Goal: Task Accomplishment & Management: Use online tool/utility

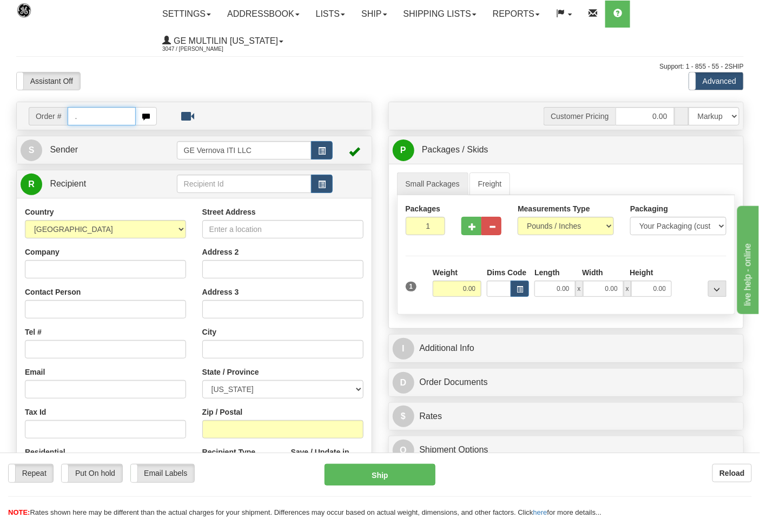
type input "."
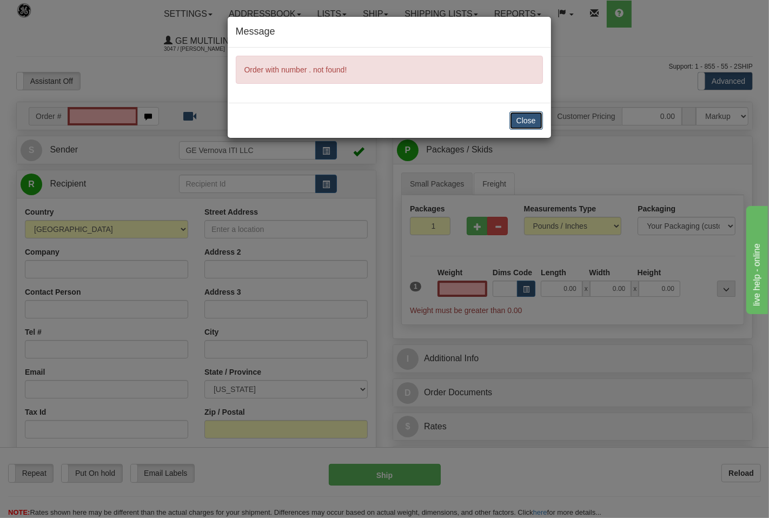
click at [530, 124] on button "Close" at bounding box center [526, 120] width 34 height 18
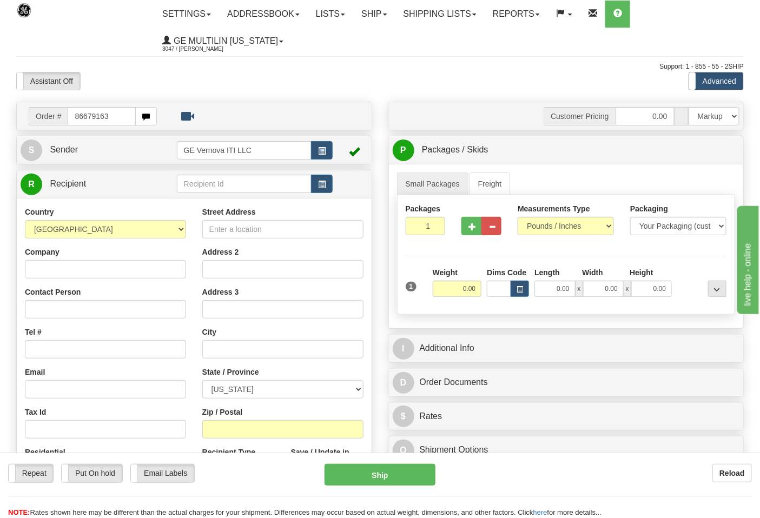
type input "86679163"
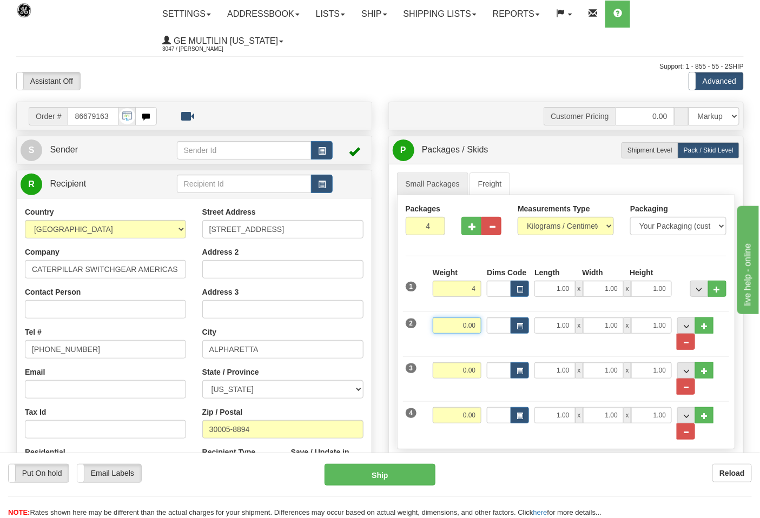
type input "4.00"
click at [475, 325] on input "0.00" at bounding box center [456, 325] width 49 height 16
type input "4.00"
click at [474, 370] on input "0.00" at bounding box center [456, 370] width 49 height 16
type input "4.00"
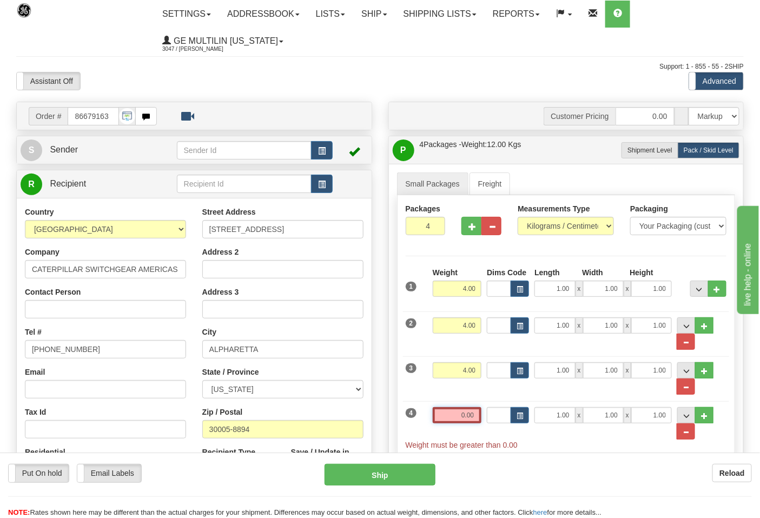
click at [477, 417] on input "0.00" at bounding box center [456, 415] width 49 height 16
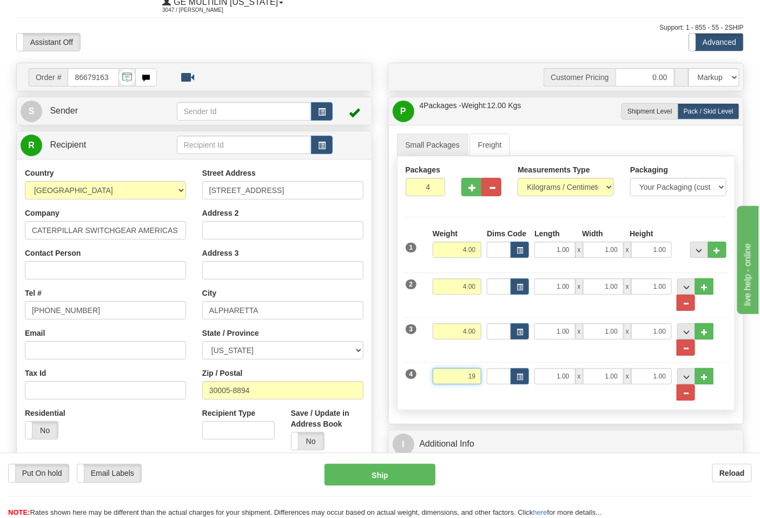
scroll to position [60, 0]
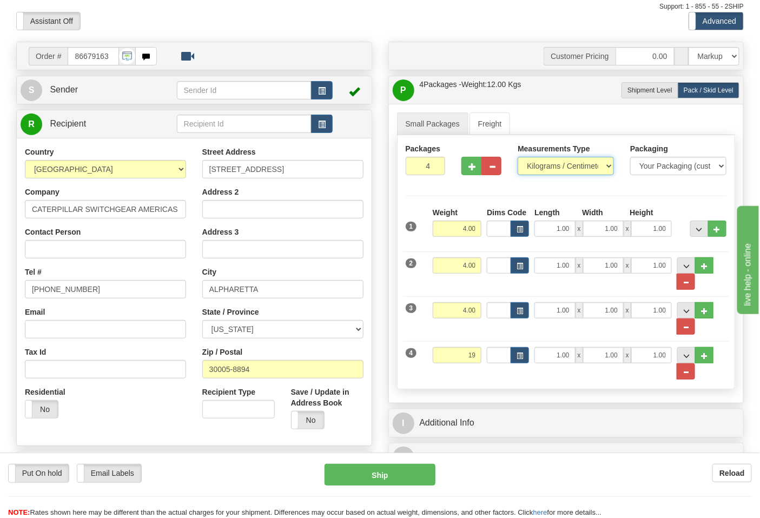
type input "19.00"
click at [589, 161] on select "Pounds / Inches Kilograms / Centimeters" at bounding box center [565, 166] width 96 height 18
click at [517, 157] on select "Pounds / Inches Kilograms / Centimeters" at bounding box center [565, 166] width 96 height 18
click at [545, 175] on select "Pounds / Inches Kilograms / Centimeters" at bounding box center [565, 166] width 96 height 18
select select "0"
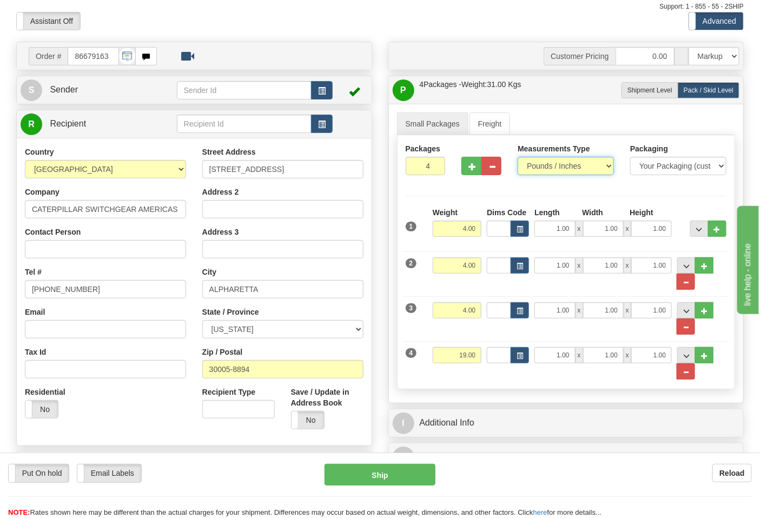
click at [517, 157] on select "Pounds / Inches Kilograms / Centimeters" at bounding box center [565, 166] width 96 height 18
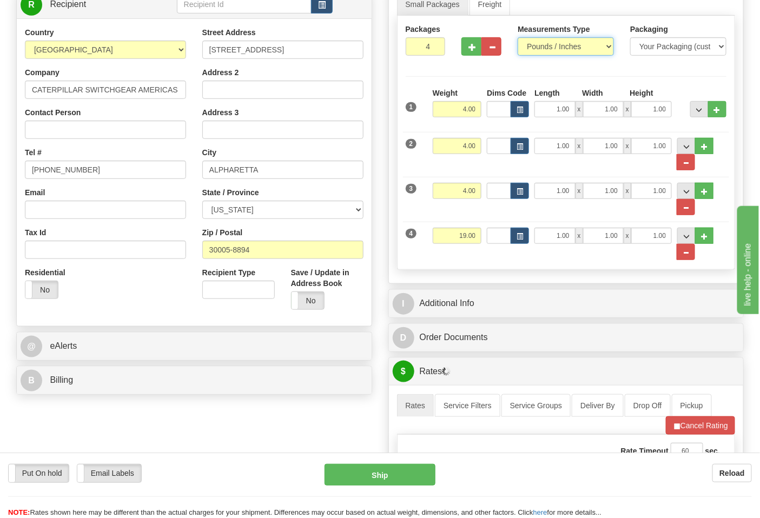
scroll to position [180, 0]
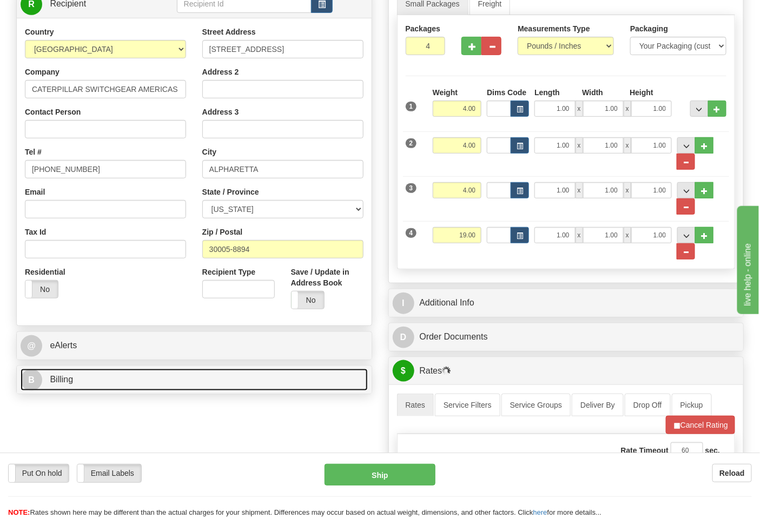
click at [182, 388] on link "B Billing" at bounding box center [194, 380] width 347 height 22
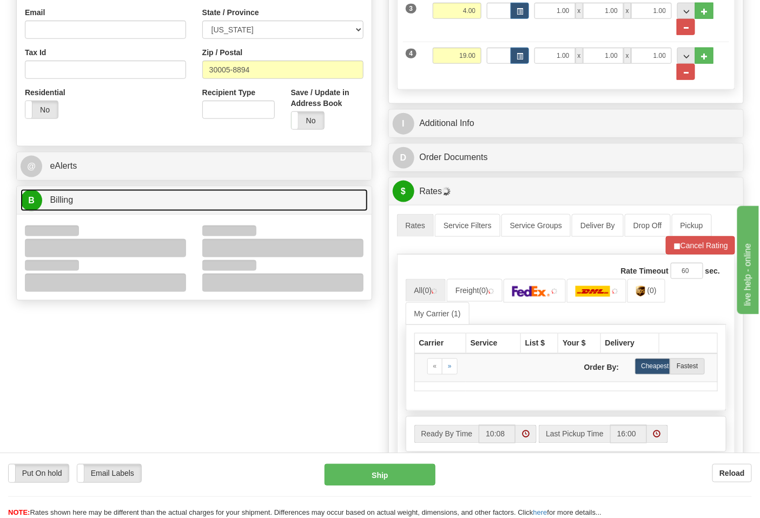
scroll to position [360, 0]
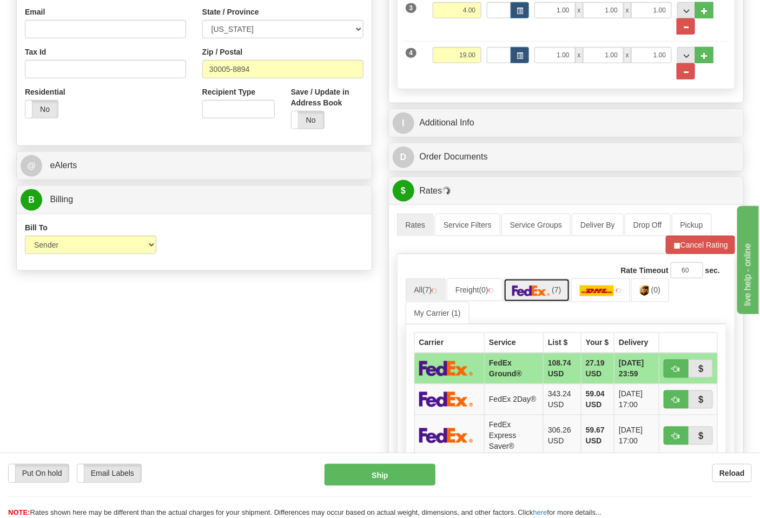
click at [543, 295] on img at bounding box center [531, 290] width 38 height 11
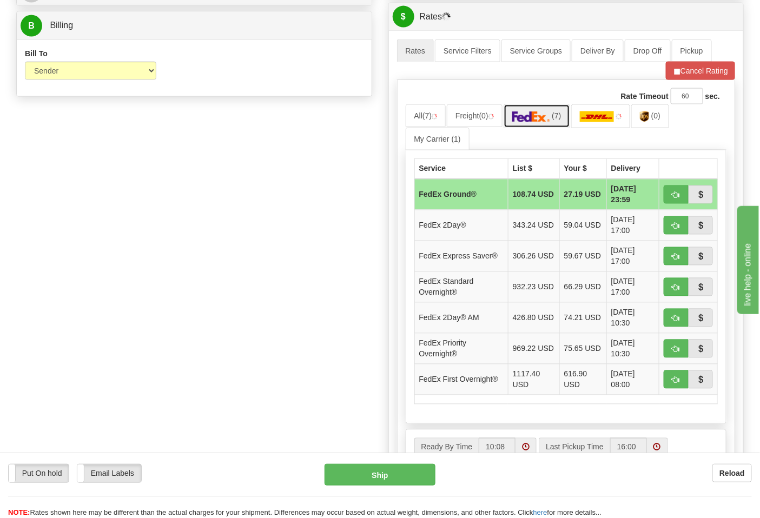
scroll to position [541, 0]
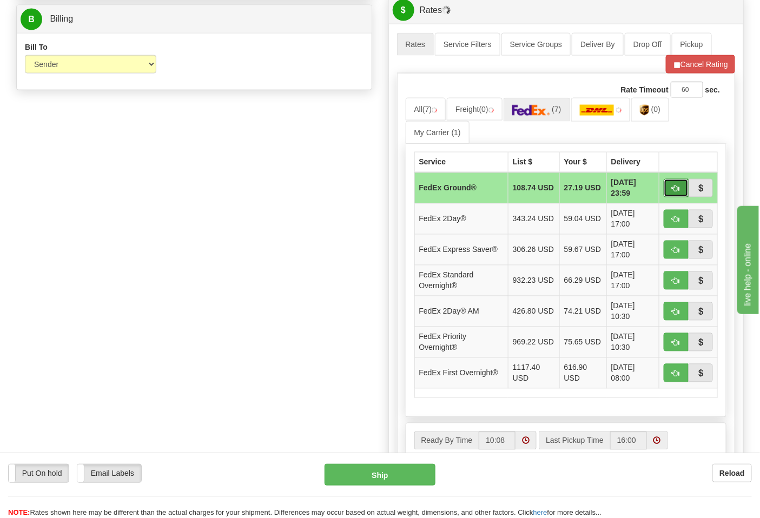
click at [672, 190] on span "button" at bounding box center [676, 188] width 8 height 7
click at [680, 68] on button "Cancel Rating" at bounding box center [699, 64] width 69 height 18
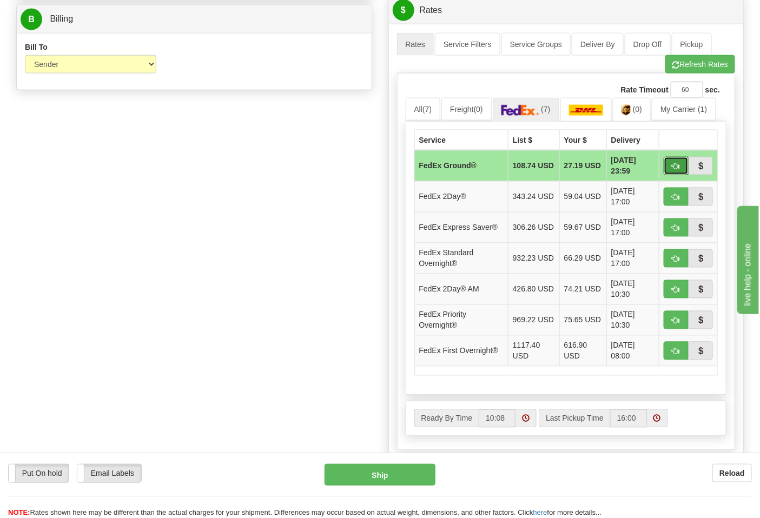
click at [677, 164] on span "button" at bounding box center [676, 166] width 8 height 7
type input "92"
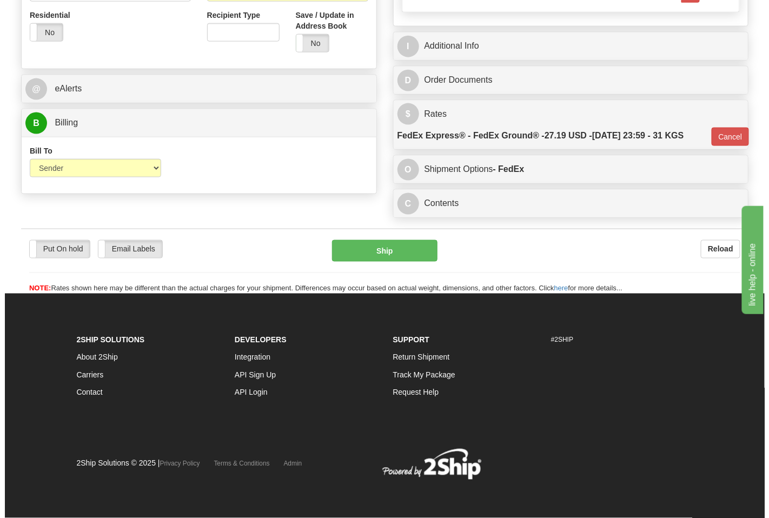
scroll to position [440, 0]
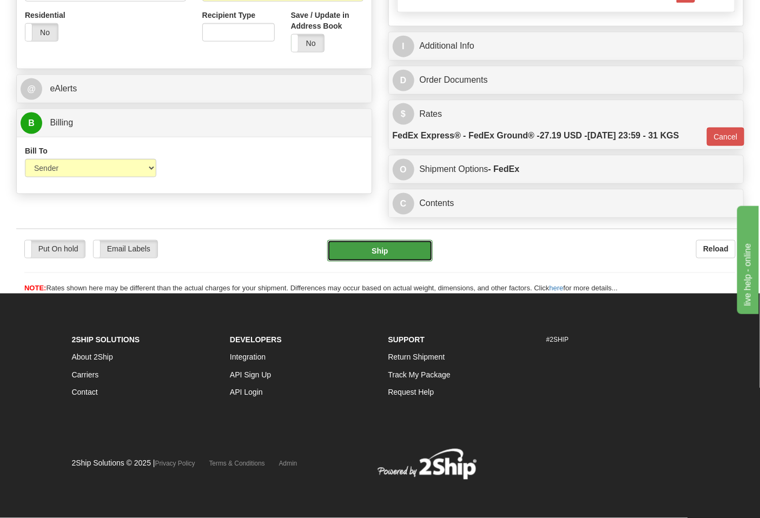
click at [391, 254] on button "Ship" at bounding box center [379, 251] width 105 height 22
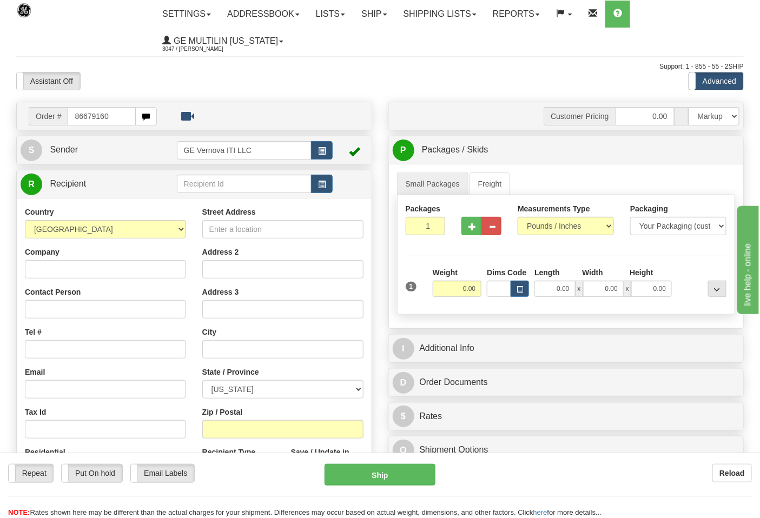
type input "86679160"
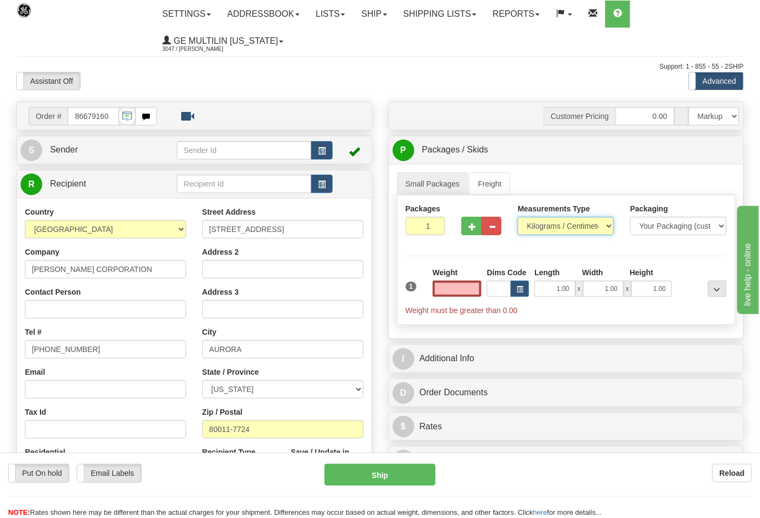
type input "0.00"
click at [543, 224] on select "Pounds / Inches Kilograms / Centimeters" at bounding box center [565, 226] width 96 height 18
select select "0"
click at [517, 217] on select "Pounds / Inches Kilograms / Centimeters" at bounding box center [565, 226] width 96 height 18
click at [479, 284] on input "0.00" at bounding box center [456, 289] width 49 height 16
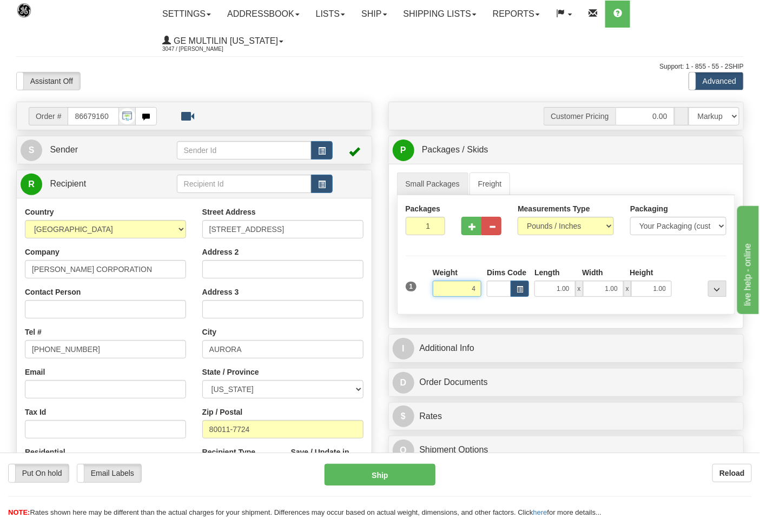
click button "Delete" at bounding box center [0, 0] width 0 height 0
type input "4.00"
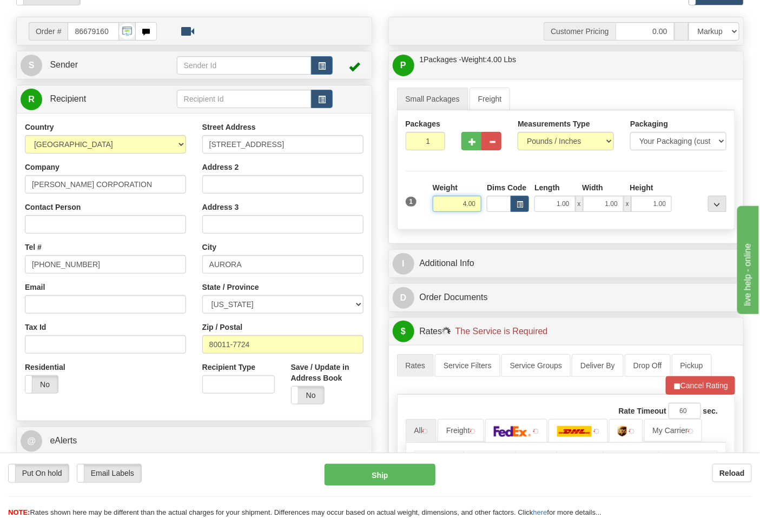
scroll to position [180, 0]
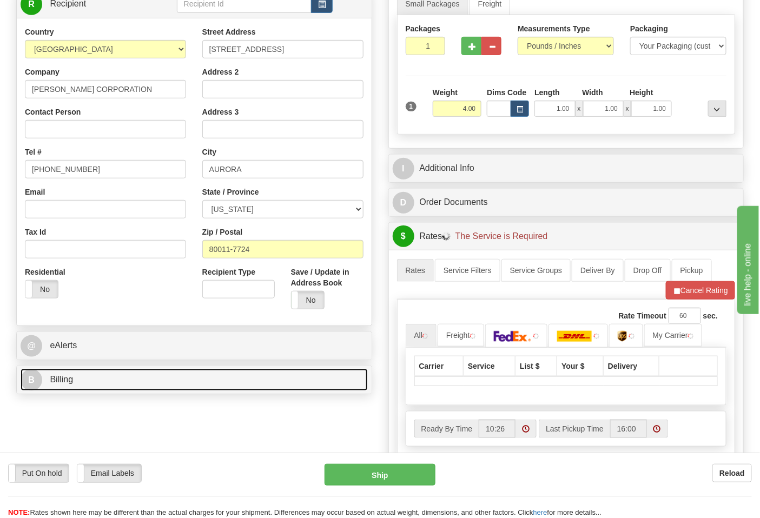
click at [111, 379] on link "B Billing" at bounding box center [194, 380] width 347 height 22
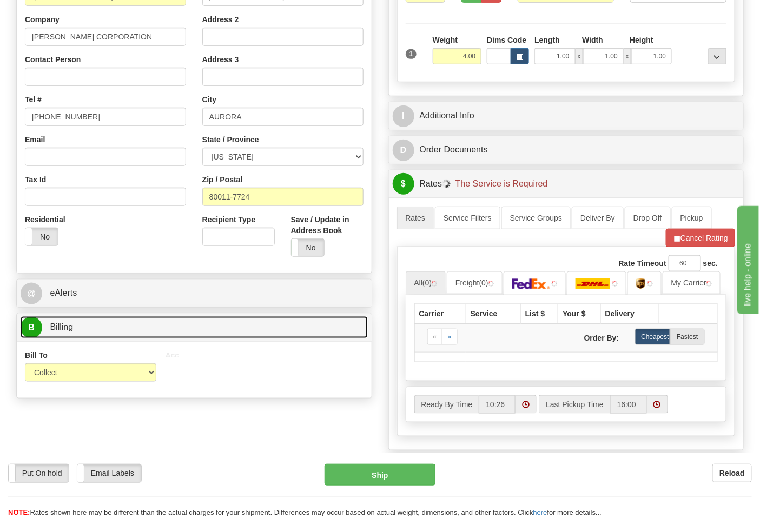
scroll to position [300, 0]
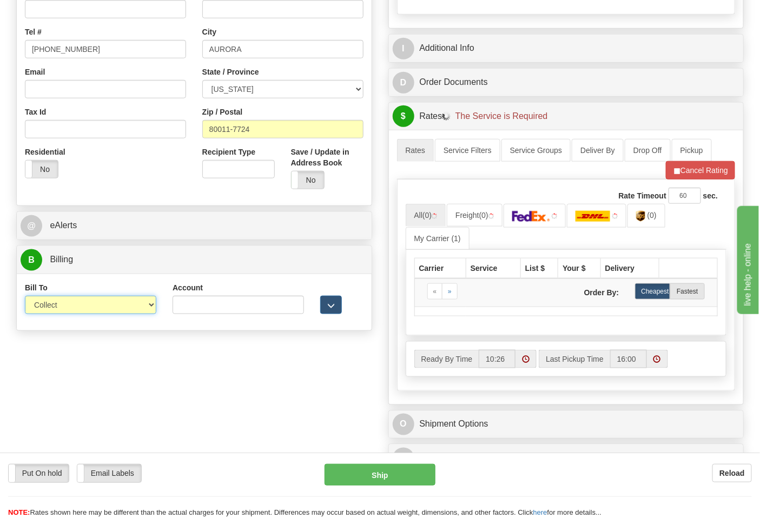
click at [74, 312] on select "Sender Recipient Third Party Collect" at bounding box center [90, 305] width 131 height 18
select select "2"
click at [25, 297] on select "Sender Recipient Third Party Collect" at bounding box center [90, 305] width 131 height 18
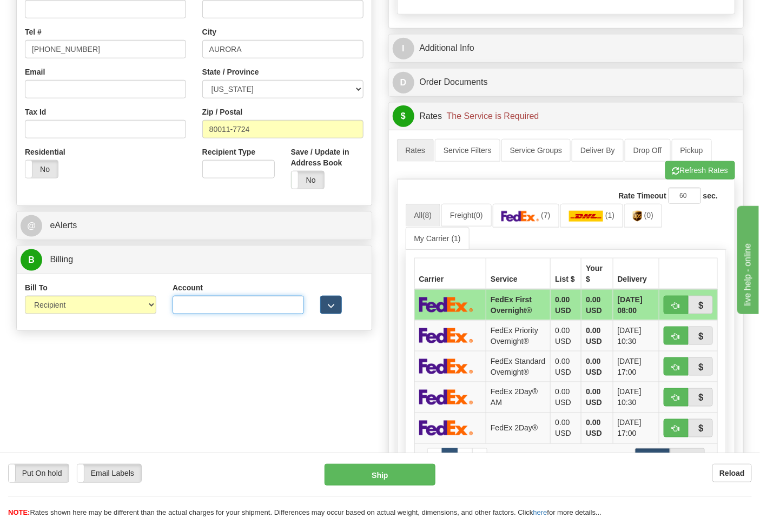
click at [193, 308] on input "Account" at bounding box center [237, 305] width 131 height 18
paste input "103538629"
type input "103538629"
click at [530, 222] on img at bounding box center [520, 216] width 38 height 11
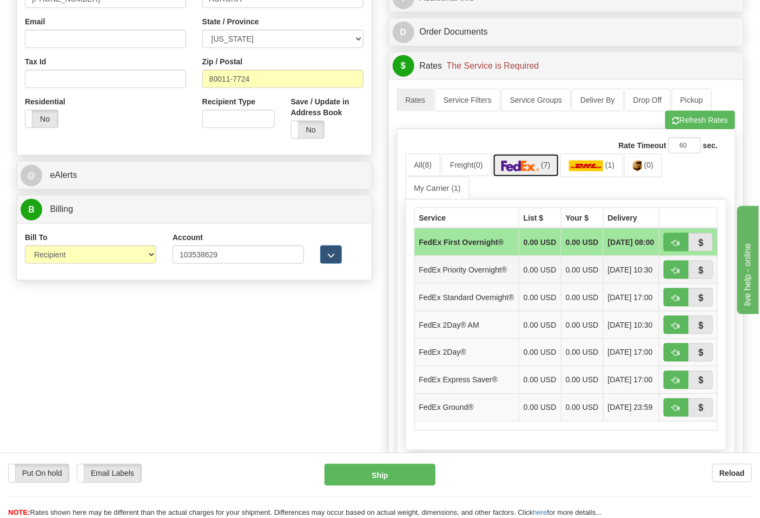
scroll to position [420, 0]
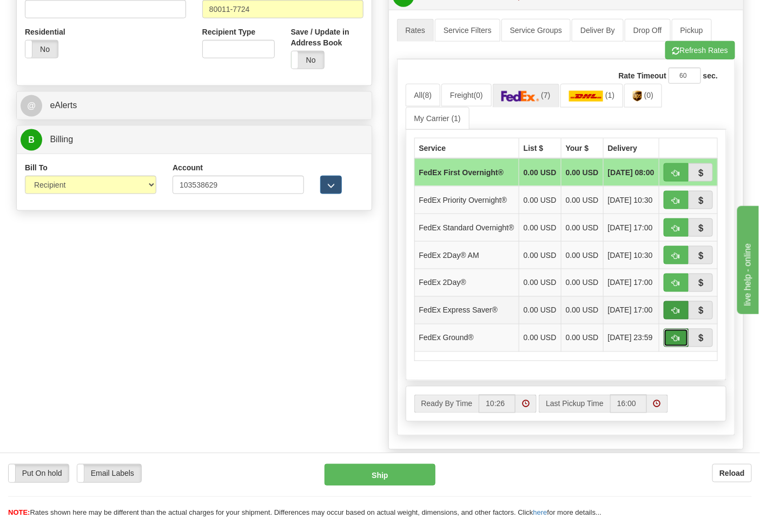
drag, startPoint x: 679, startPoint y: 359, endPoint x: 675, endPoint y: 356, distance: 5.7
click at [678, 342] on span "button" at bounding box center [676, 338] width 8 height 7
type input "92"
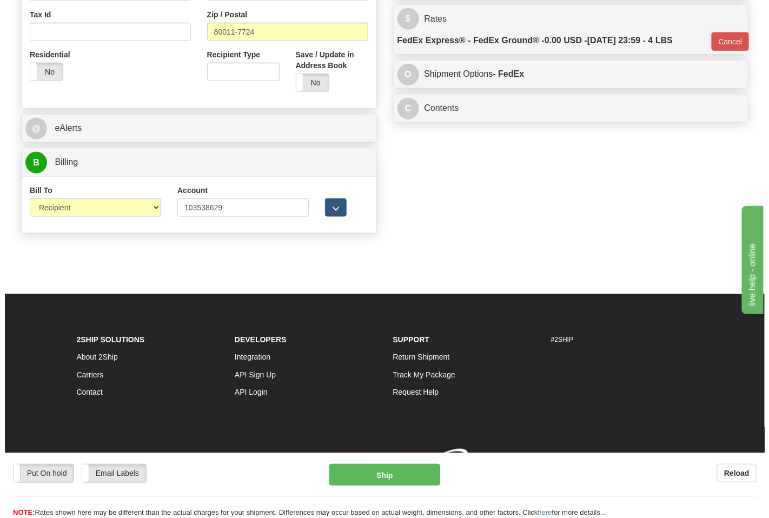
scroll to position [414, 0]
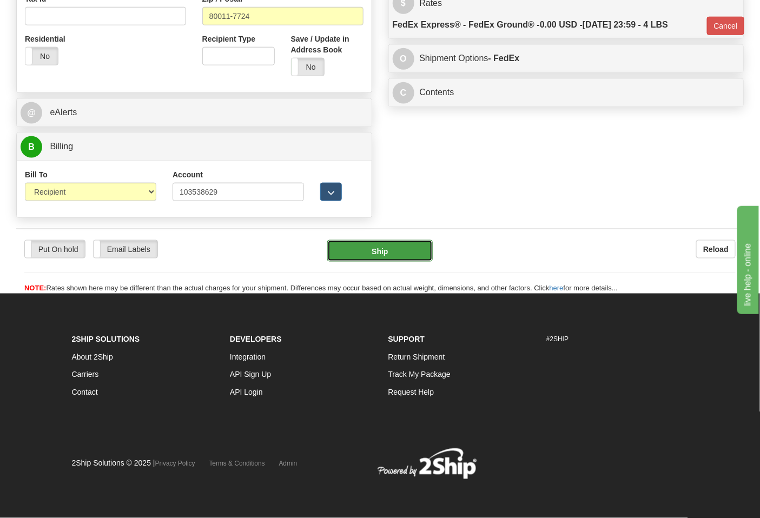
click at [391, 247] on button "Ship" at bounding box center [379, 251] width 105 height 22
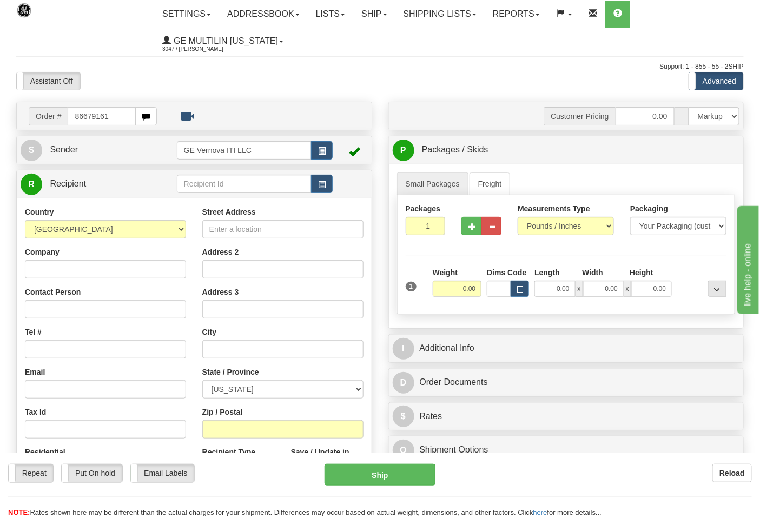
type input "86679161"
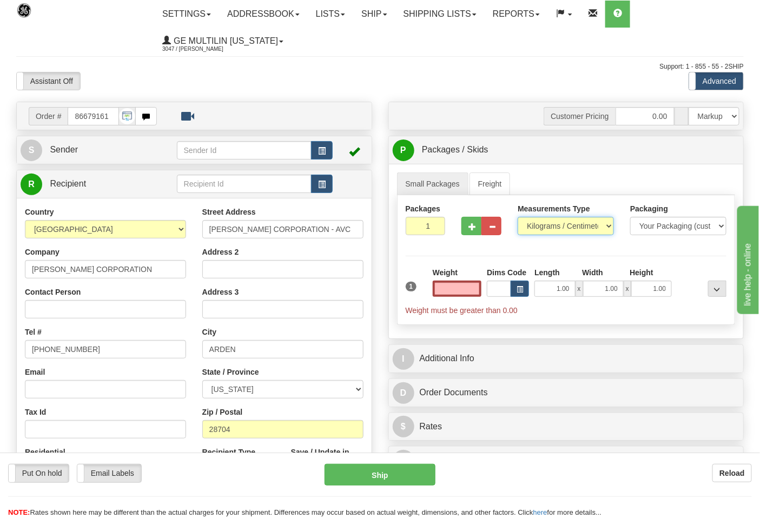
type input "0.00"
click at [527, 223] on select "Pounds / Inches Kilograms / Centimeters" at bounding box center [565, 226] width 96 height 18
select select "0"
click at [517, 217] on select "Pounds / Inches Kilograms / Centimeters" at bounding box center [565, 226] width 96 height 18
click at [478, 283] on input "0.00" at bounding box center [456, 289] width 49 height 16
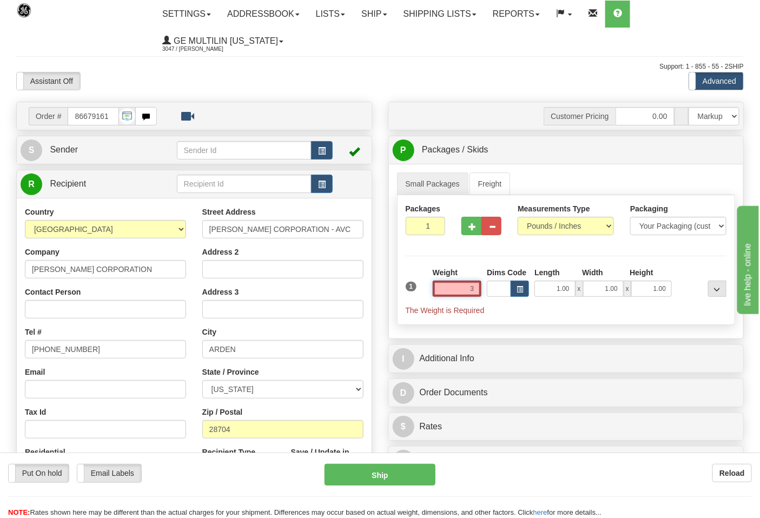
click button "Delete" at bounding box center [0, 0] width 0 height 0
type input "3.00"
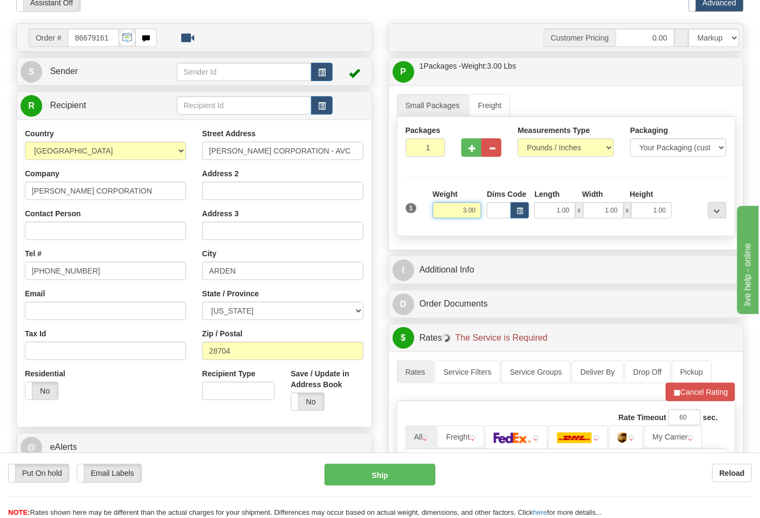
scroll to position [180, 0]
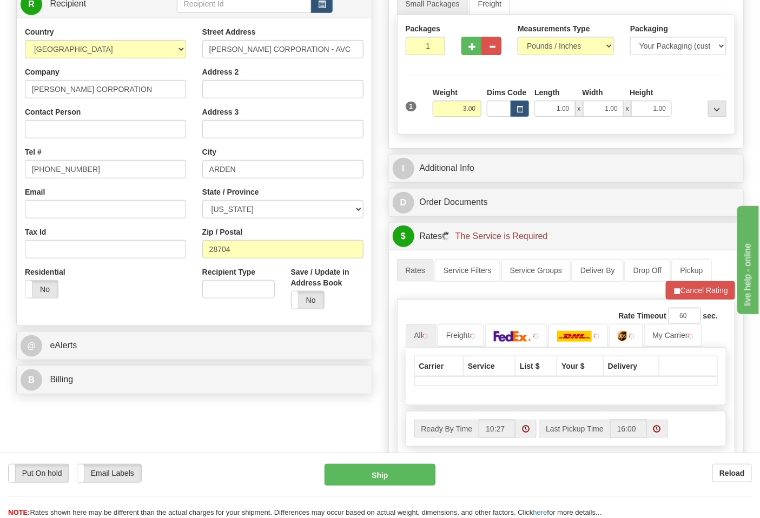
drag, startPoint x: 152, startPoint y: 395, endPoint x: 150, endPoint y: 389, distance: 5.8
click at [152, 394] on div "B Billing" at bounding box center [194, 380] width 355 height 28
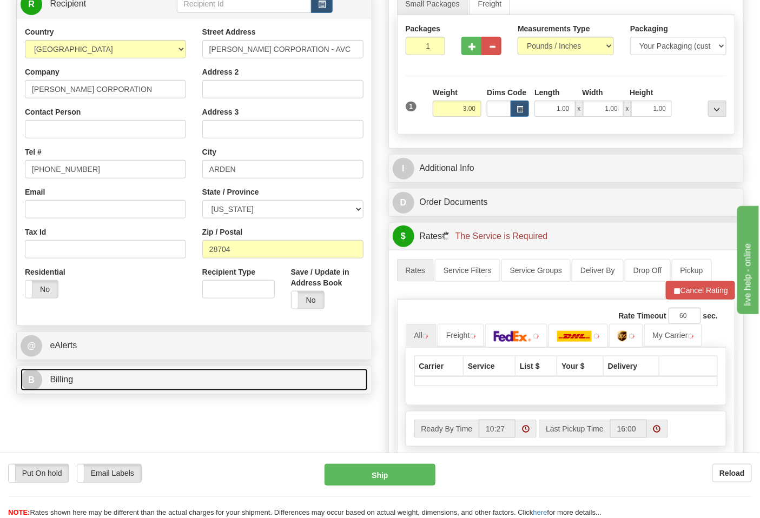
click at [150, 388] on link "B Billing" at bounding box center [194, 380] width 347 height 22
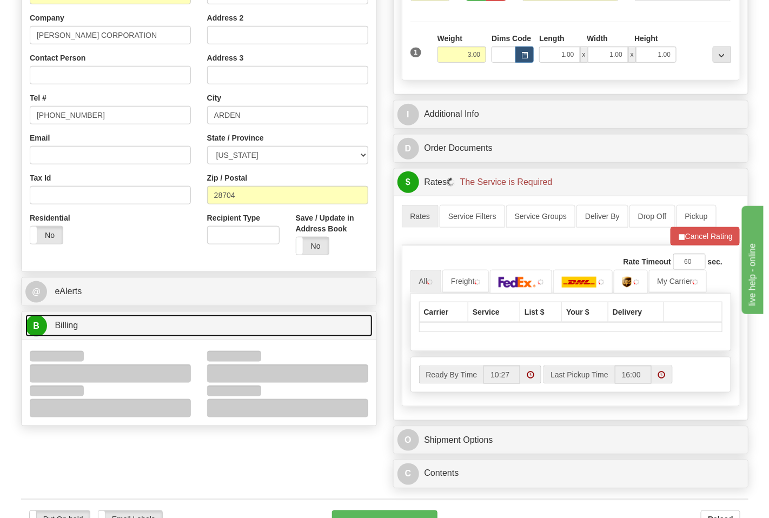
scroll to position [300, 0]
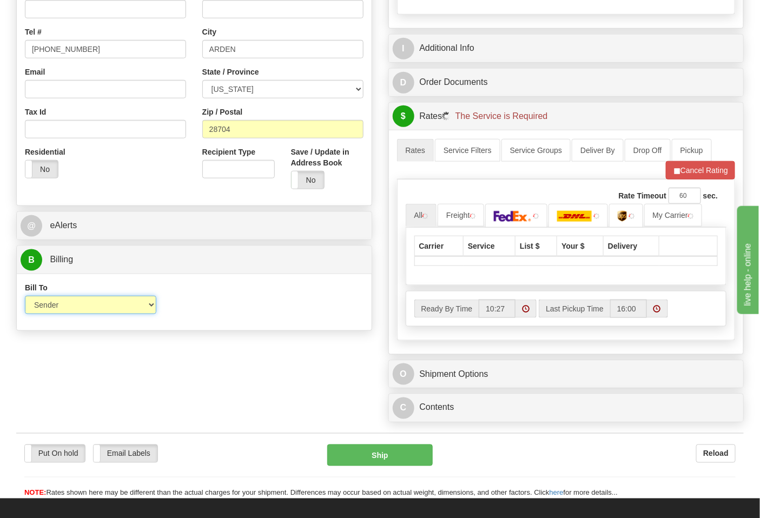
click at [60, 310] on select "Sender Recipient Third Party Collect" at bounding box center [90, 305] width 131 height 18
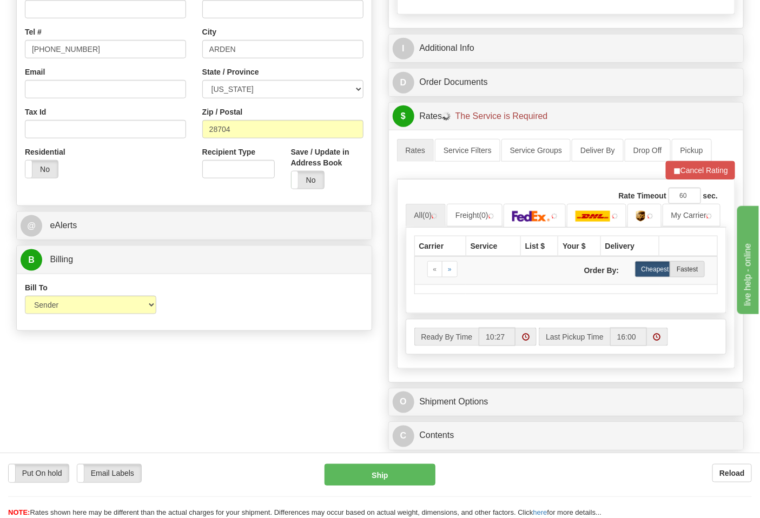
click at [219, 317] on div "Bill To Sender Recipient Third Party Collect Account 3rd Party Account List Ple…" at bounding box center [194, 302] width 355 height 40
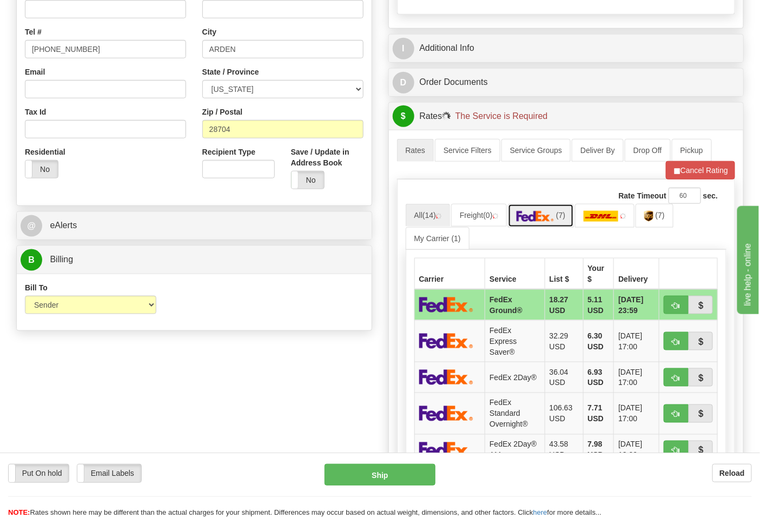
click at [555, 224] on link "(7)" at bounding box center [541, 215] width 66 height 23
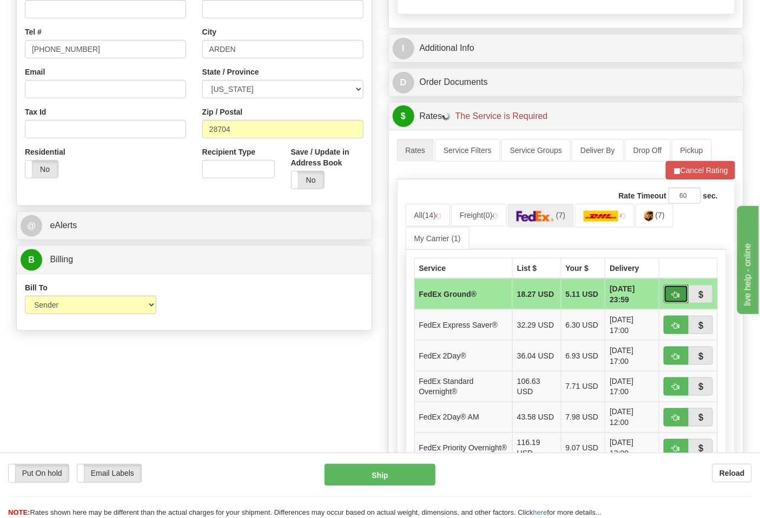
click at [668, 290] on button "button" at bounding box center [675, 294] width 25 height 18
drag, startPoint x: 676, startPoint y: 298, endPoint x: 679, endPoint y: 260, distance: 38.5
click at [676, 298] on span "button" at bounding box center [676, 294] width 8 height 7
click at [692, 173] on button "Cancel Rating" at bounding box center [699, 170] width 69 height 18
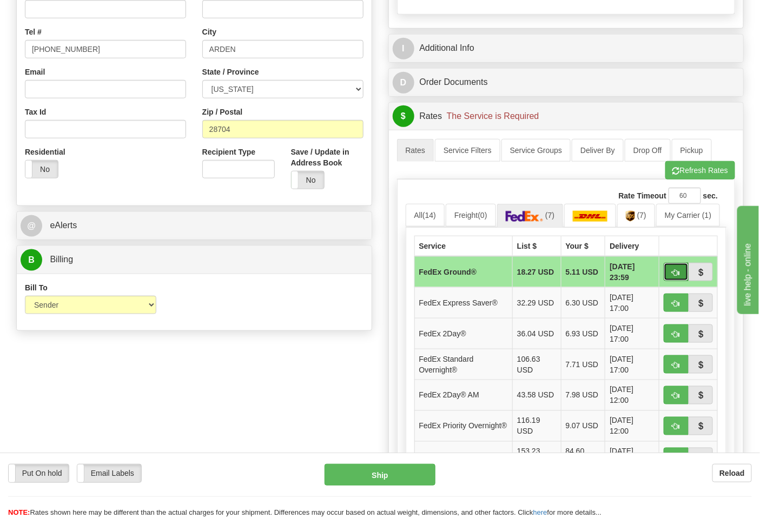
click at [672, 276] on span "button" at bounding box center [676, 272] width 8 height 7
type input "92"
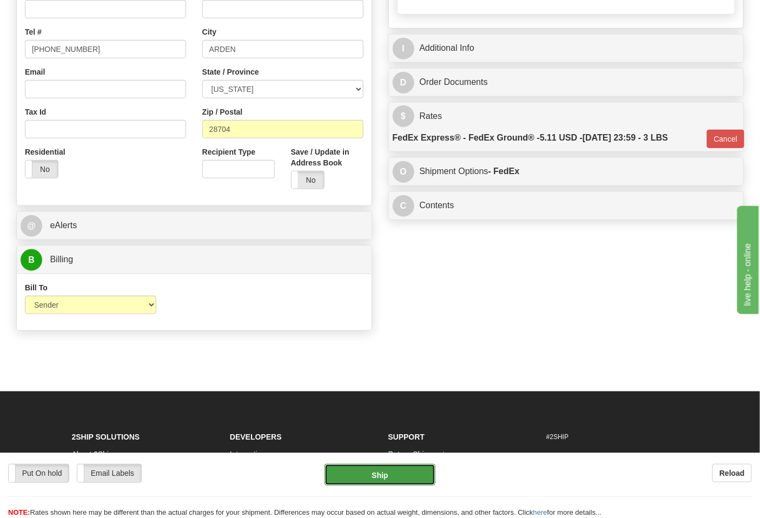
click at [404, 475] on button "Ship" at bounding box center [379, 475] width 110 height 22
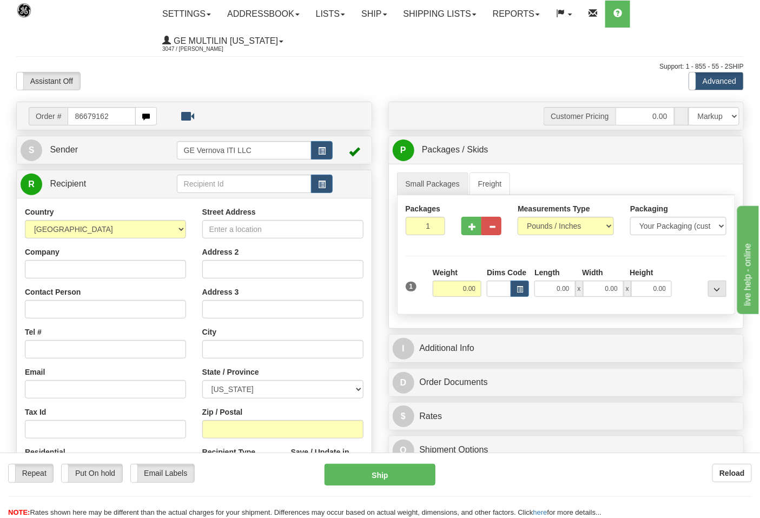
type input "86679162"
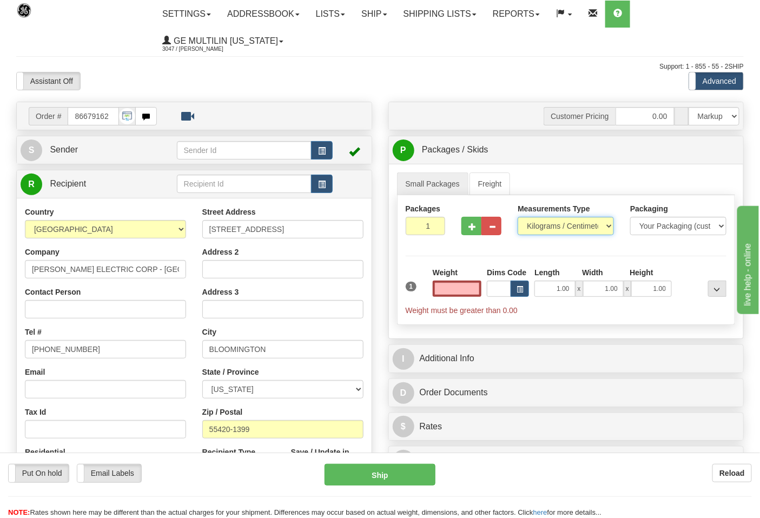
type input "0.00"
click at [544, 228] on select "Pounds / Inches Kilograms / Centimeters" at bounding box center [565, 226] width 96 height 18
select select "0"
click at [517, 217] on select "Pounds / Inches Kilograms / Centimeters" at bounding box center [565, 226] width 96 height 18
click at [469, 290] on input "0.00" at bounding box center [456, 289] width 49 height 16
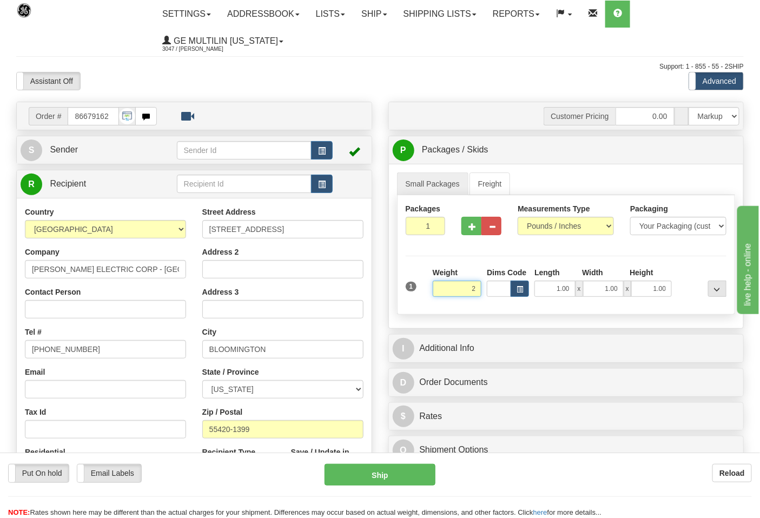
click button "Delete" at bounding box center [0, 0] width 0 height 0
type input "2.00"
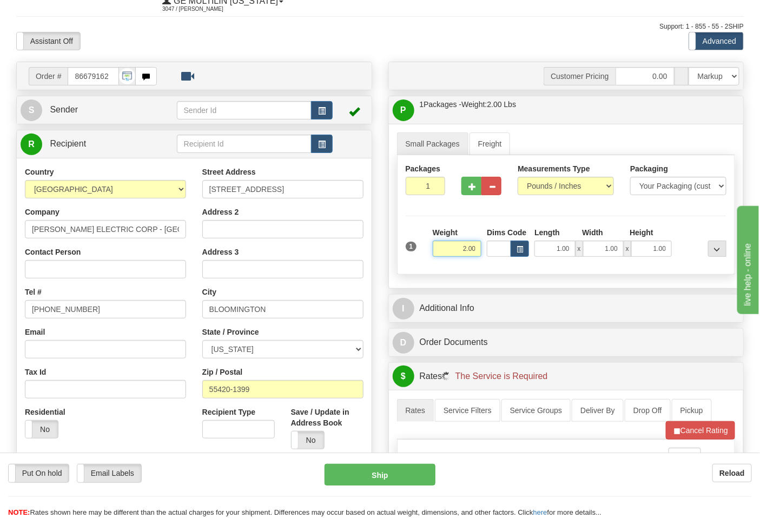
scroll to position [180, 0]
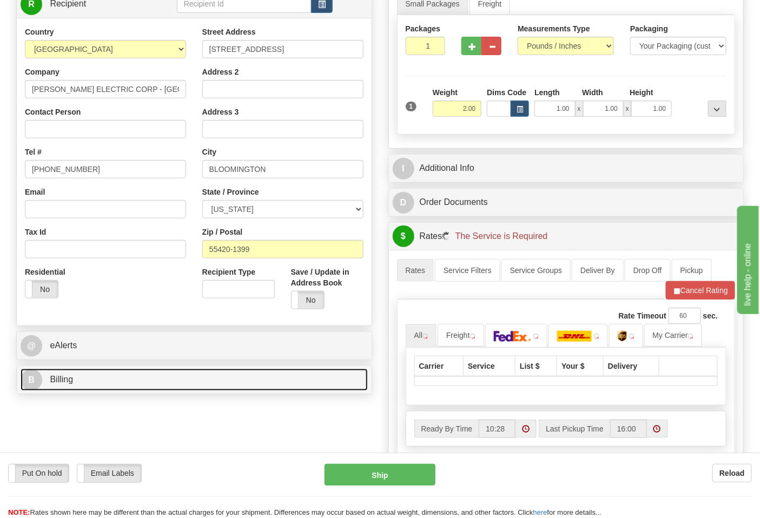
click at [149, 370] on link "B Billing" at bounding box center [194, 380] width 347 height 22
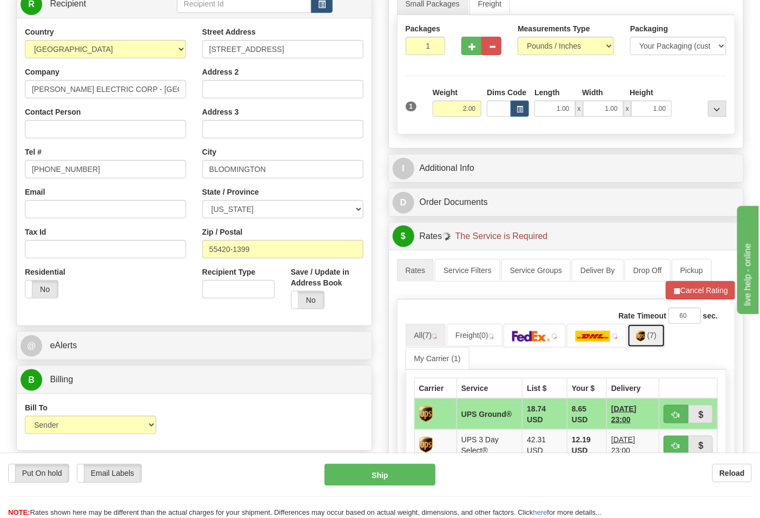
click at [645, 338] on img at bounding box center [640, 336] width 9 height 11
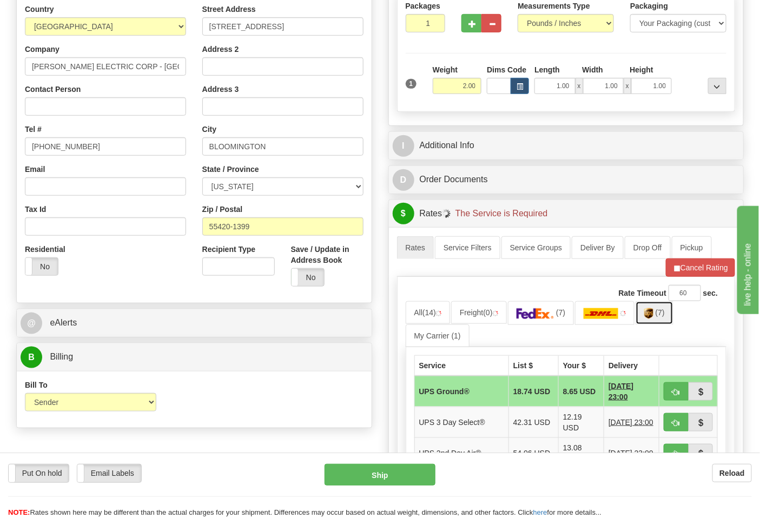
scroll to position [240, 0]
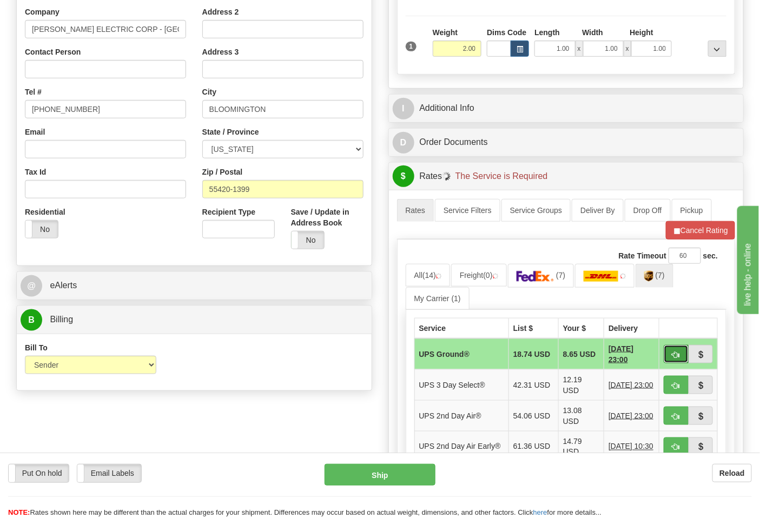
click at [678, 353] on span "button" at bounding box center [676, 354] width 8 height 7
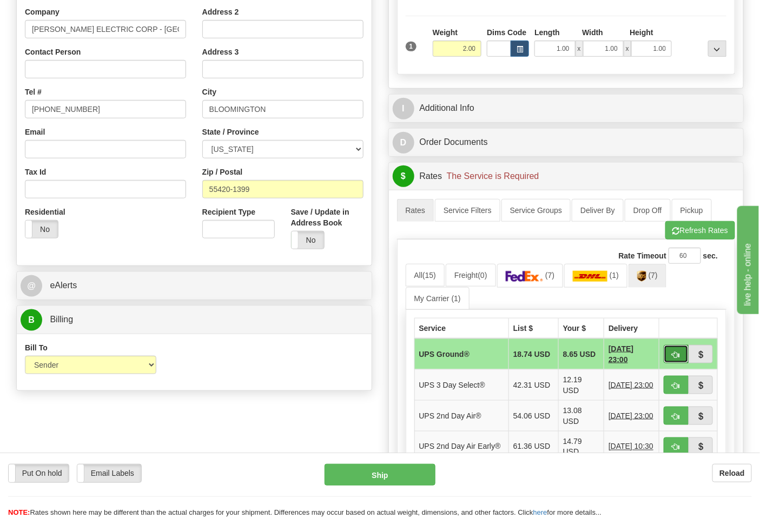
click at [677, 352] on span "button" at bounding box center [676, 354] width 8 height 7
type input "03"
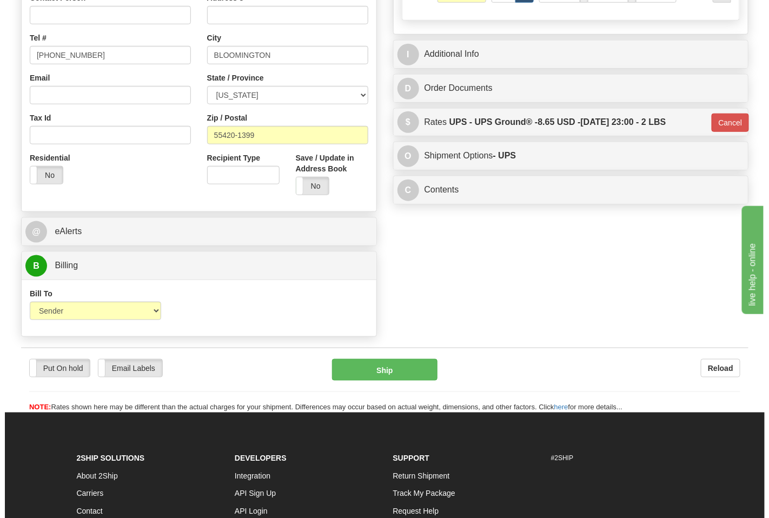
scroll to position [360, 0]
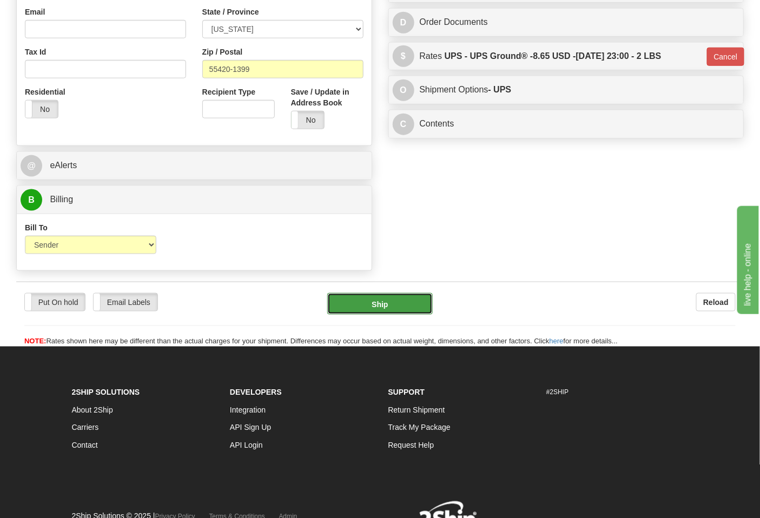
click at [361, 314] on button "Ship" at bounding box center [379, 304] width 105 height 22
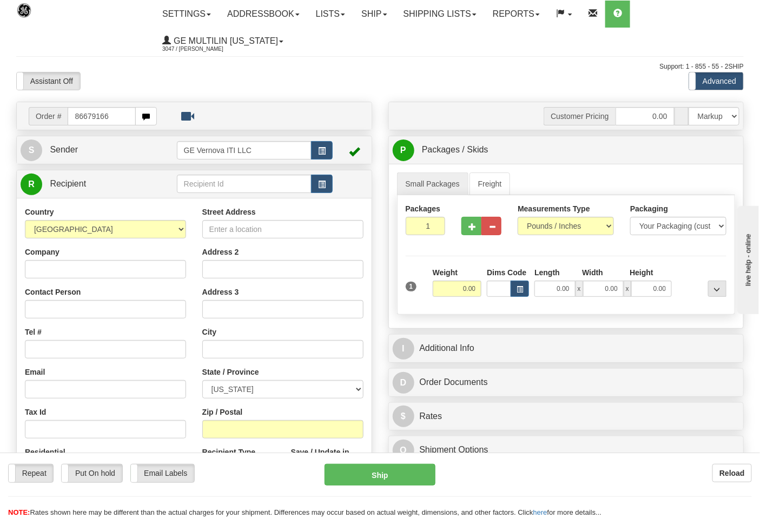
type input "86679166"
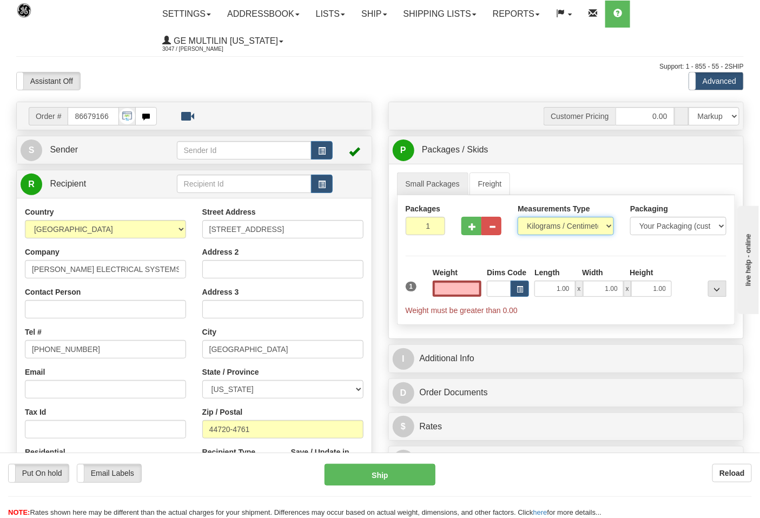
type input "0.00"
click at [540, 229] on select "Pounds / Inches Kilograms / Centimeters" at bounding box center [565, 226] width 96 height 18
select select "0"
click at [517, 217] on select "Pounds / Inches Kilograms / Centimeters" at bounding box center [565, 226] width 96 height 18
click at [469, 296] on input "0.00" at bounding box center [456, 289] width 49 height 16
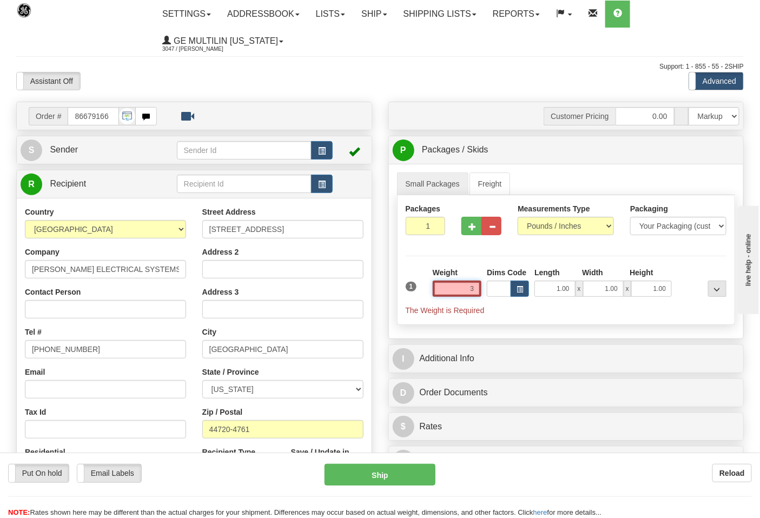
click button "Delete" at bounding box center [0, 0] width 0 height 0
type input "3.00"
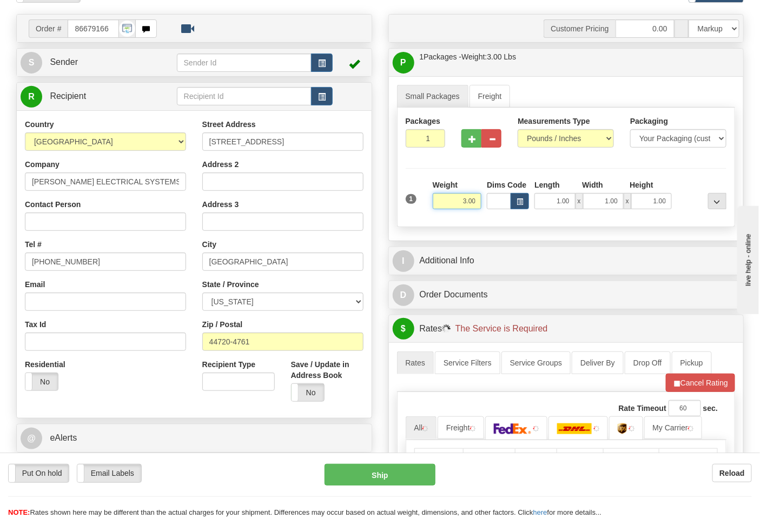
scroll to position [180, 0]
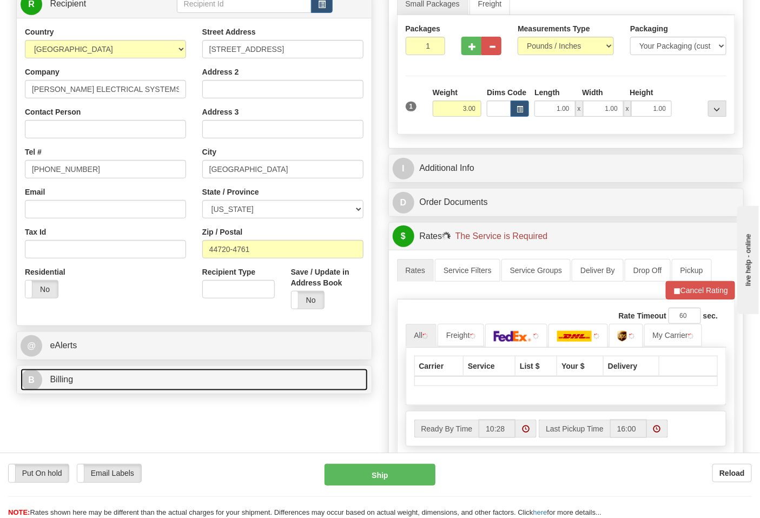
click at [85, 388] on link "B Billing" at bounding box center [194, 380] width 347 height 22
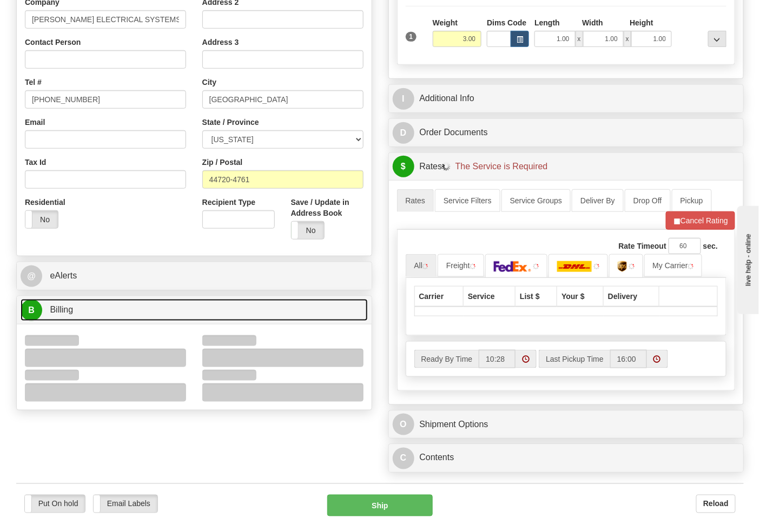
scroll to position [360, 0]
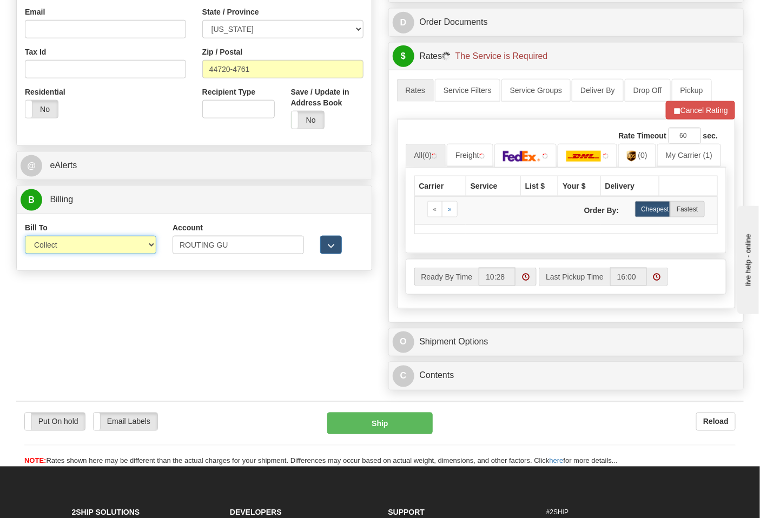
click at [65, 250] on select "Sender Recipient Third Party Collect" at bounding box center [90, 245] width 131 height 18
select select "2"
click at [25, 237] on select "Sender Recipient Third Party Collect" at bounding box center [90, 245] width 131 height 18
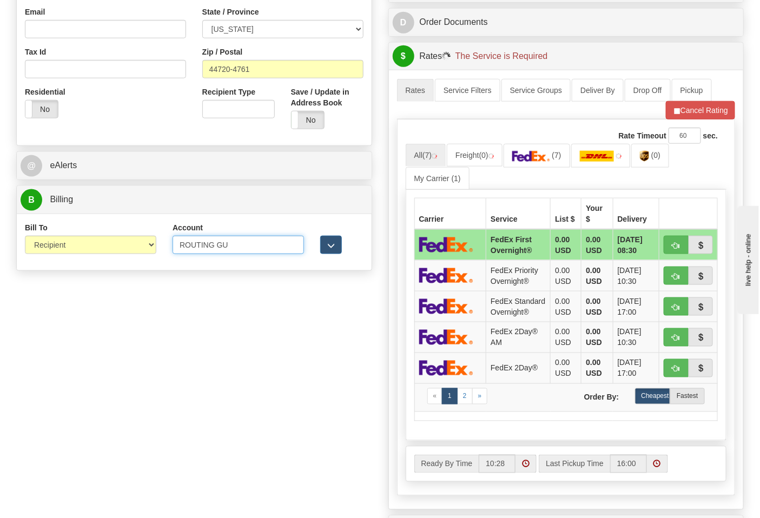
drag, startPoint x: 244, startPoint y: 251, endPoint x: 121, endPoint y: 238, distance: 124.0
click at [121, 238] on div "Bill To Sender Recipient Third Party Collect Account ROUTING GU 3rd Party Accou…" at bounding box center [194, 242] width 355 height 40
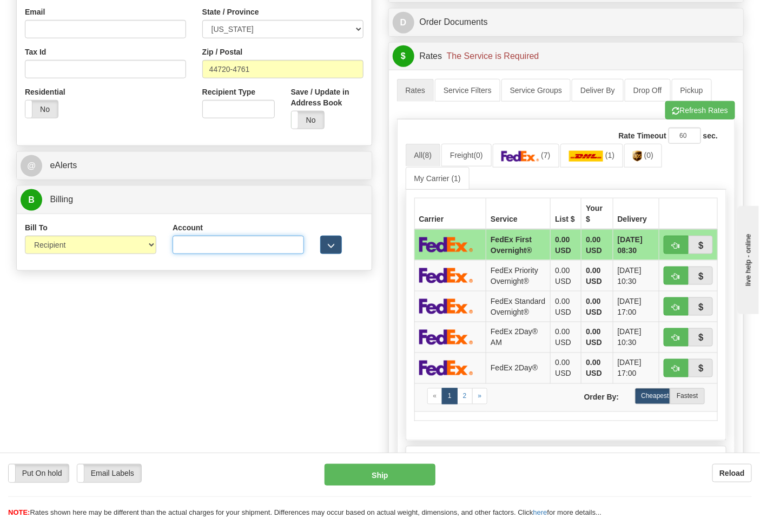
paste input "661159723"
type input "661159723"
click at [528, 158] on img at bounding box center [520, 156] width 38 height 11
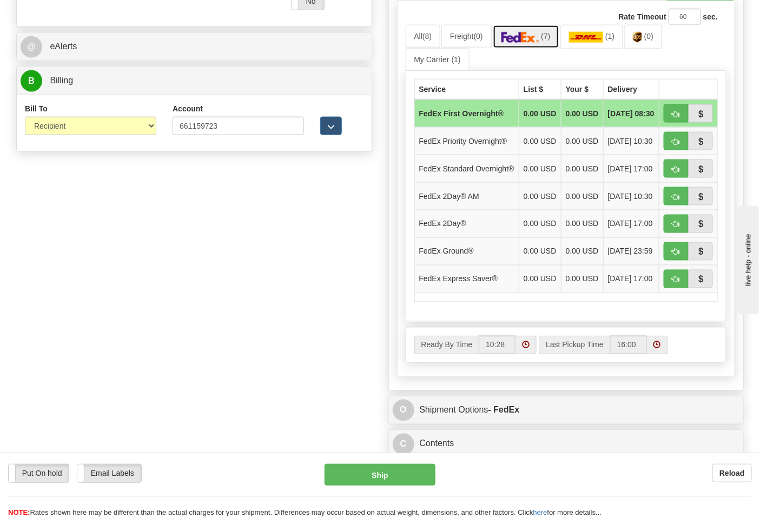
scroll to position [480, 0]
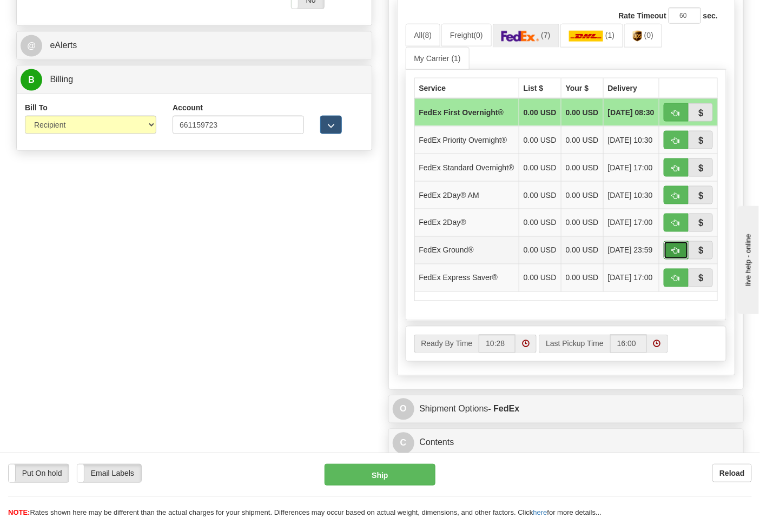
click at [675, 255] on span "button" at bounding box center [676, 251] width 8 height 7
type input "92"
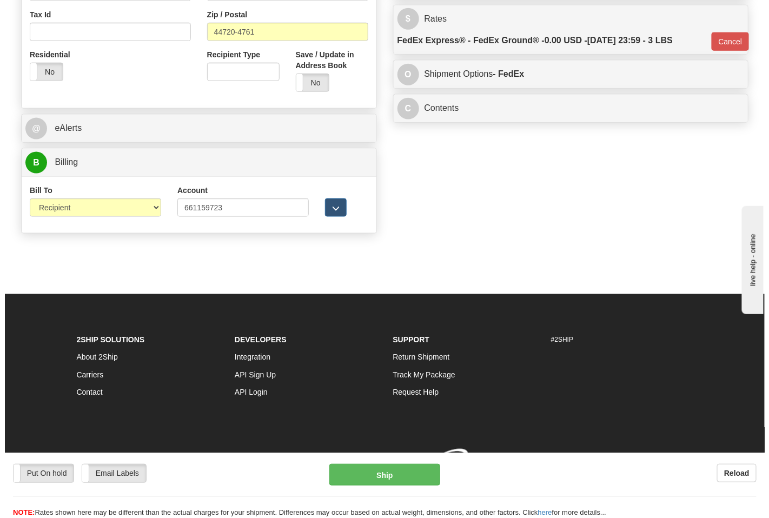
scroll to position [414, 0]
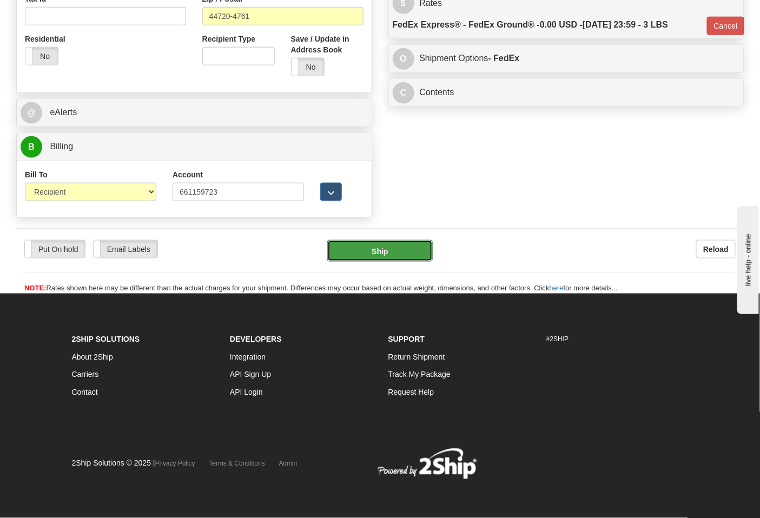
click at [405, 246] on button "Ship" at bounding box center [379, 251] width 105 height 22
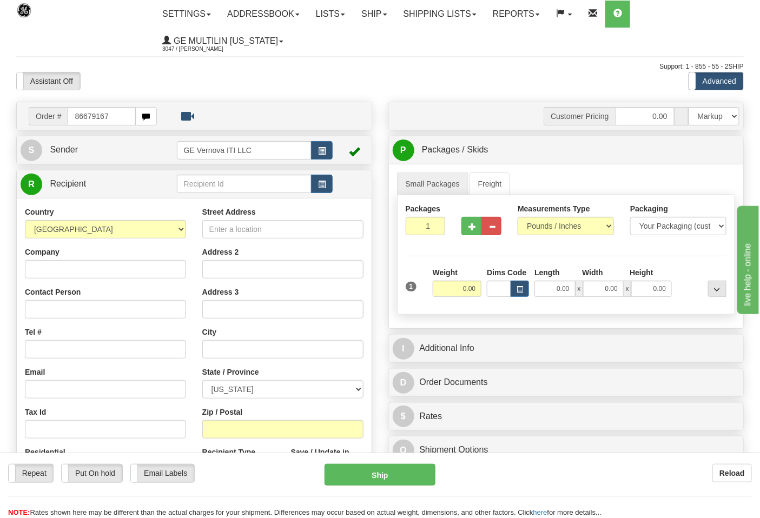
type input "86679167"
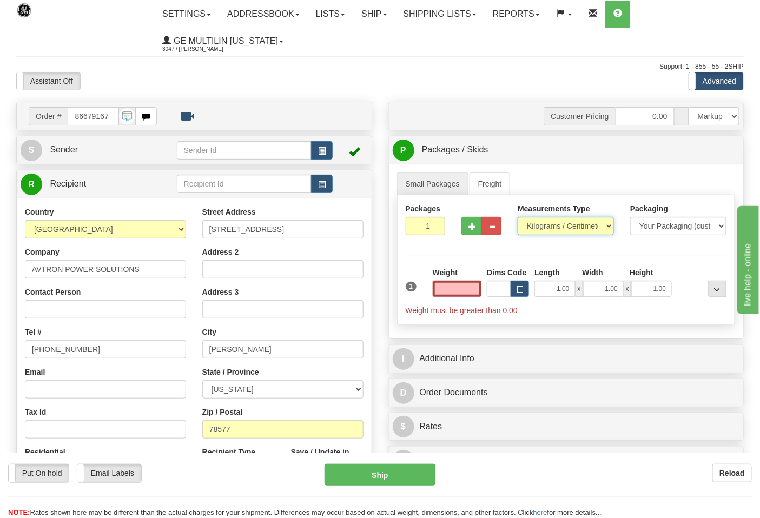
type input "0.00"
click at [538, 228] on select "Pounds / Inches Kilograms / Centimeters" at bounding box center [565, 226] width 96 height 18
select select "0"
click at [517, 217] on select "Pounds / Inches Kilograms / Centimeters" at bounding box center [565, 226] width 96 height 18
click at [474, 291] on input "0.00" at bounding box center [456, 289] width 49 height 16
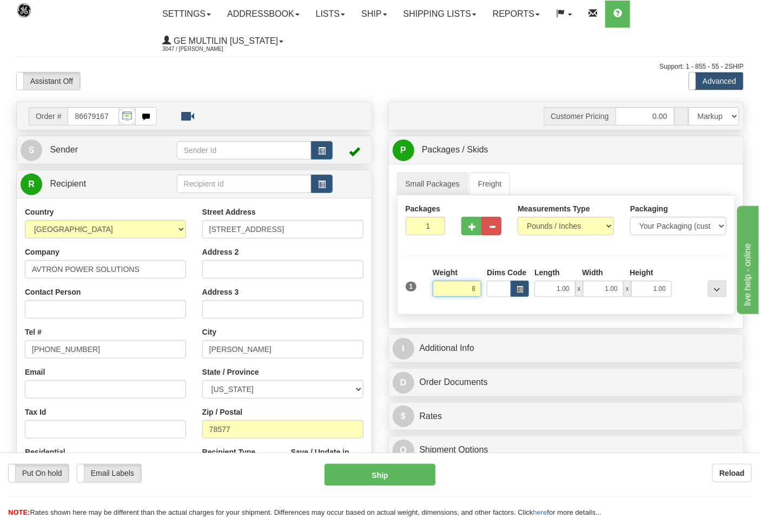
click button "Delete" at bounding box center [0, 0] width 0 height 0
type input "8.00"
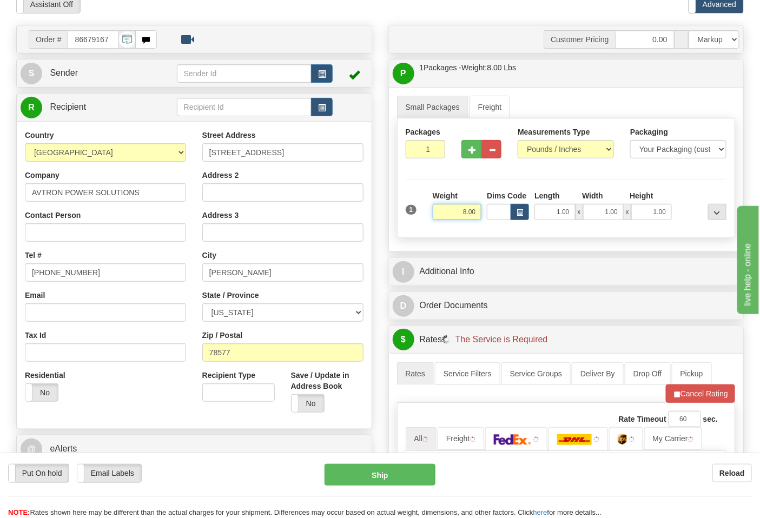
scroll to position [180, 0]
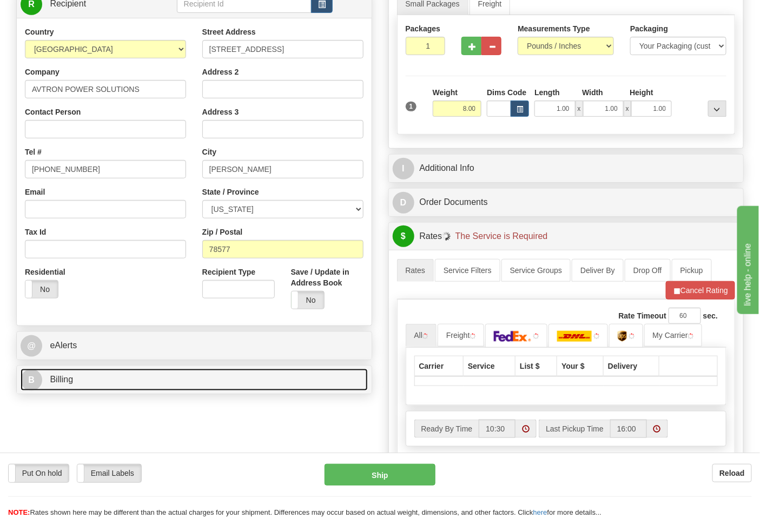
click at [89, 385] on link "B Billing" at bounding box center [194, 380] width 347 height 22
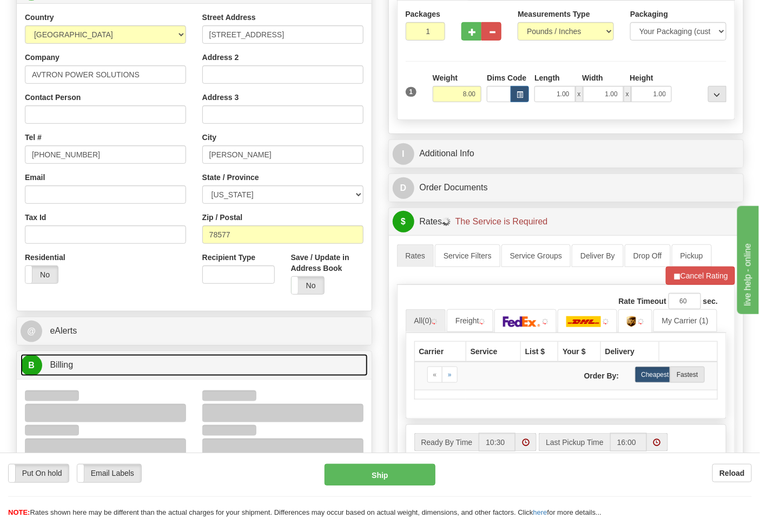
scroll to position [300, 0]
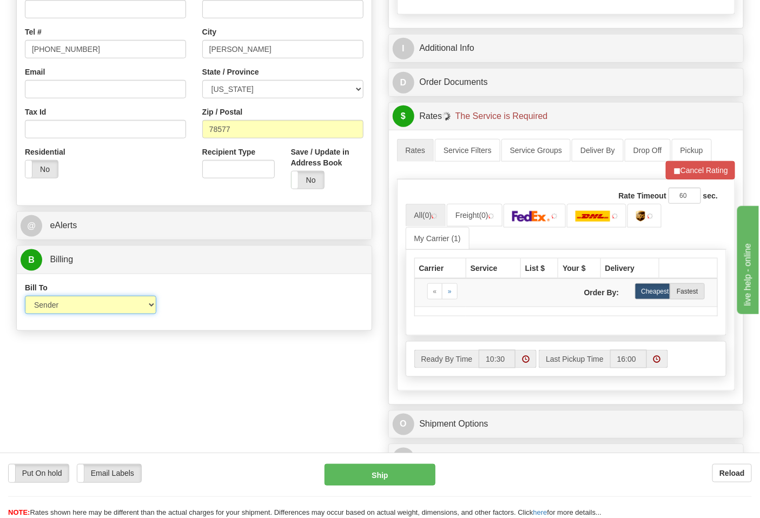
click at [65, 309] on select "Sender Recipient Third Party Collect" at bounding box center [90, 305] width 131 height 18
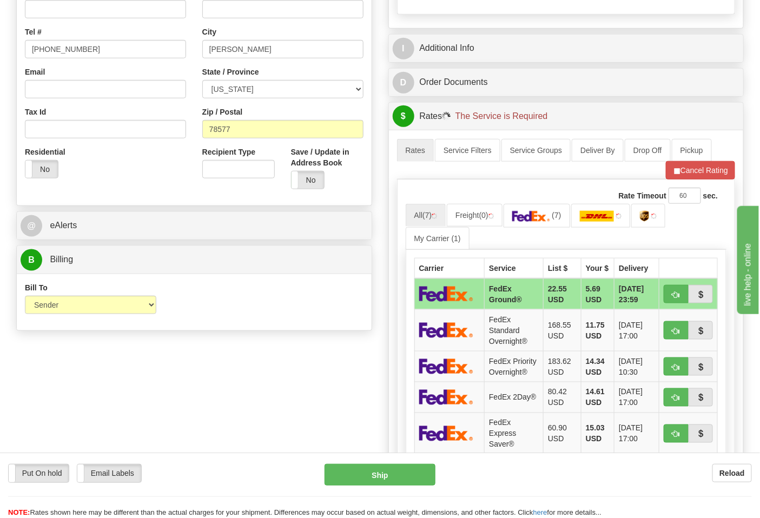
click at [274, 330] on div "Bill To Sender Recipient Third Party Collect Account 3rd Party Account List Ple…" at bounding box center [194, 302] width 355 height 57
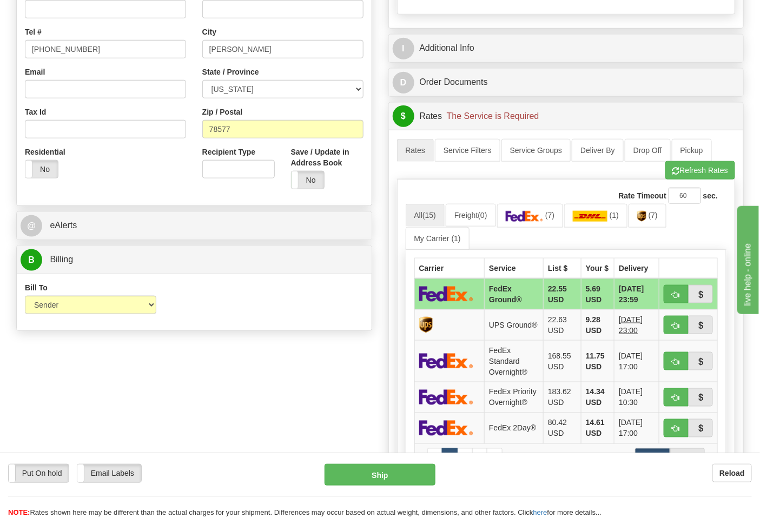
click at [675, 218] on ul "All (15) Freight (0) (7) (1) (7) My Carrier (1)" at bounding box center [565, 226] width 321 height 45
click at [657, 217] on span "(7)" at bounding box center [652, 215] width 9 height 9
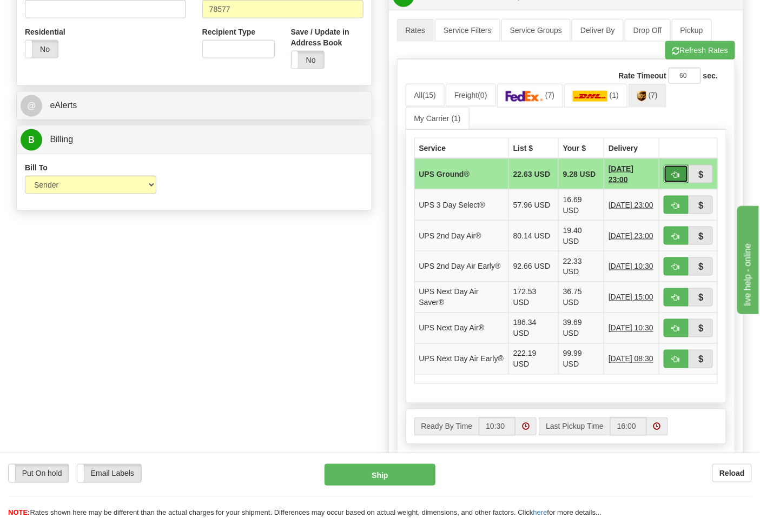
click at [676, 178] on span "button" at bounding box center [676, 174] width 8 height 7
type input "03"
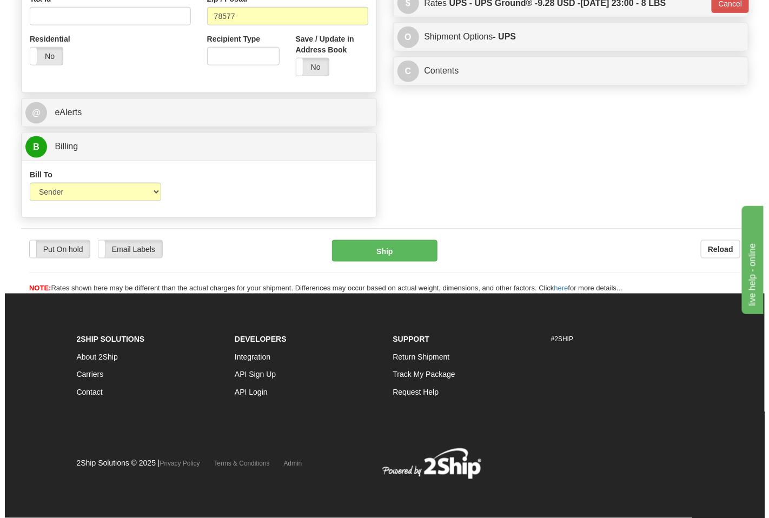
scroll to position [398, 0]
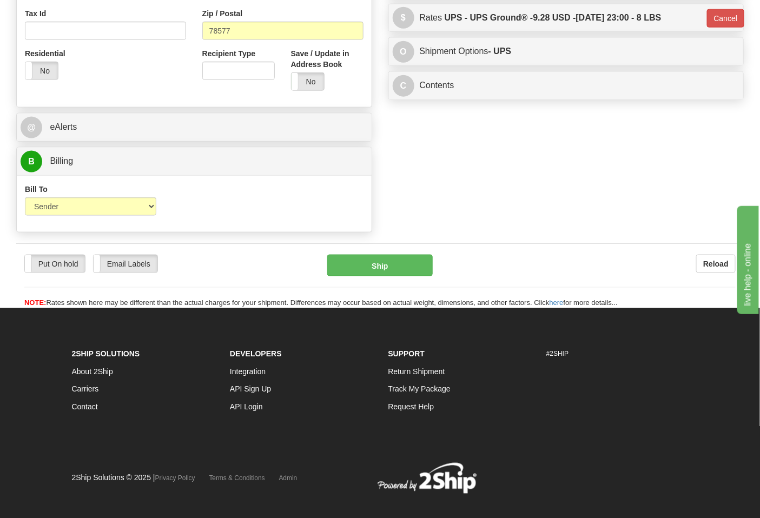
click at [387, 282] on div "Put On hold Put On hold Email Labels Email Labels Edit Reload Ship" at bounding box center [379, 282] width 727 height 54
click at [393, 267] on button "Ship" at bounding box center [379, 266] width 105 height 22
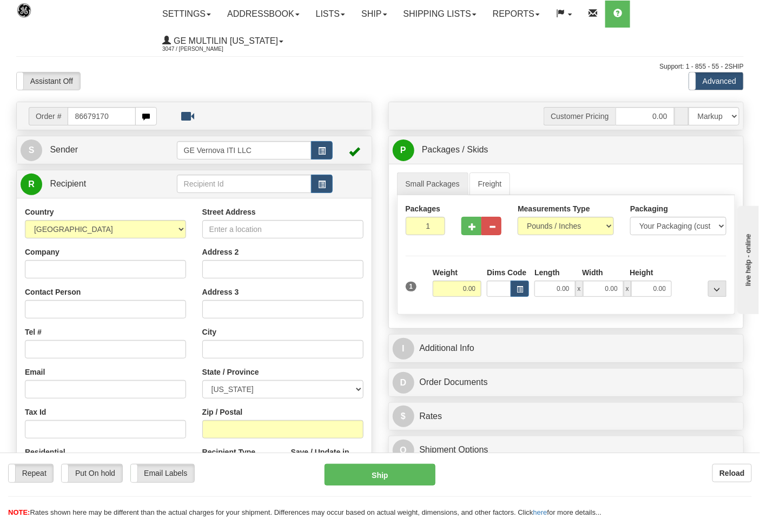
type input "86679170"
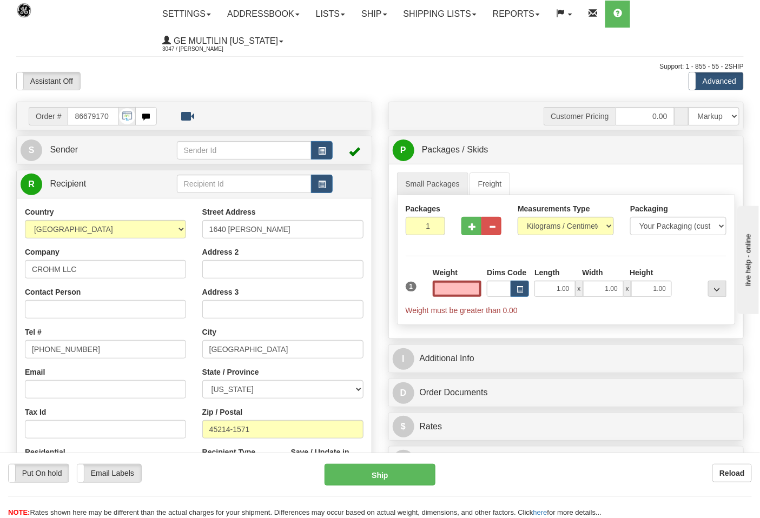
type input "0.00"
click at [550, 237] on div "Measurements Type Pounds / Inches Kilograms / Centimeters" at bounding box center [565, 223] width 112 height 40
click at [547, 234] on select "Pounds / Inches Kilograms / Centimeters" at bounding box center [565, 226] width 96 height 18
select select "0"
click at [517, 217] on select "Pounds / Inches Kilograms / Centimeters" at bounding box center [565, 226] width 96 height 18
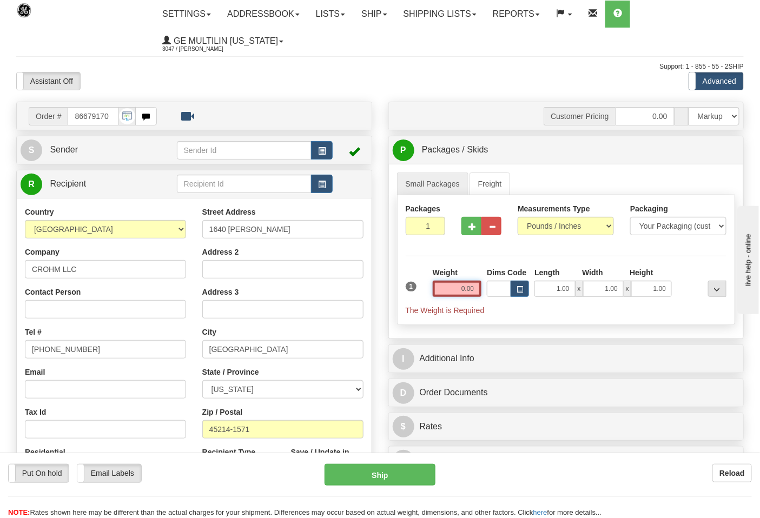
click at [480, 285] on input "0.00" at bounding box center [456, 289] width 49 height 16
click button "Delete" at bounding box center [0, 0] width 0 height 0
type input "3.00"
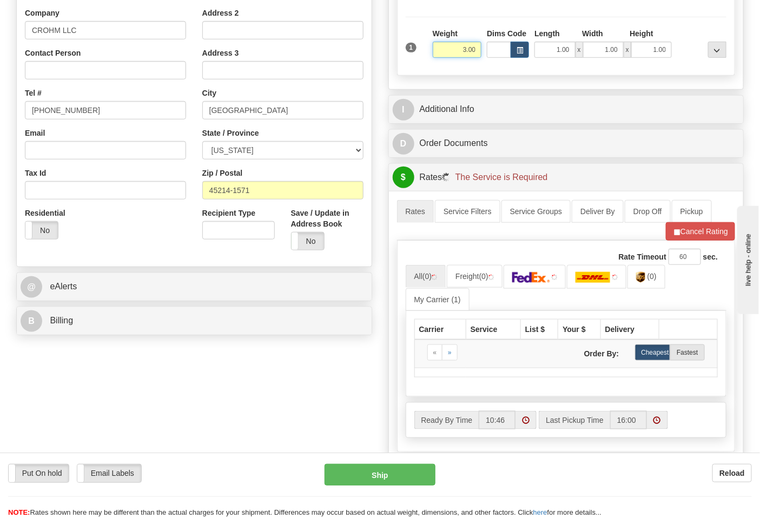
scroll to position [240, 0]
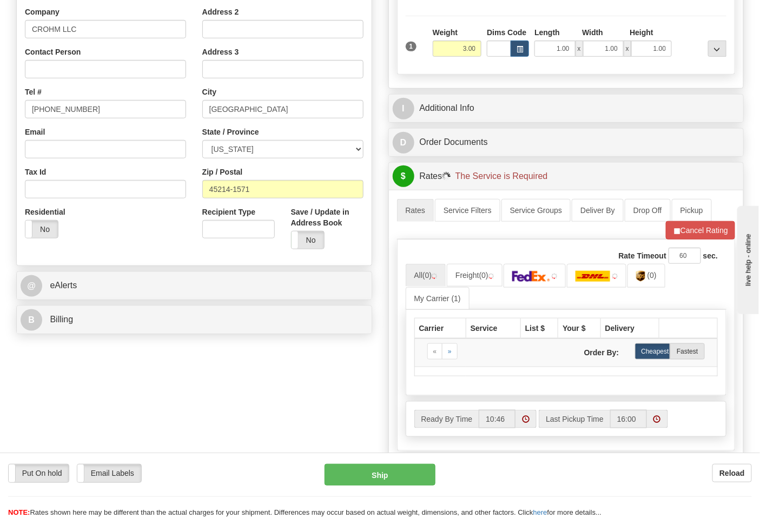
click at [99, 332] on div "B Billing" at bounding box center [194, 320] width 355 height 28
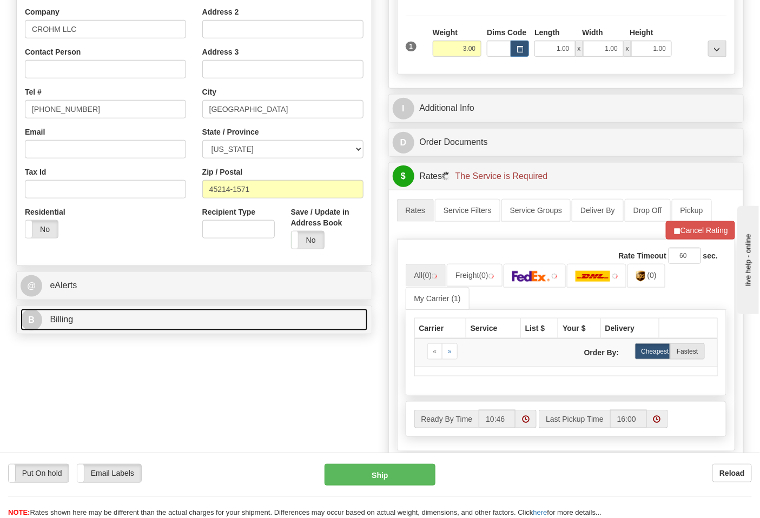
click at [100, 331] on link "B Billing" at bounding box center [194, 320] width 347 height 22
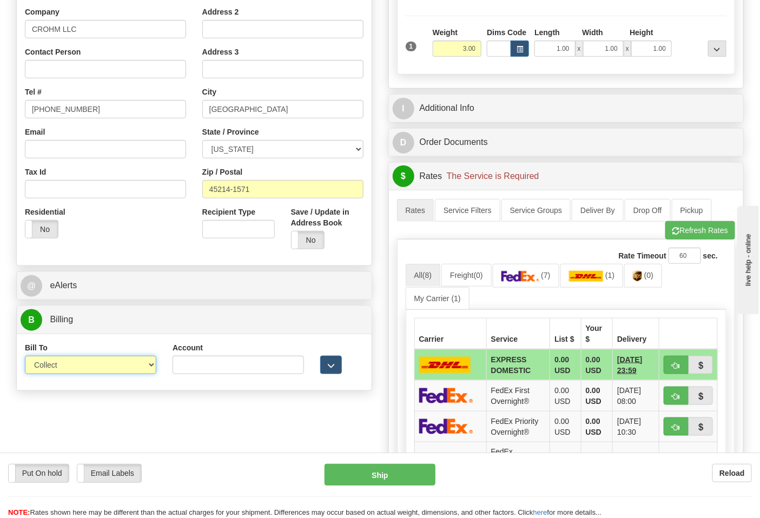
click at [68, 365] on select "Sender Recipient Third Party Collect" at bounding box center [90, 365] width 131 height 18
select select "2"
click at [25, 357] on select "Sender Recipient Third Party Collect" at bounding box center [90, 365] width 131 height 18
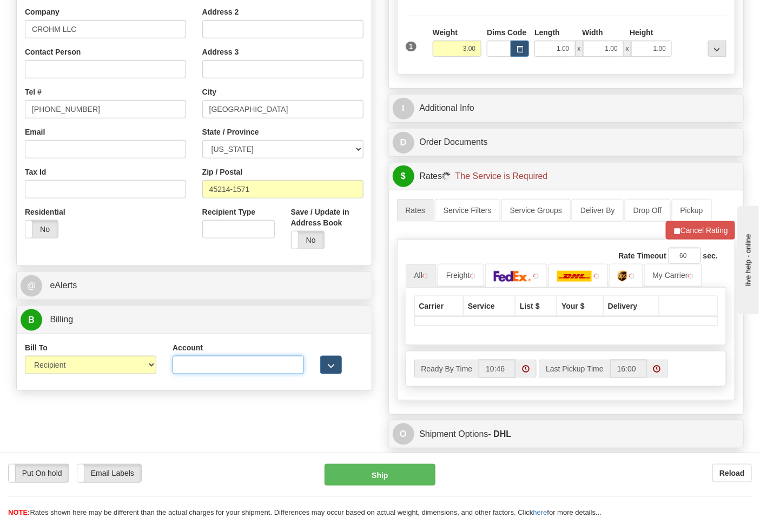
click at [201, 369] on input "Account" at bounding box center [237, 365] width 131 height 18
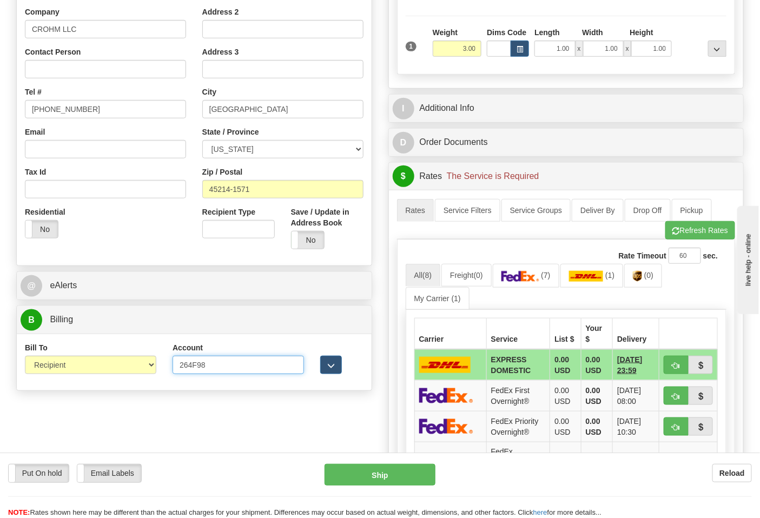
type input "264F98"
click button "Delete" at bounding box center [0, 0] width 0 height 0
click at [674, 230] on span "button" at bounding box center [676, 231] width 8 height 7
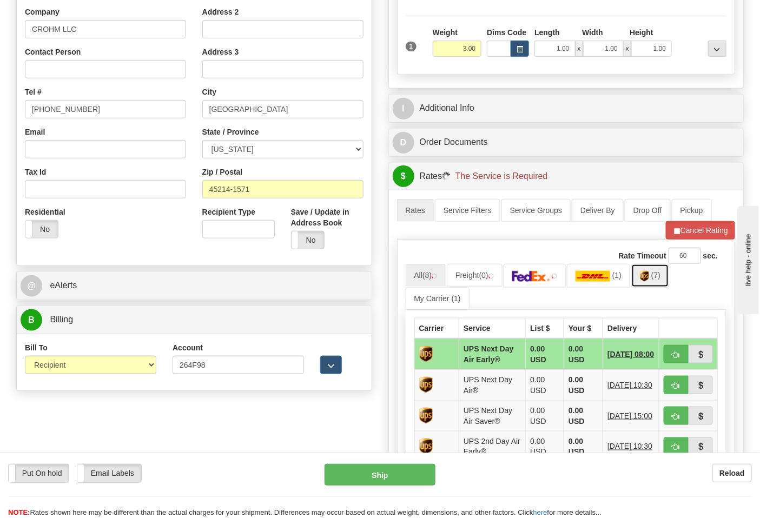
click at [649, 281] on img at bounding box center [644, 276] width 9 height 11
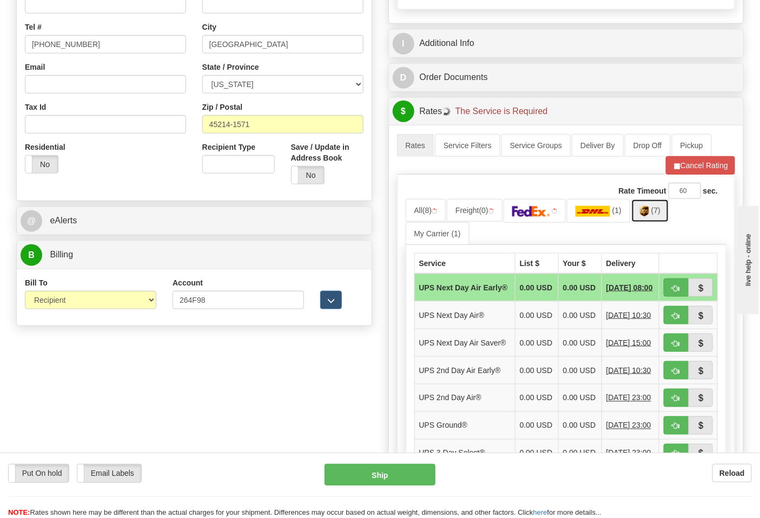
scroll to position [420, 0]
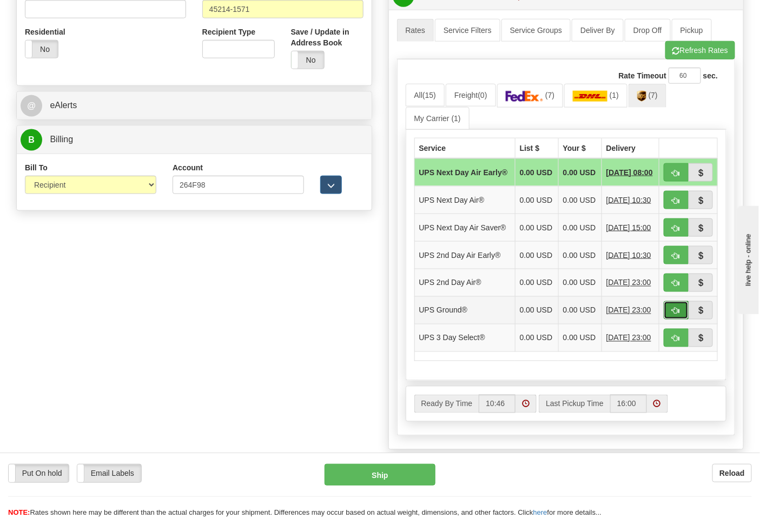
click at [677, 315] on span "button" at bounding box center [676, 311] width 8 height 7
type input "03"
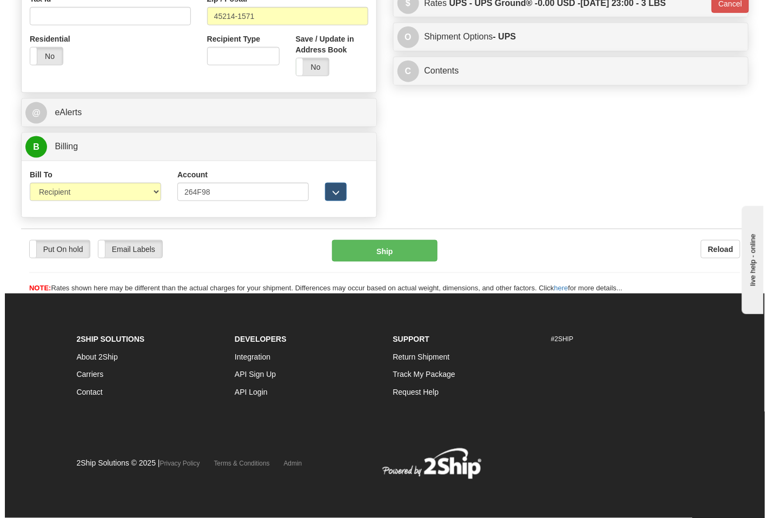
scroll to position [398, 0]
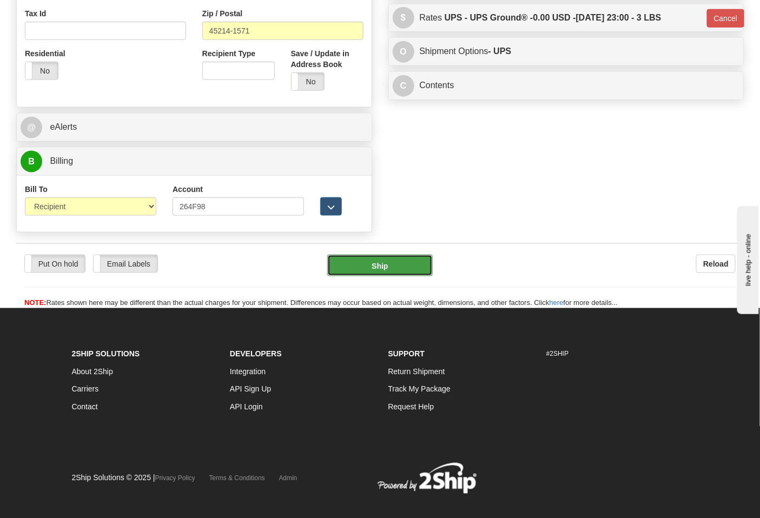
click at [404, 263] on button "Ship" at bounding box center [379, 266] width 105 height 22
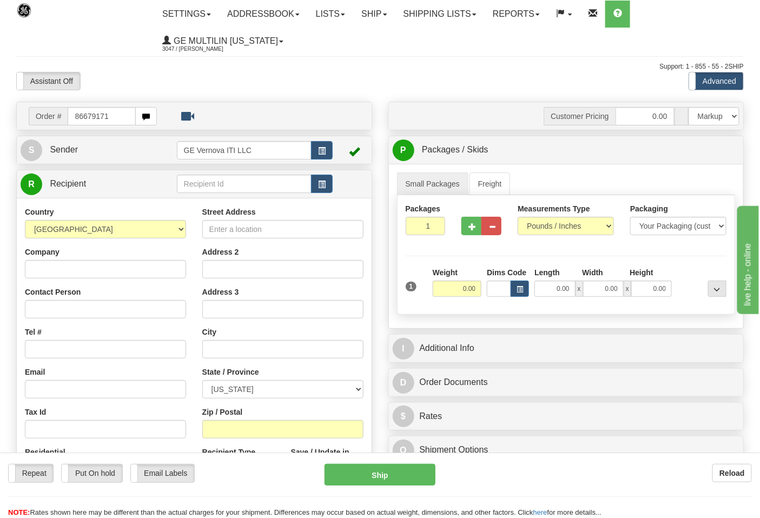
type input "86679171"
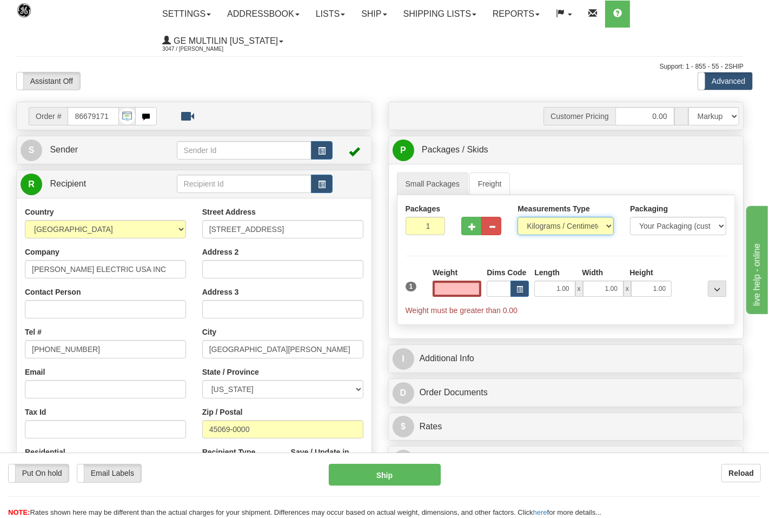
type input "0.00"
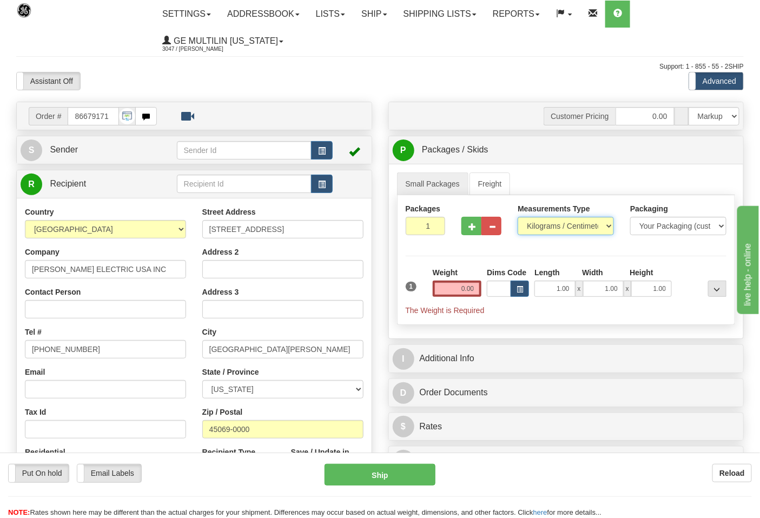
click at [544, 229] on select "Pounds / Inches Kilograms / Centimeters" at bounding box center [565, 226] width 96 height 18
select select "0"
click at [517, 217] on select "Pounds / Inches Kilograms / Centimeters" at bounding box center [565, 226] width 96 height 18
click at [475, 293] on input "0.00" at bounding box center [456, 289] width 49 height 16
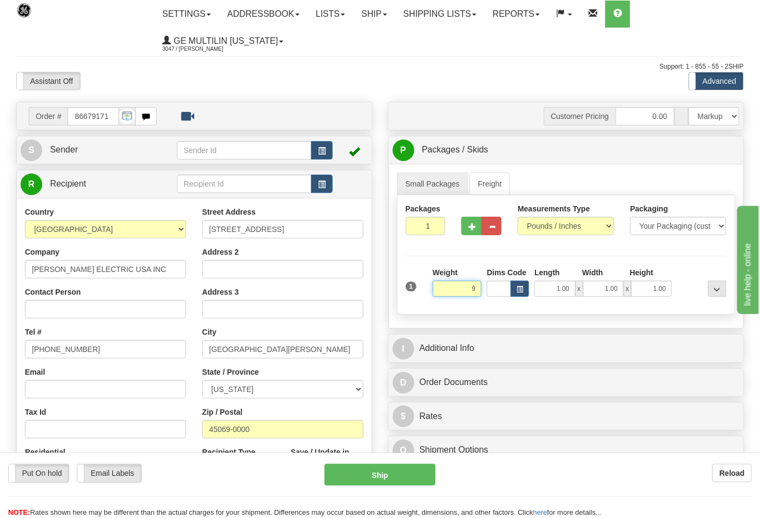
click button "Delete" at bounding box center [0, 0] width 0 height 0
type input "9.00"
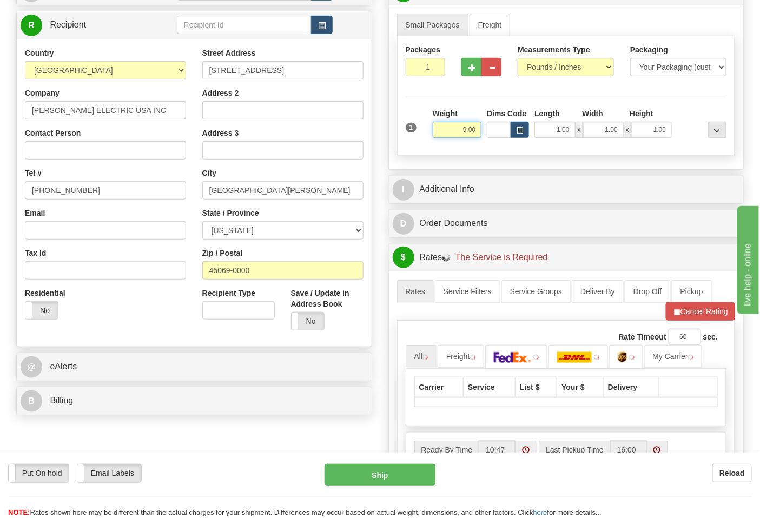
scroll to position [180, 0]
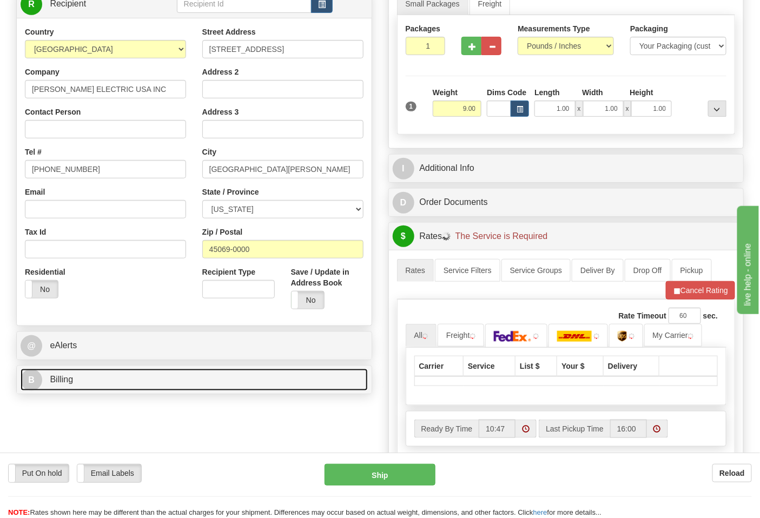
click at [130, 387] on link "B Billing" at bounding box center [194, 380] width 347 height 22
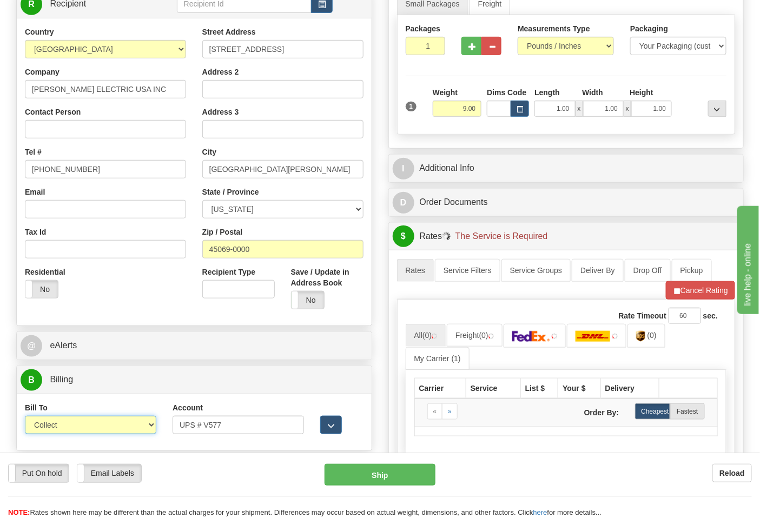
click at [90, 424] on select "Sender Recipient Third Party Collect" at bounding box center [90, 425] width 131 height 18
select select "2"
click at [25, 417] on select "Sender Recipient Third Party Collect" at bounding box center [90, 425] width 131 height 18
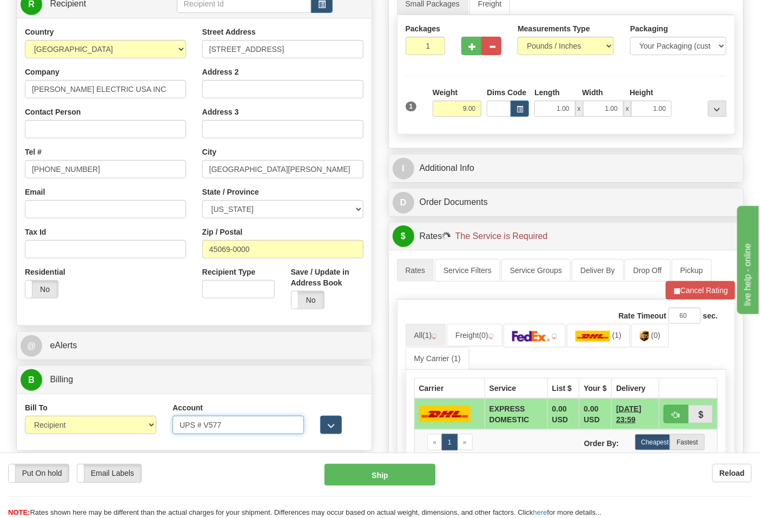
click at [202, 426] on input "UPS # V577" at bounding box center [237, 425] width 131 height 18
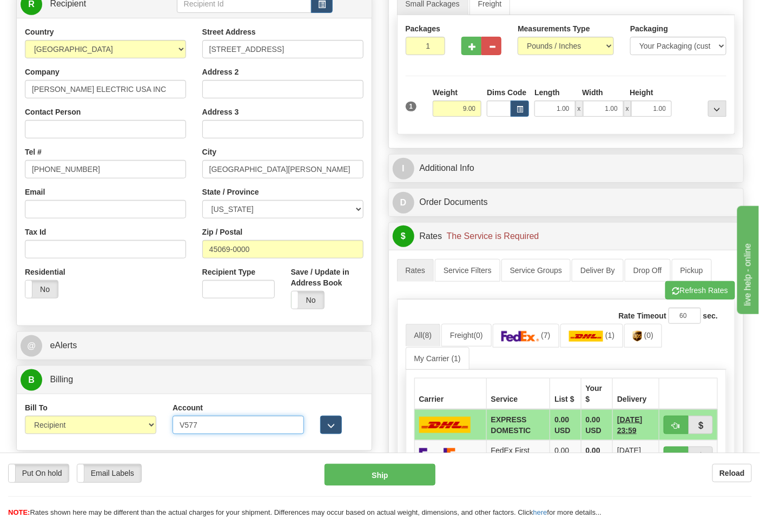
click at [181, 427] on input "V577" at bounding box center [237, 425] width 131 height 18
click at [205, 426] on input "V577" at bounding box center [237, 425] width 131 height 18
click at [684, 298] on button "Refresh Rates" at bounding box center [700, 290] width 70 height 18
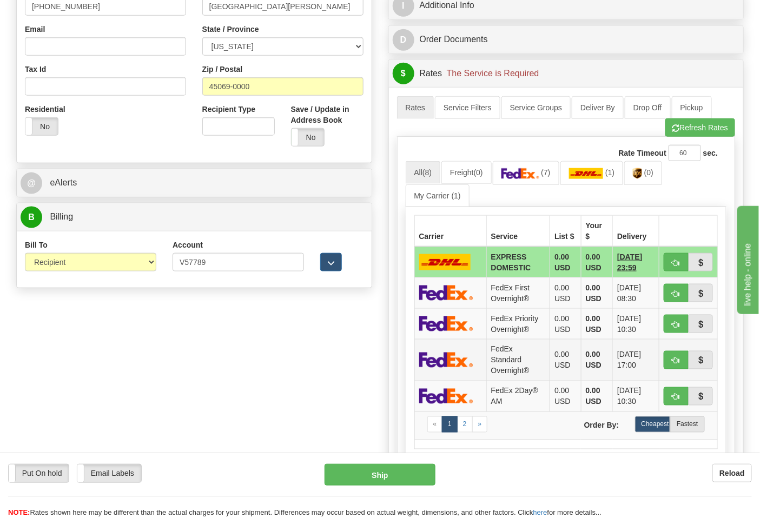
scroll to position [360, 0]
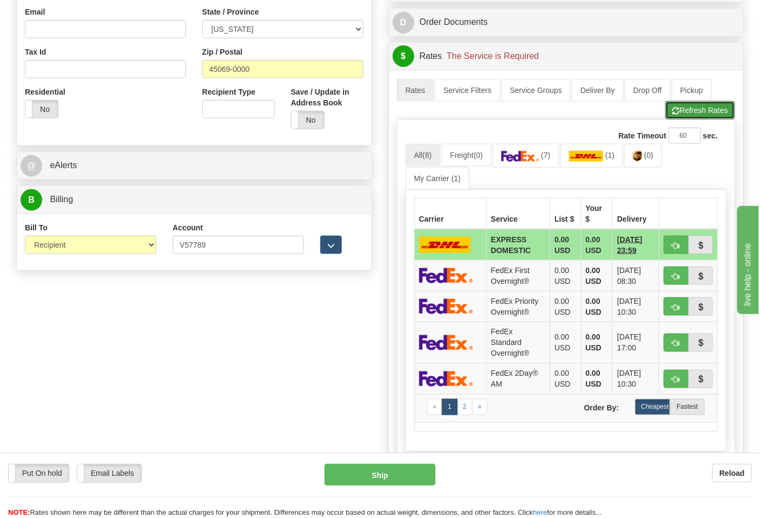
click at [697, 105] on button "Refresh Rates" at bounding box center [700, 110] width 70 height 18
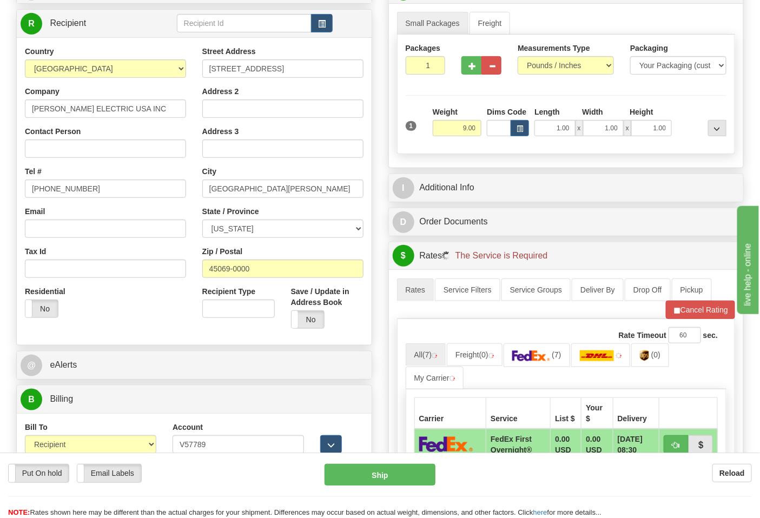
scroll to position [120, 0]
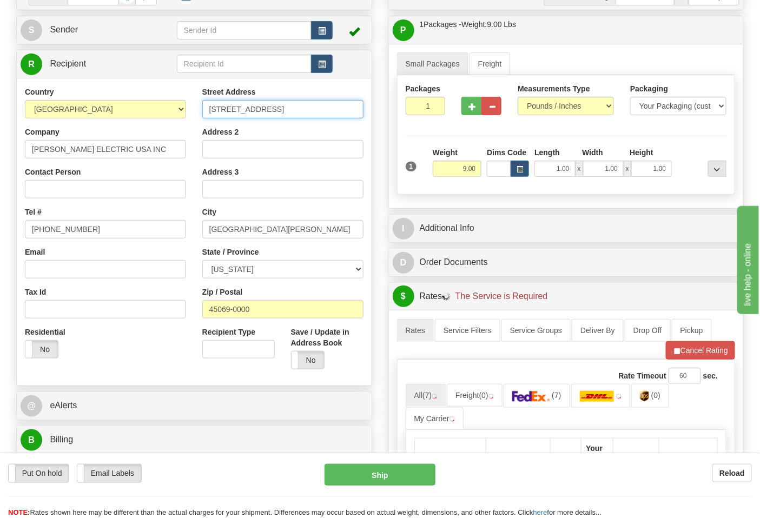
drag, startPoint x: 311, startPoint y: 106, endPoint x: 179, endPoint y: 115, distance: 132.8
click at [179, 115] on div "Country AFGHANISTAN ALAND ISLANDS ALBANIA ALGERIA AMERICAN SAMOA ANDORRA ANGOLA…" at bounding box center [194, 231] width 355 height 291
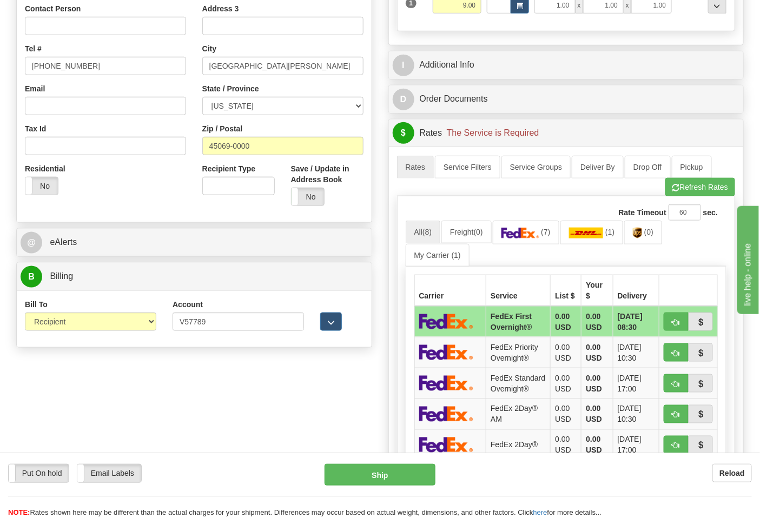
scroll to position [300, 0]
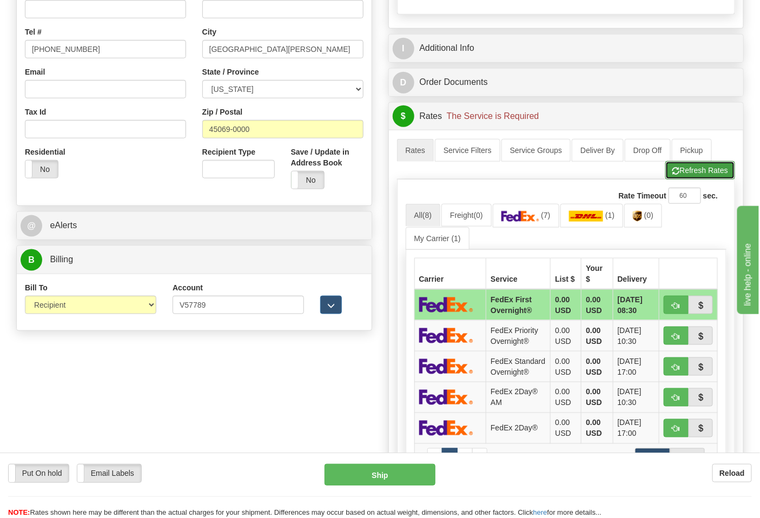
click at [680, 176] on button "Refresh Rates" at bounding box center [700, 170] width 70 height 18
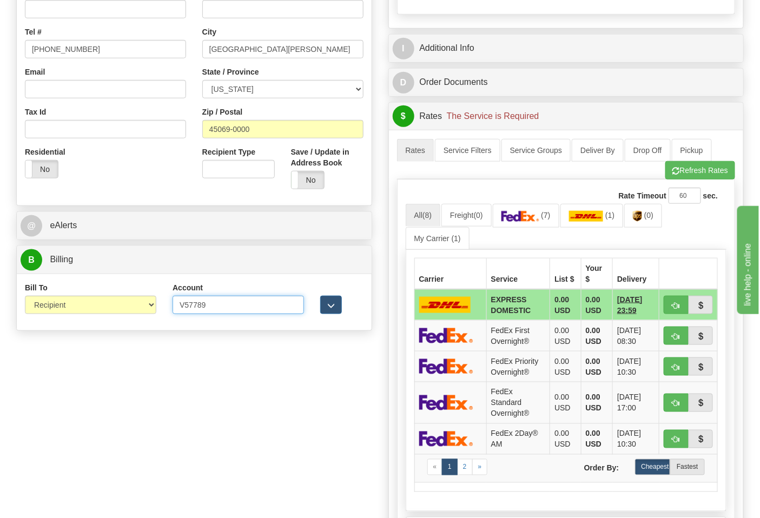
drag, startPoint x: 213, startPoint y: 312, endPoint x: 149, endPoint y: 308, distance: 63.9
click at [149, 308] on div "Bill To Sender Recipient Third Party Collect Account V57789 3rd Party Account L…" at bounding box center [194, 302] width 355 height 40
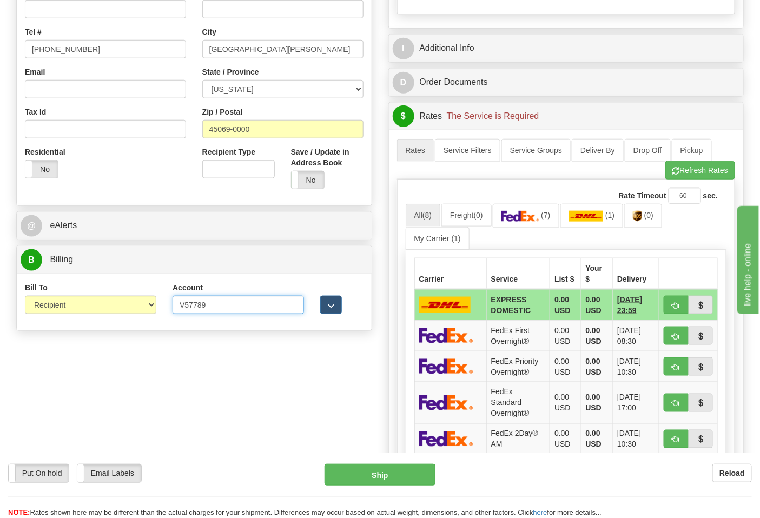
paste input "F"
type input "V577F9"
click at [691, 177] on button "Refresh Rates" at bounding box center [700, 170] width 70 height 18
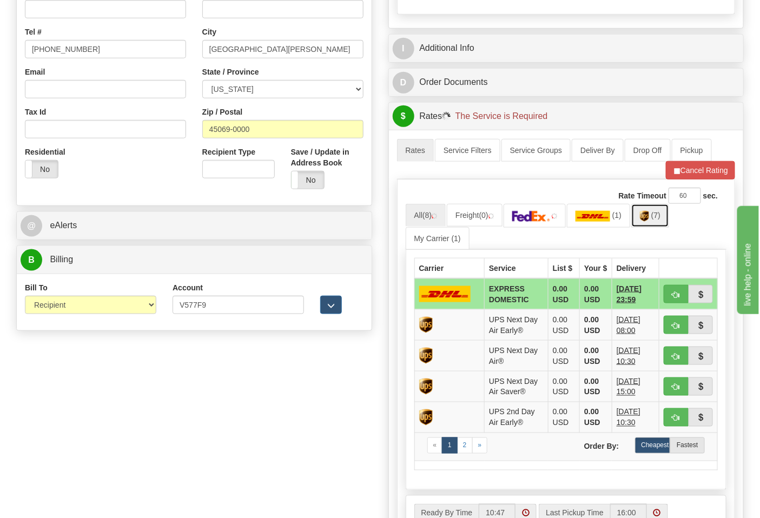
click at [649, 220] on img at bounding box center [644, 216] width 9 height 11
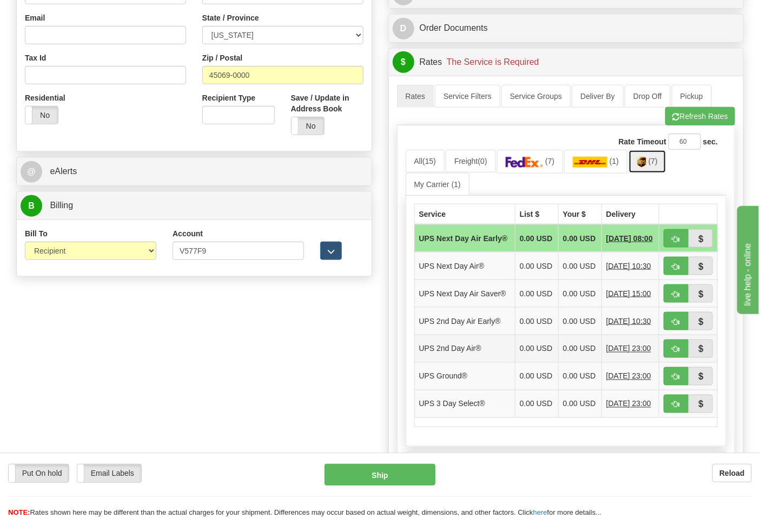
scroll to position [480, 0]
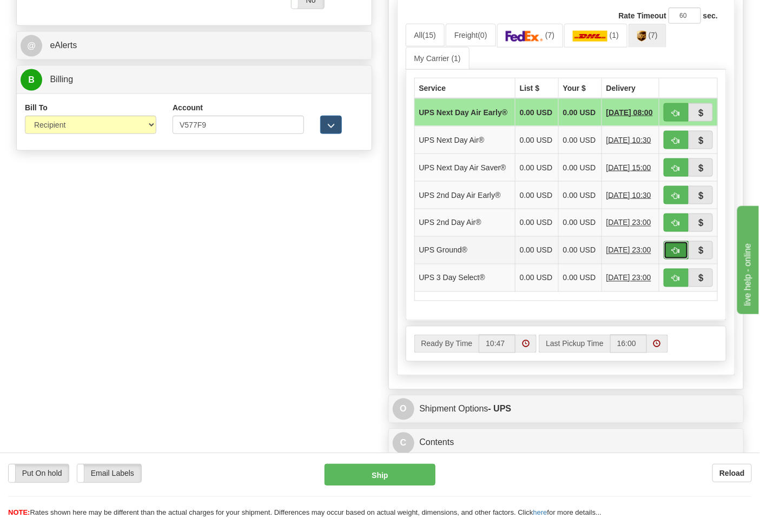
click at [669, 259] on button "button" at bounding box center [675, 250] width 25 height 18
type input "03"
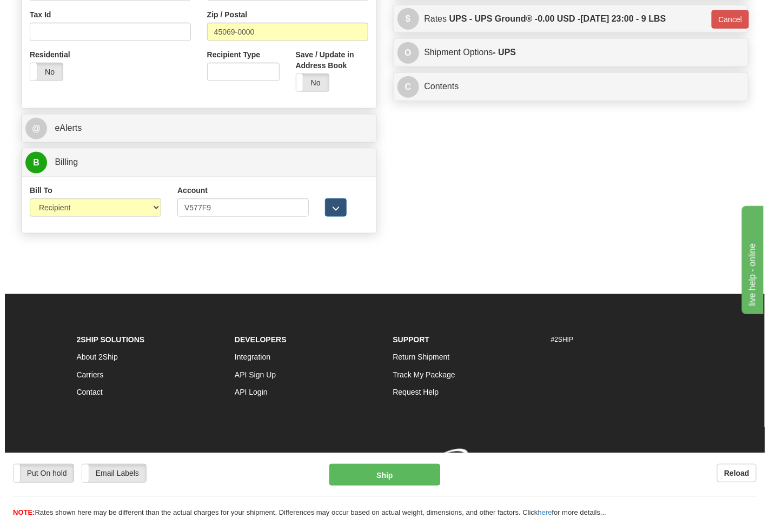
scroll to position [414, 0]
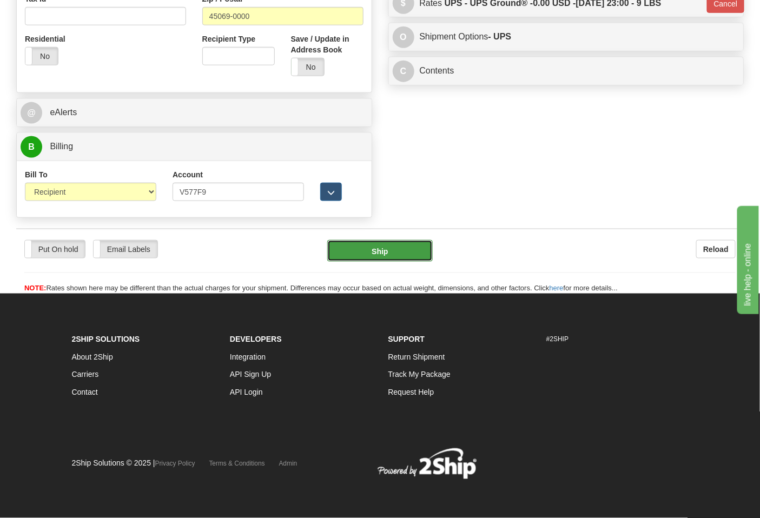
click at [415, 247] on button "Ship" at bounding box center [379, 251] width 105 height 22
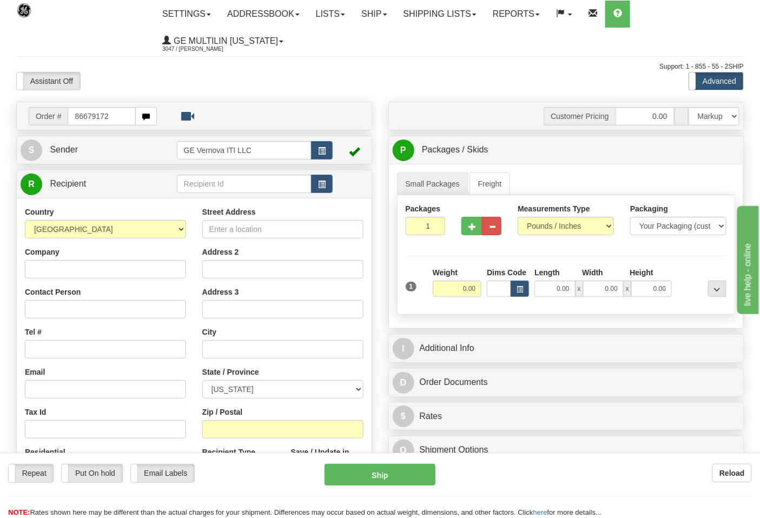
type input "86679172"
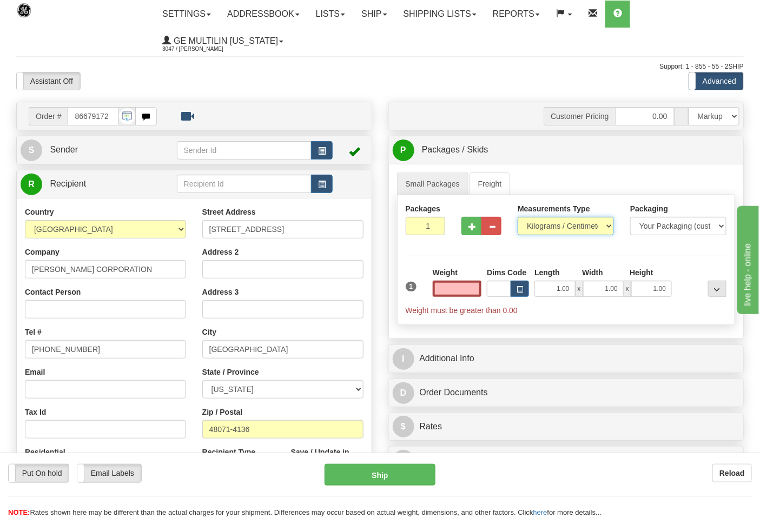
type input "0.00"
click at [548, 228] on select "Pounds / Inches Kilograms / Centimeters" at bounding box center [565, 226] width 96 height 18
select select "0"
click at [517, 217] on select "Pounds / Inches Kilograms / Centimeters" at bounding box center [565, 226] width 96 height 18
click at [472, 288] on input "0.00" at bounding box center [456, 289] width 49 height 16
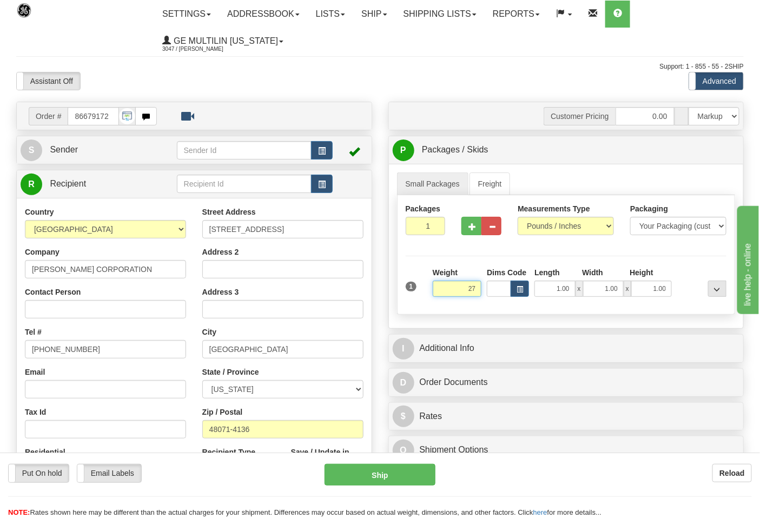
click button "Delete" at bounding box center [0, 0] width 0 height 0
type input "27.00"
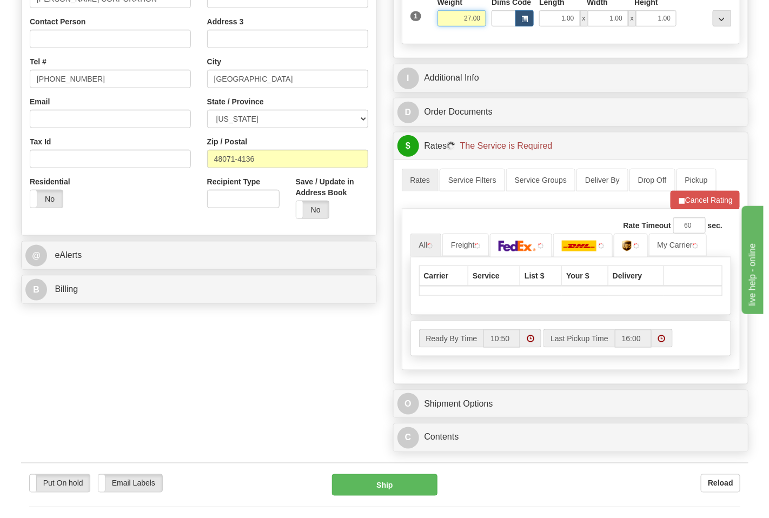
scroll to position [300, 0]
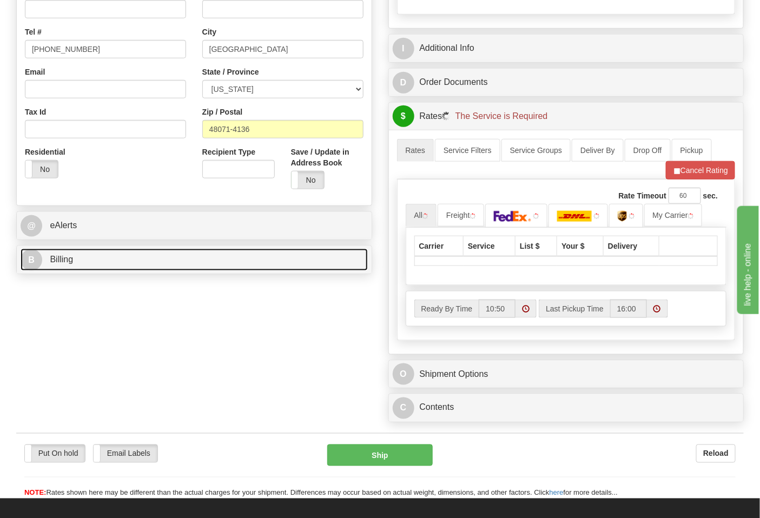
click at [116, 261] on link "B Billing" at bounding box center [194, 260] width 347 height 22
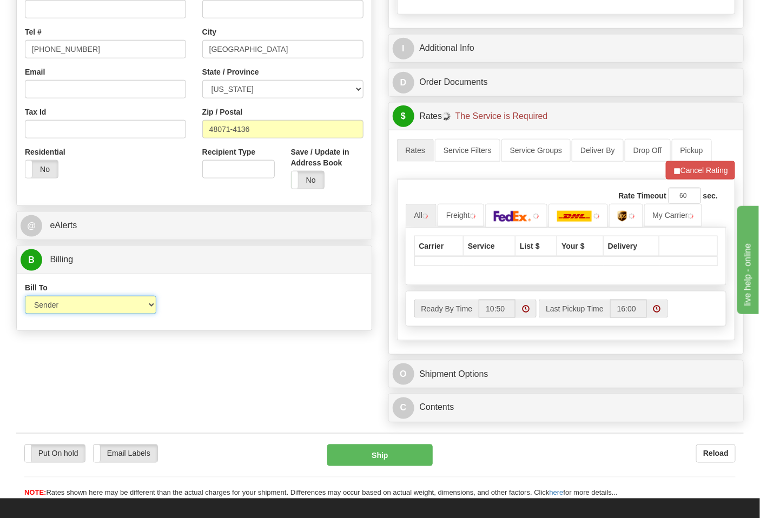
click at [62, 310] on select "Sender Recipient Third Party Collect" at bounding box center [90, 305] width 131 height 18
select select "2"
click at [25, 297] on select "Sender Recipient Third Party Collect" at bounding box center [90, 305] width 131 height 18
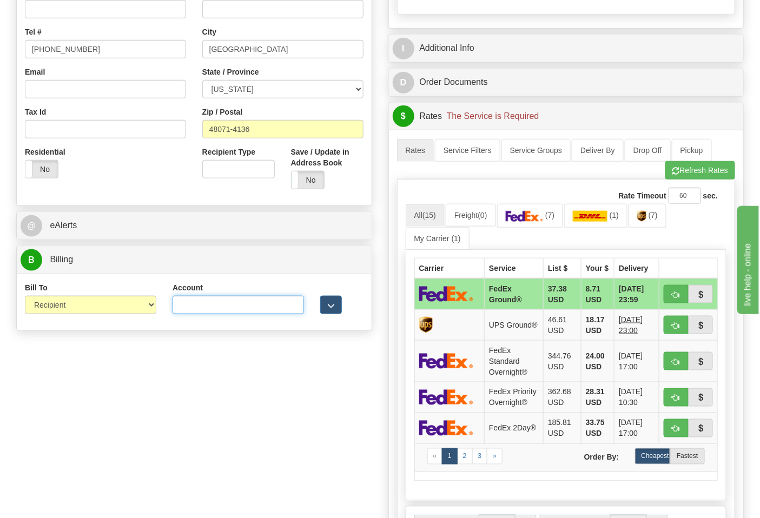
click at [194, 310] on input "Account" at bounding box center [237, 305] width 131 height 18
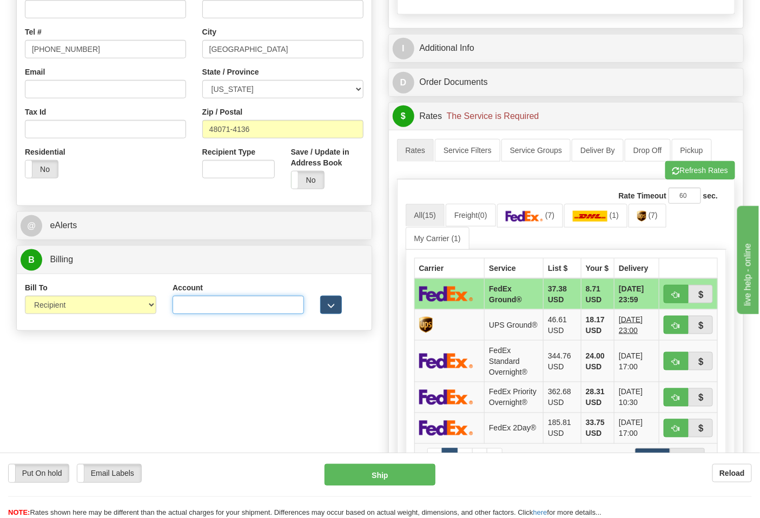
paste input "103538629"
type input "103538629"
click at [536, 219] on img at bounding box center [524, 216] width 38 height 11
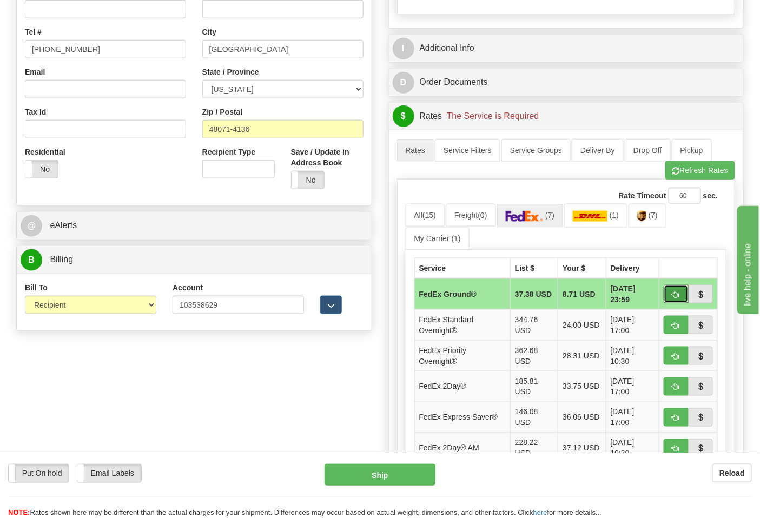
click at [676, 296] on span "button" at bounding box center [676, 294] width 8 height 7
type input "92"
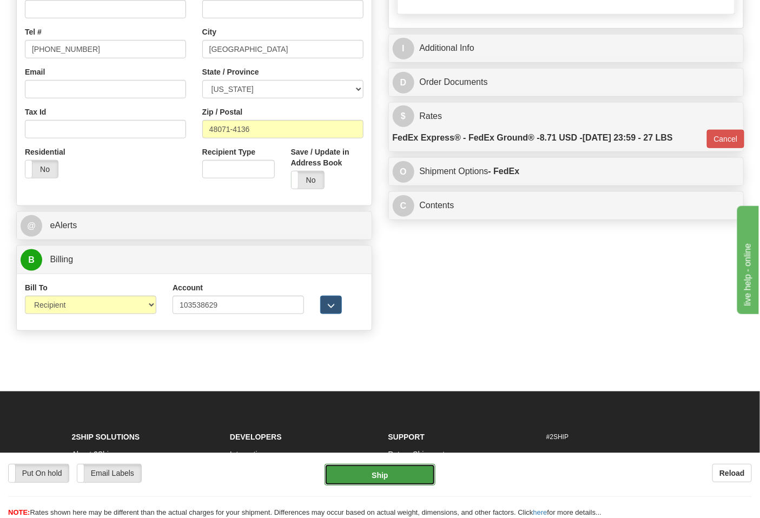
click at [390, 477] on button "Ship" at bounding box center [379, 475] width 110 height 22
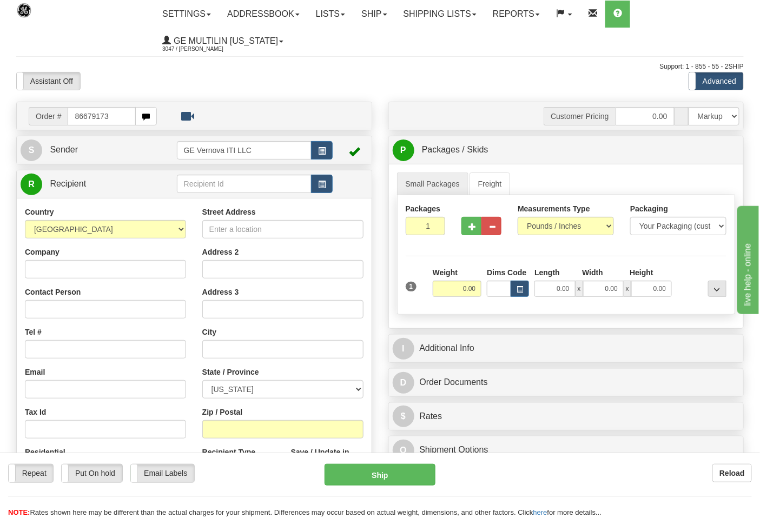
type input "86679173"
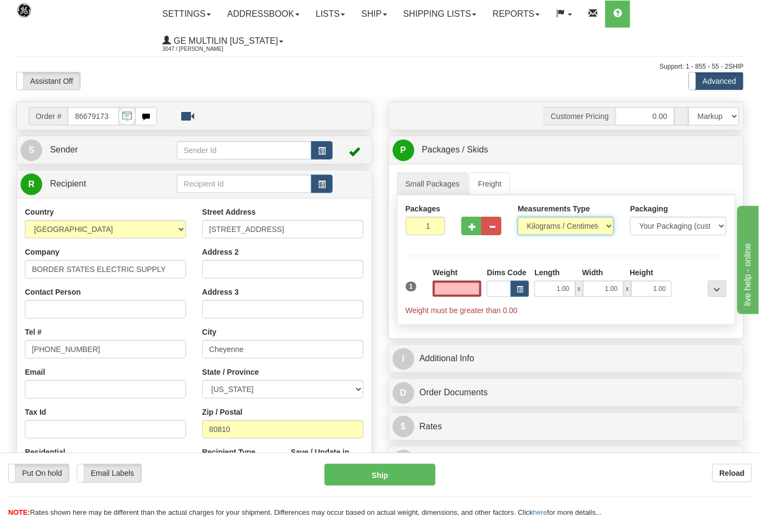
type input "0.00"
click at [544, 228] on select "Pounds / Inches Kilograms / Centimeters" at bounding box center [565, 226] width 96 height 18
select select "0"
click at [517, 217] on select "Pounds / Inches Kilograms / Centimeters" at bounding box center [565, 226] width 96 height 18
click at [474, 231] on button "button" at bounding box center [471, 226] width 20 height 18
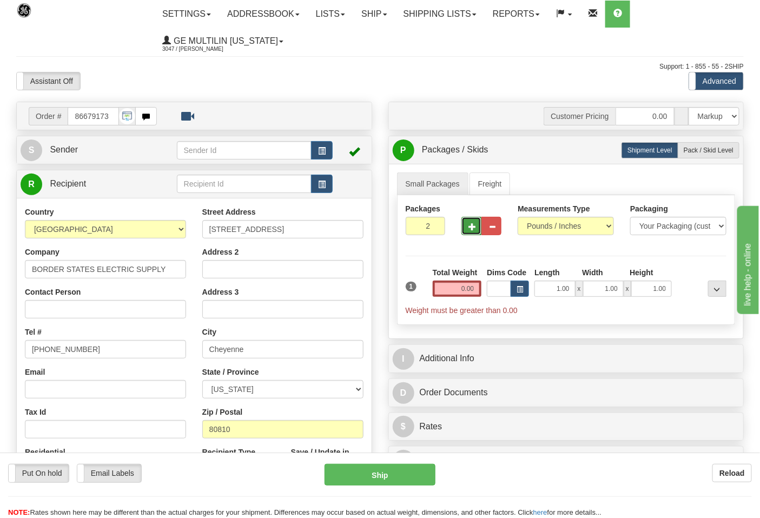
click at [474, 231] on button "button" at bounding box center [471, 226] width 20 height 18
type input "3"
click at [695, 155] on label "Pack / Skid Level Pack.." at bounding box center [708, 150] width 62 height 16
radio input "true"
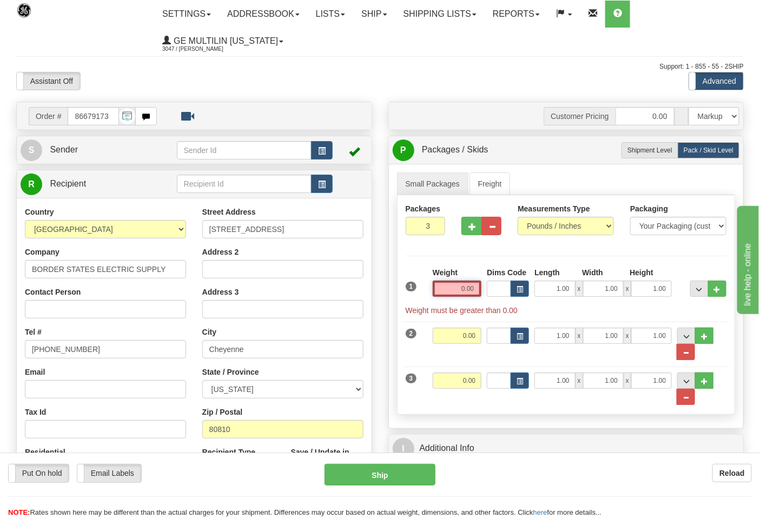
click at [474, 292] on input "0.00" at bounding box center [456, 289] width 49 height 16
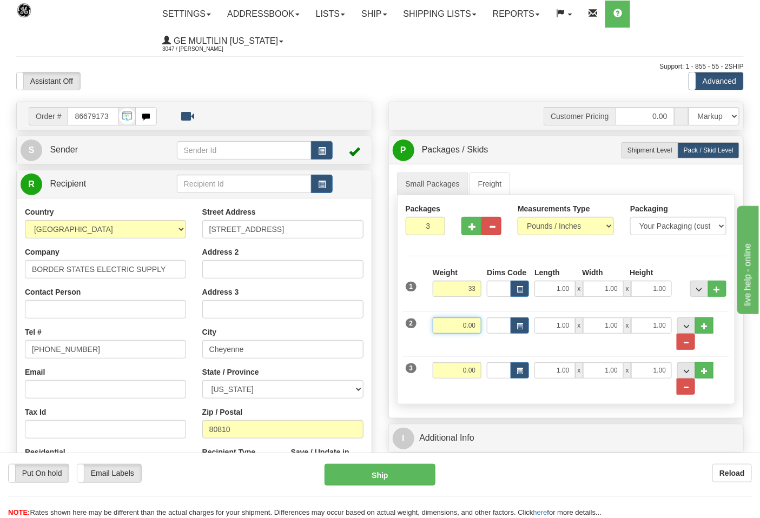
type input "33.00"
click at [476, 331] on input "0.00" at bounding box center [456, 325] width 49 height 16
type input "33.00"
click at [483, 371] on div "Weight 0.00" at bounding box center [457, 374] width 55 height 24
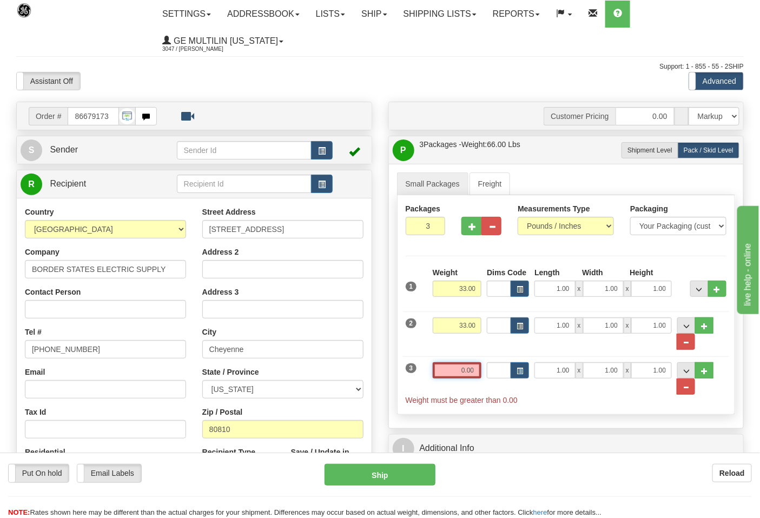
click at [478, 369] on input "0.00" at bounding box center [456, 370] width 49 height 16
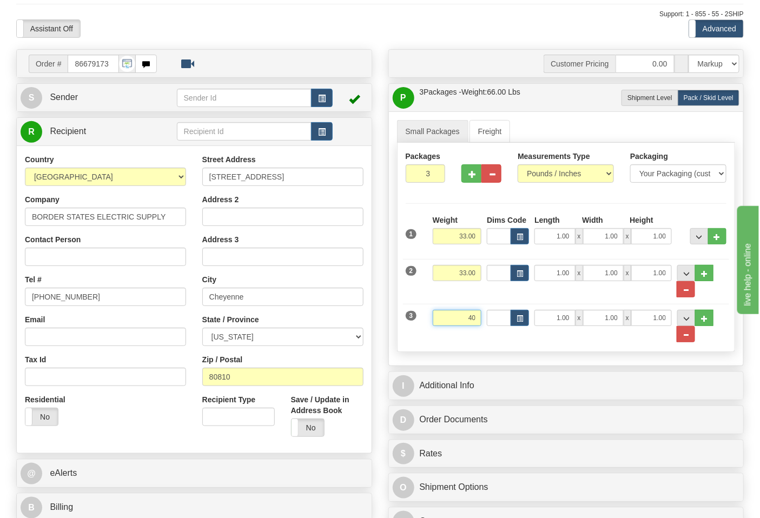
scroll to position [180, 0]
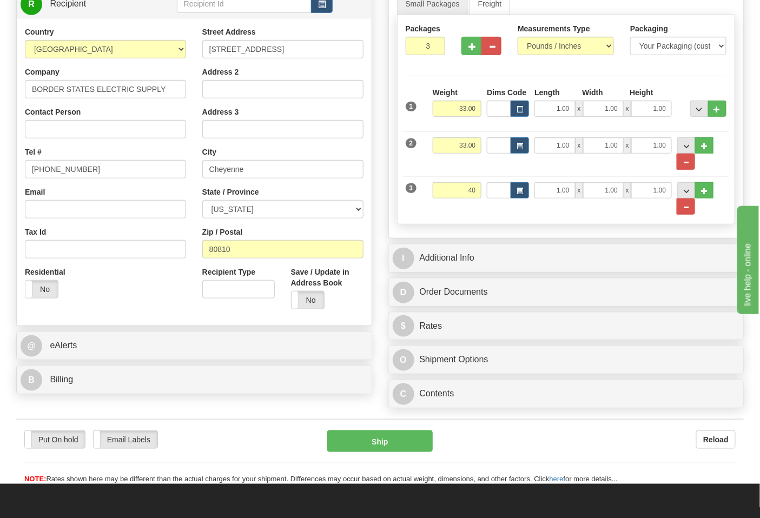
type input "40.00"
click at [170, 393] on div "B Billing" at bounding box center [194, 380] width 355 height 28
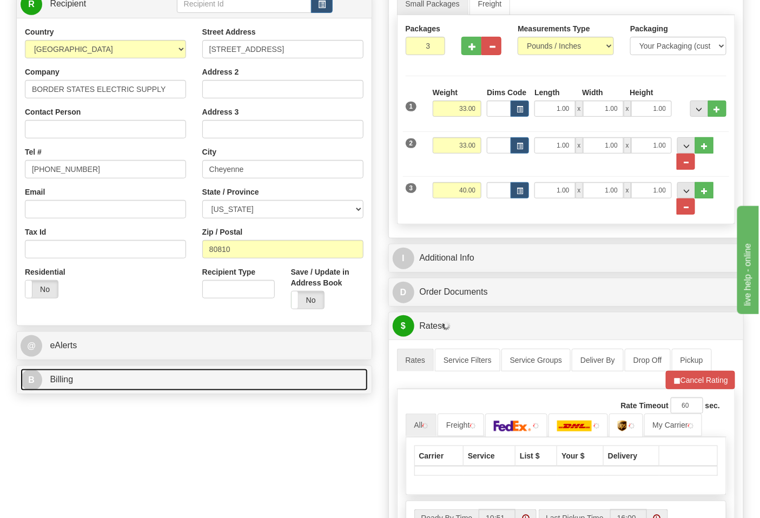
click at [165, 379] on link "B Billing" at bounding box center [194, 380] width 347 height 22
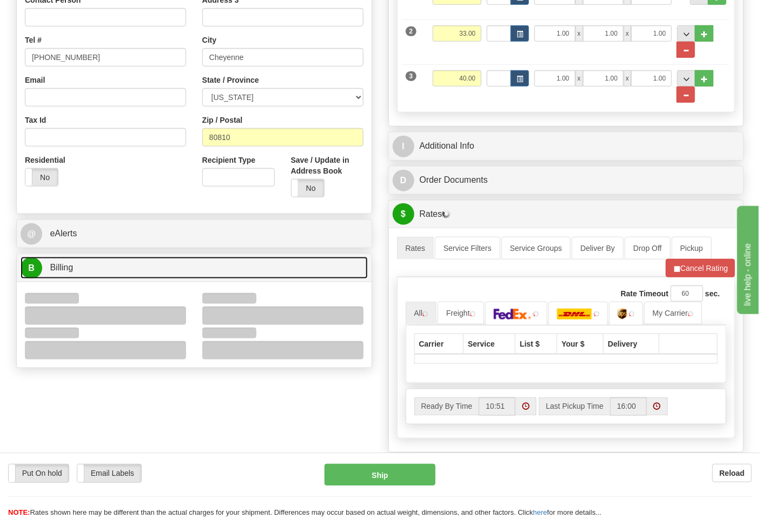
scroll to position [300, 0]
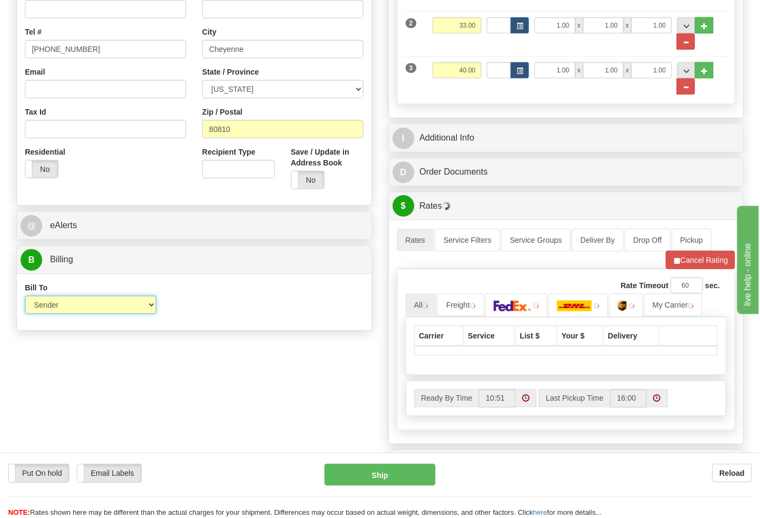
click at [60, 311] on select "Sender Recipient Third Party Collect" at bounding box center [90, 305] width 131 height 18
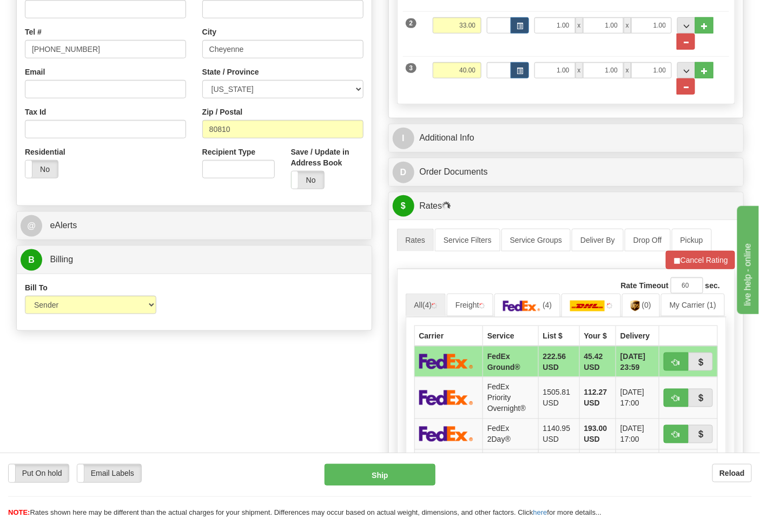
click at [271, 290] on div "Bill To Sender Recipient Third Party Collect Account 3rd Party Account List Ple…" at bounding box center [194, 302] width 355 height 40
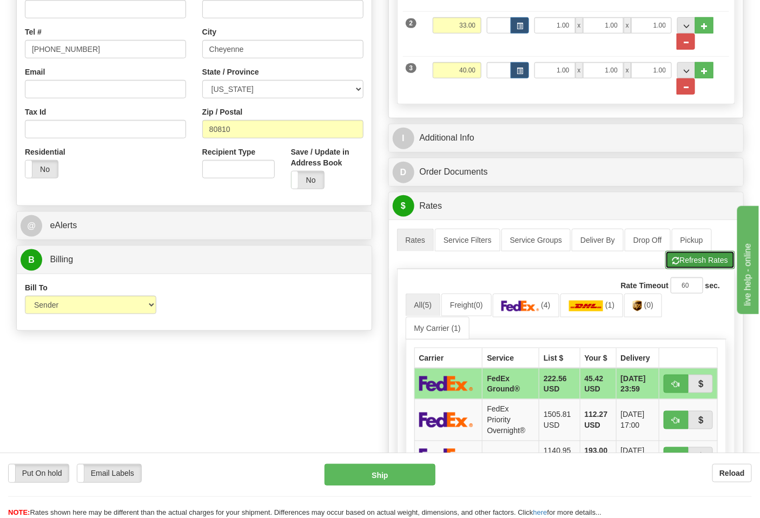
drag, startPoint x: 696, startPoint y: 265, endPoint x: 657, endPoint y: 298, distance: 50.6
click at [696, 265] on button "Refresh Rates" at bounding box center [700, 260] width 70 height 18
click at [539, 311] on img at bounding box center [520, 306] width 38 height 11
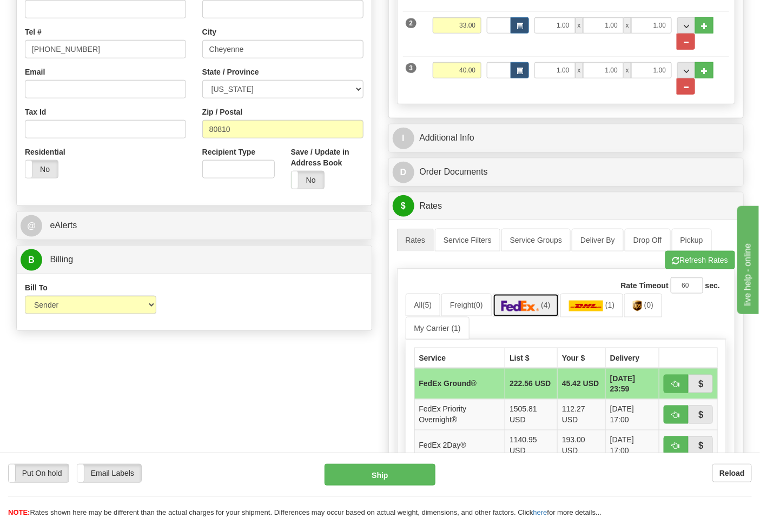
scroll to position [420, 0]
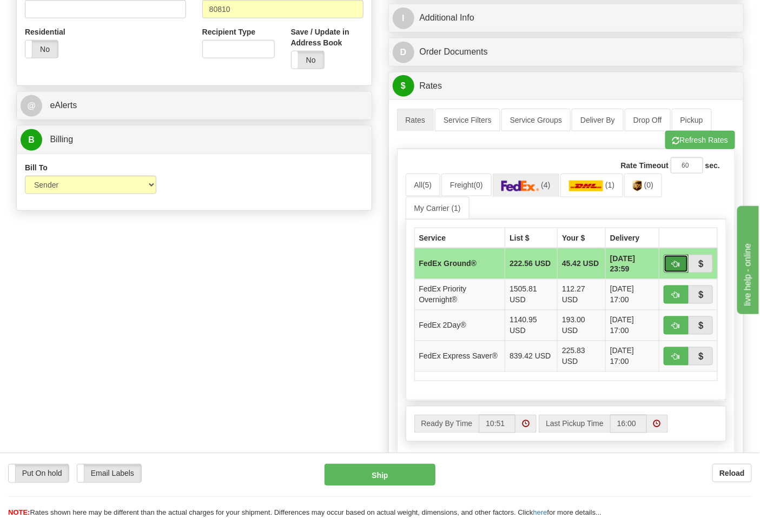
click at [678, 265] on span "button" at bounding box center [676, 264] width 8 height 7
type input "92"
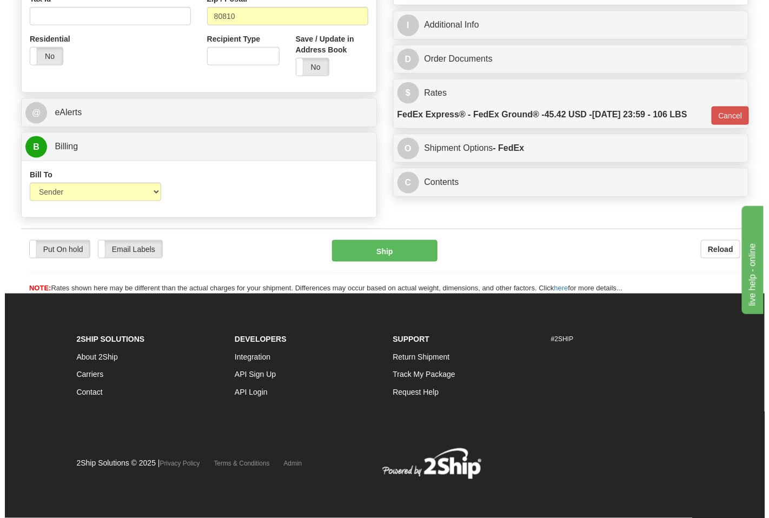
scroll to position [414, 0]
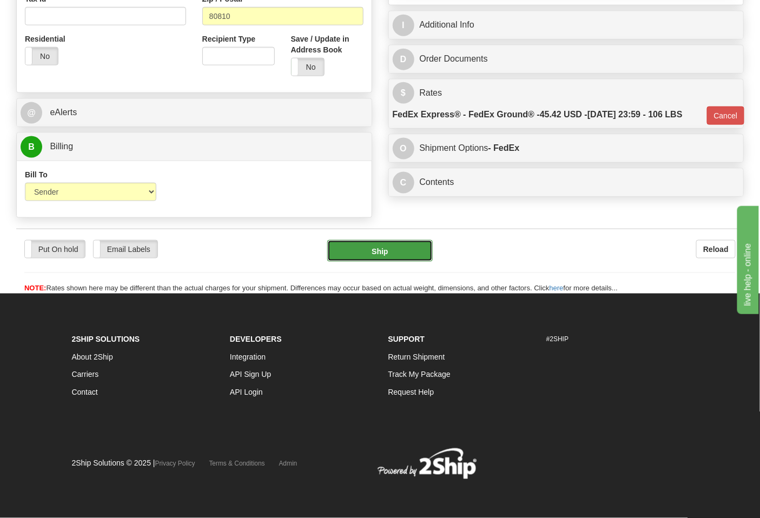
click at [398, 247] on button "Ship" at bounding box center [379, 251] width 105 height 22
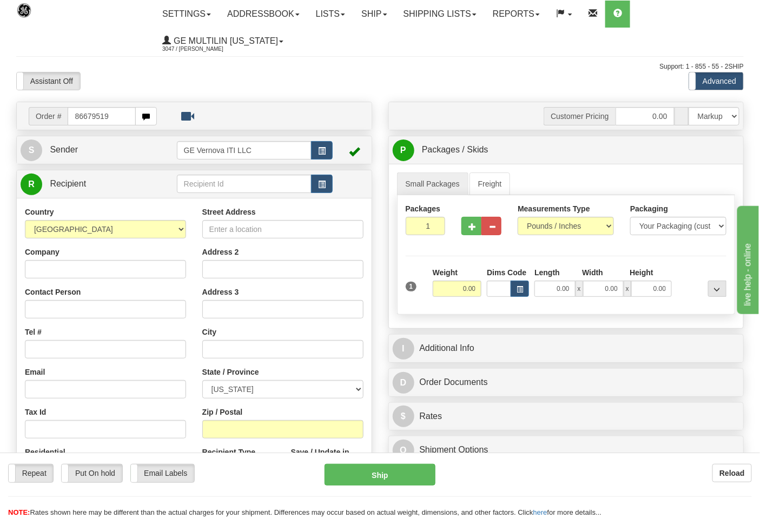
type input "86679519"
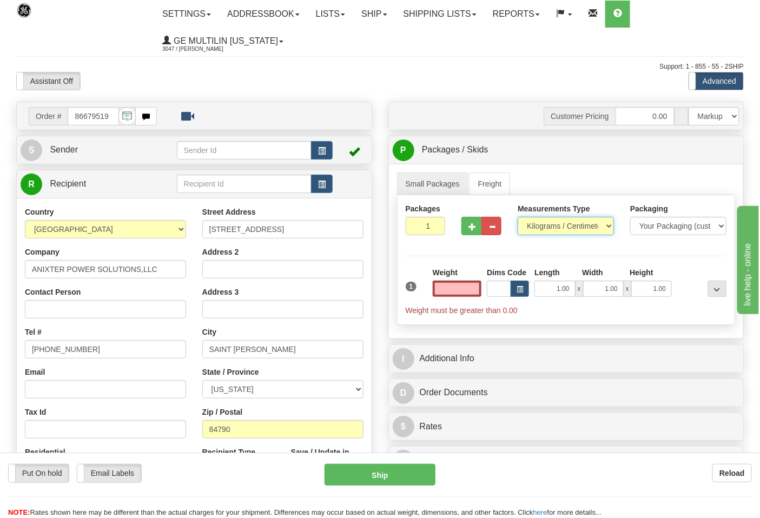
type input "0.00"
click at [569, 228] on select "Pounds / Inches Kilograms / Centimeters" at bounding box center [565, 226] width 96 height 18
select select "0"
click at [517, 217] on select "Pounds / Inches Kilograms / Centimeters" at bounding box center [565, 226] width 96 height 18
click at [470, 225] on span "button" at bounding box center [472, 226] width 8 height 7
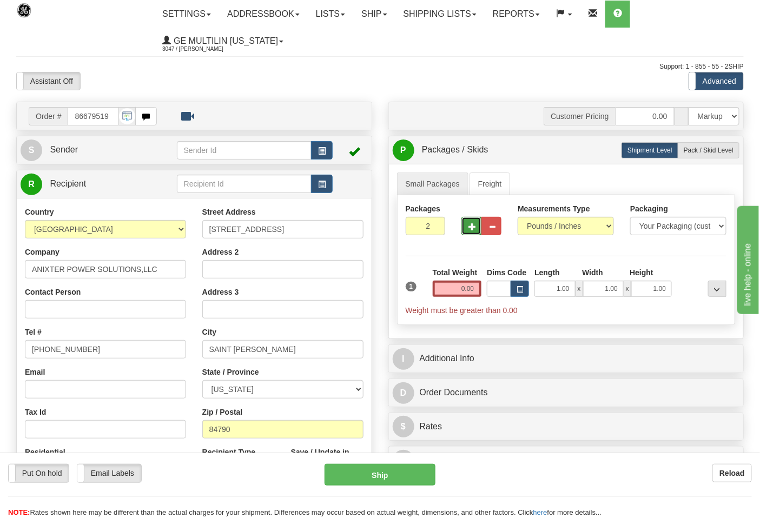
click at [470, 225] on span "button" at bounding box center [472, 226] width 8 height 7
type input "4"
click at [471, 292] on input "0.00" at bounding box center [456, 289] width 49 height 16
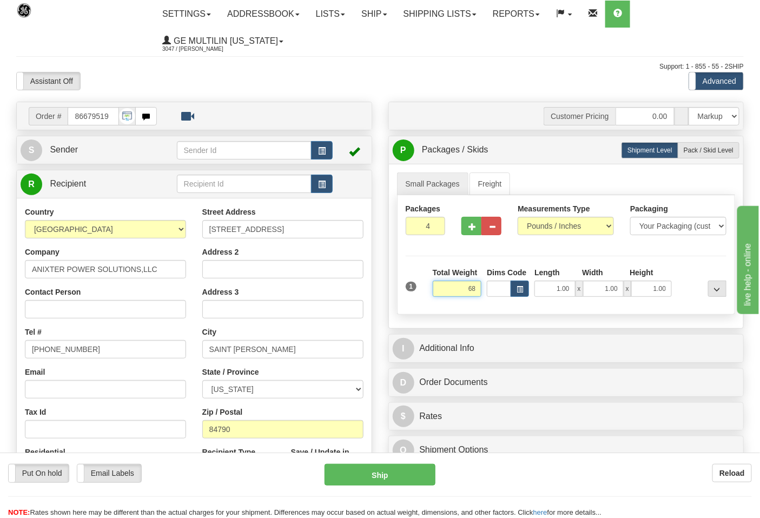
click button "Delete" at bounding box center [0, 0] width 0 height 0
type input "68.00"
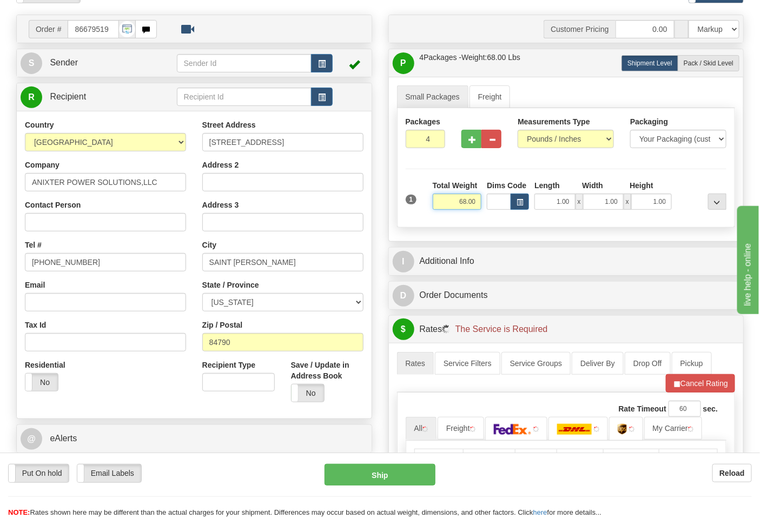
scroll to position [180, 0]
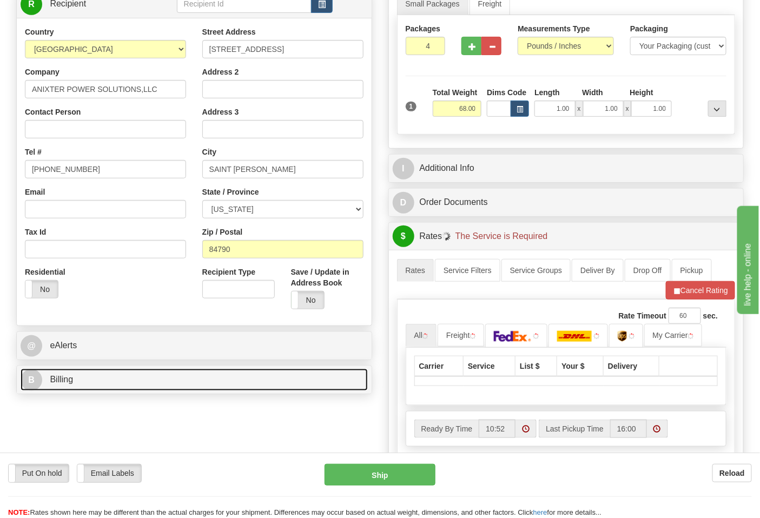
click at [116, 382] on link "B Billing" at bounding box center [194, 380] width 347 height 22
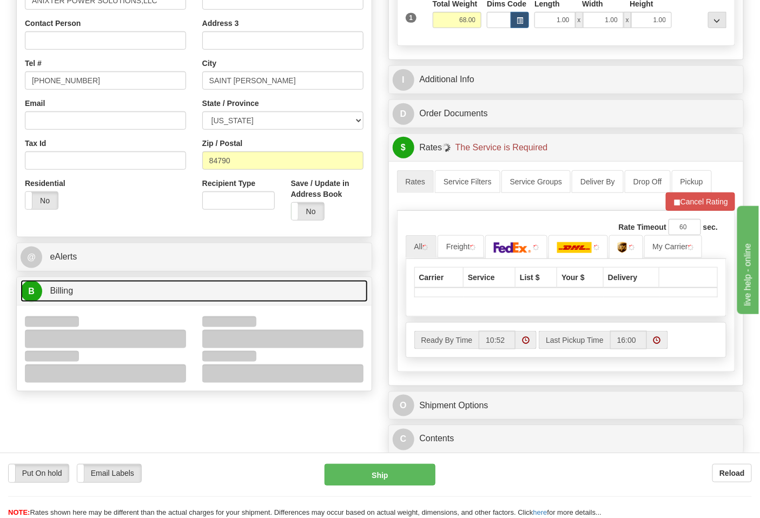
scroll to position [420, 0]
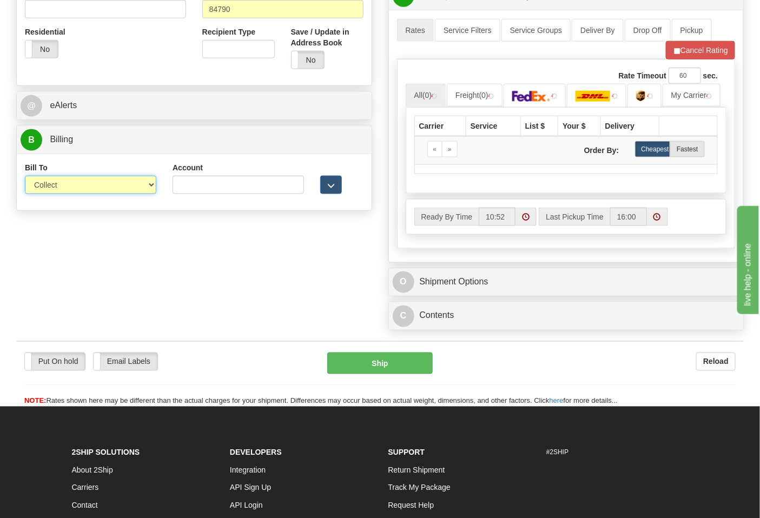
drag, startPoint x: 61, startPoint y: 186, endPoint x: 66, endPoint y: 193, distance: 8.5
click at [61, 186] on select "Sender Recipient Third Party Collect" at bounding box center [90, 185] width 131 height 18
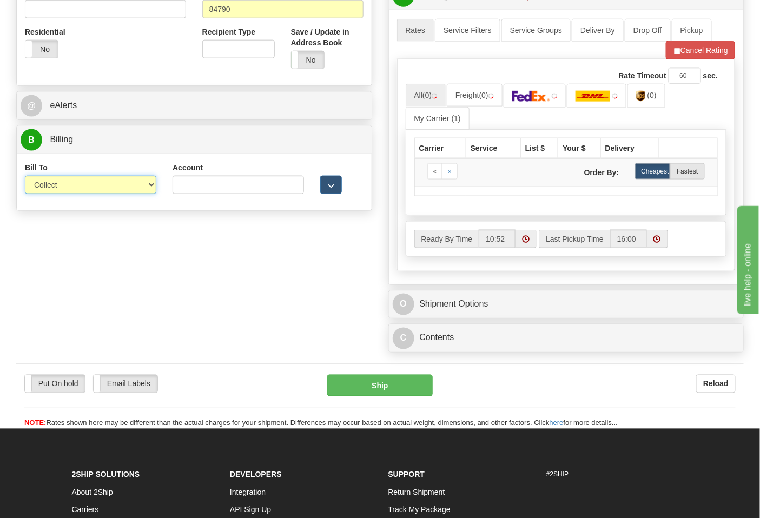
select select "2"
click at [25, 177] on select "Sender Recipient Third Party Collect" at bounding box center [90, 185] width 131 height 18
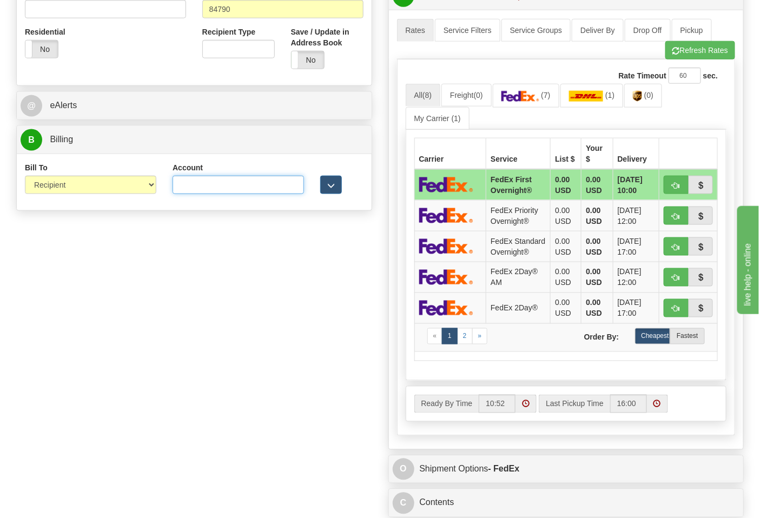
click at [202, 191] on input "Account" at bounding box center [237, 185] width 131 height 18
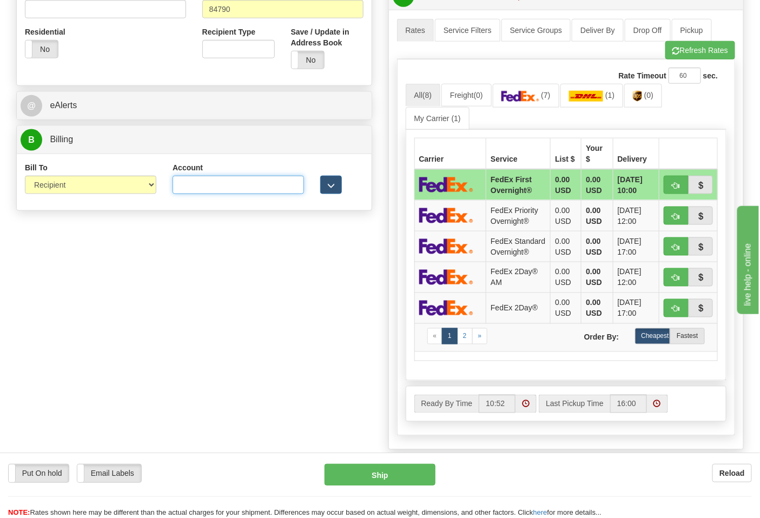
paste input "595A46"
type input "595A46"
click at [683, 66] on div "Rate Timeout 60 sec. All (8) Freight (0) (7) (1)" at bounding box center [566, 247] width 338 height 376
click at [684, 54] on button "Refresh Rates" at bounding box center [700, 50] width 70 height 18
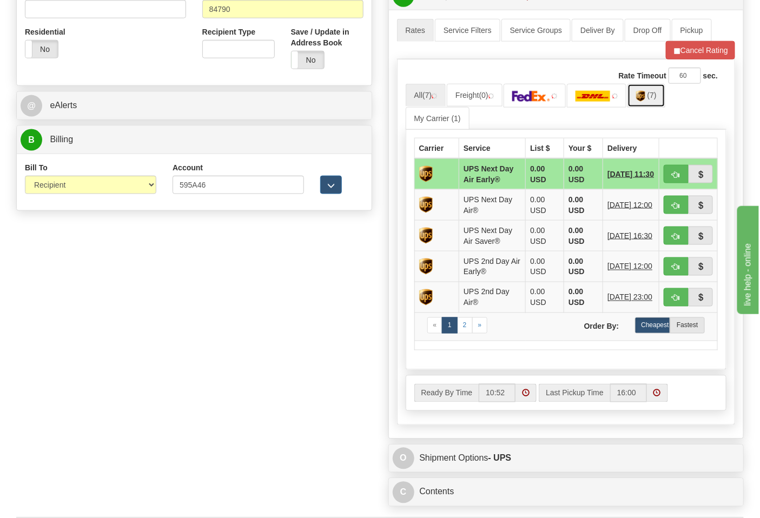
click at [645, 100] on img at bounding box center [640, 96] width 9 height 11
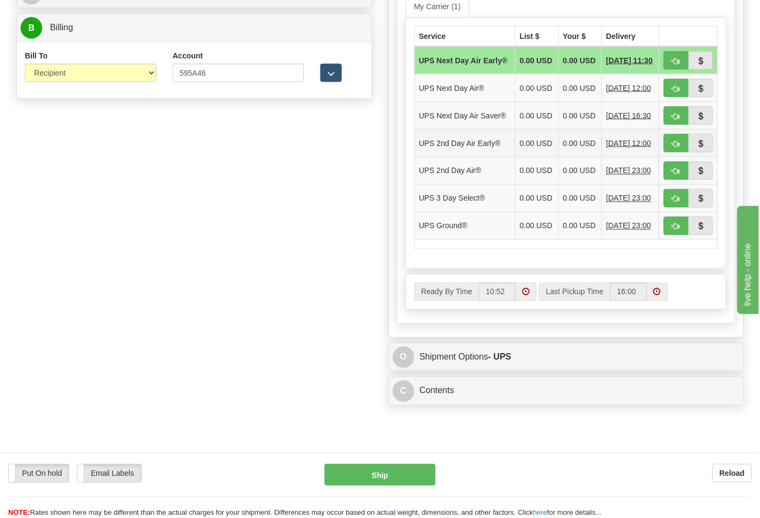
scroll to position [541, 0]
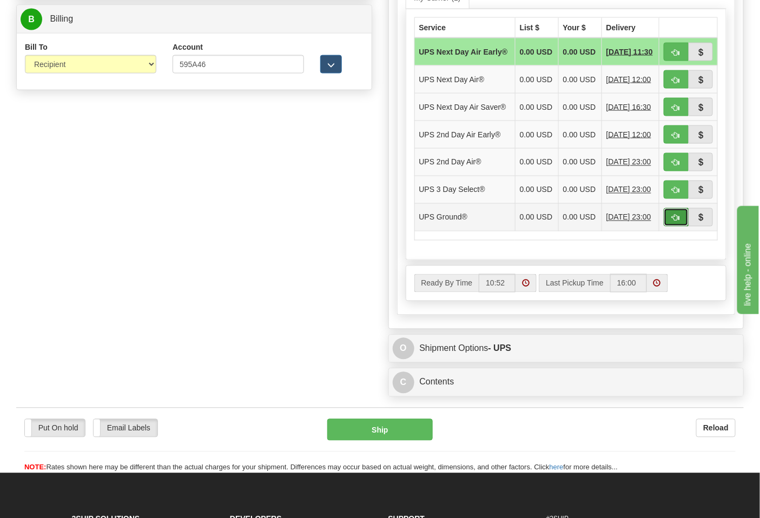
click at [677, 222] on span "button" at bounding box center [676, 218] width 8 height 7
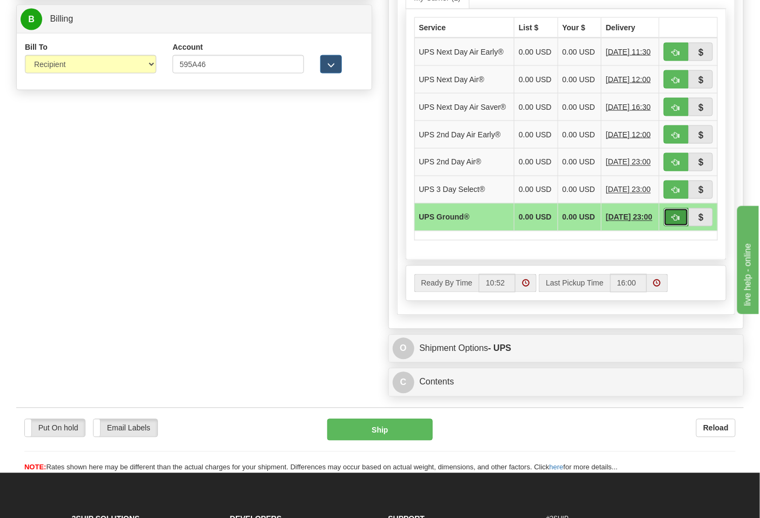
click at [671, 227] on button "button" at bounding box center [675, 217] width 25 height 18
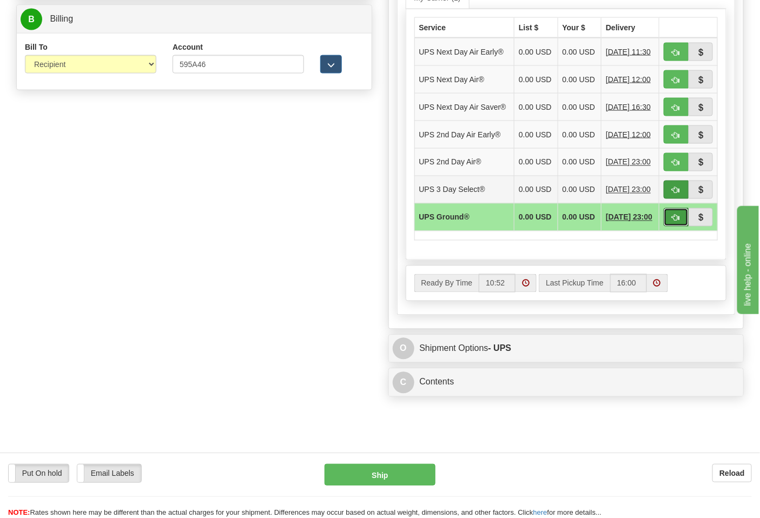
scroll to position [420, 0]
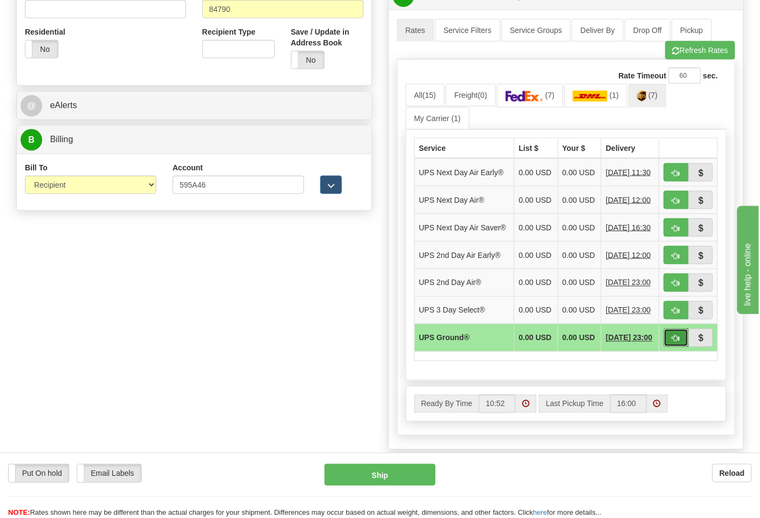
click at [676, 342] on span "button" at bounding box center [676, 338] width 8 height 7
type input "03"
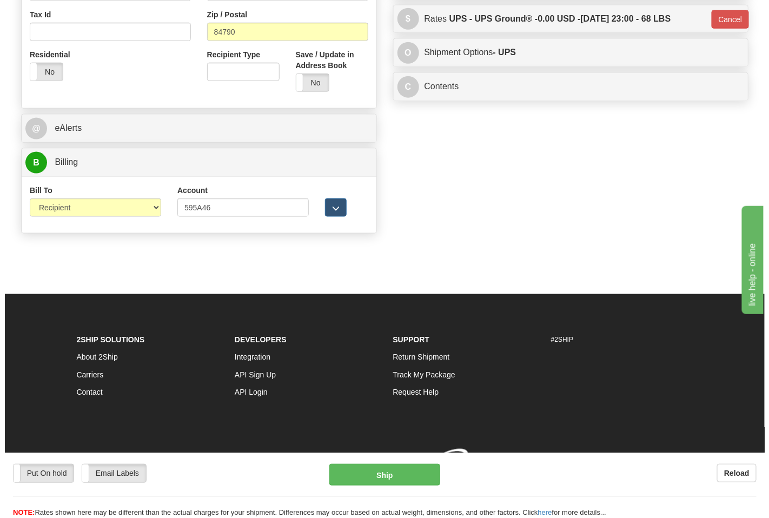
scroll to position [398, 0]
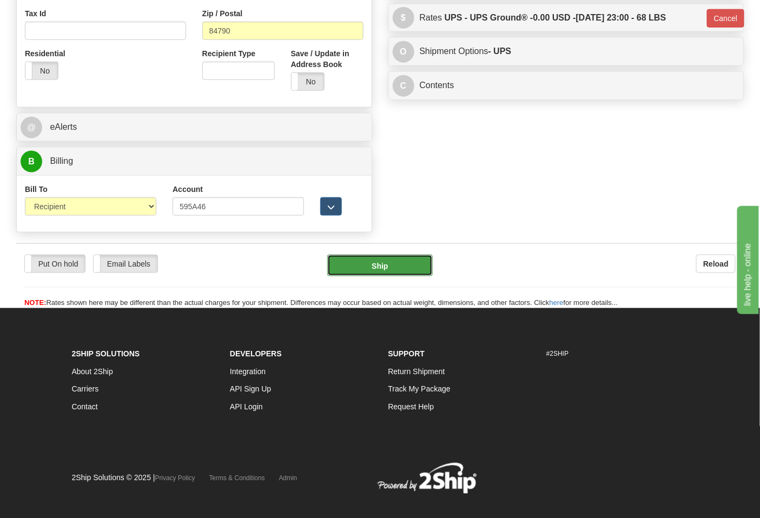
click at [414, 272] on button "Ship" at bounding box center [379, 266] width 105 height 22
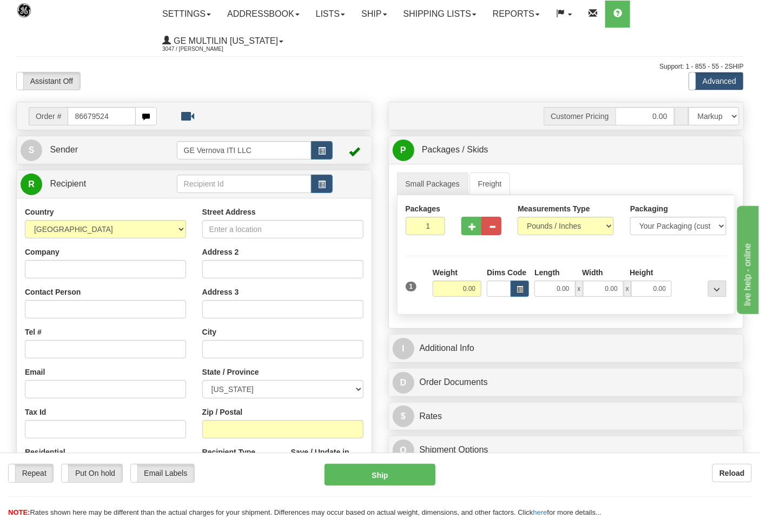
type input "86679524"
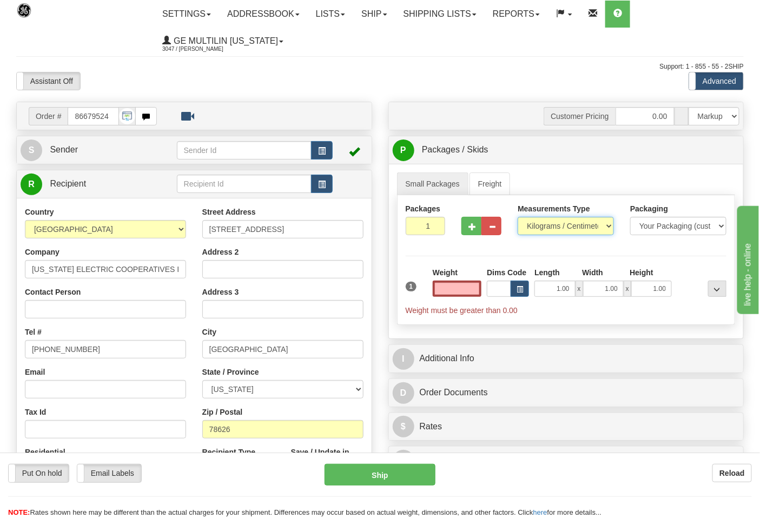
type input "0.00"
click at [565, 228] on select "Pounds / Inches Kilograms / Centimeters" at bounding box center [565, 226] width 96 height 18
select select "0"
click at [517, 217] on select "Pounds / Inches Kilograms / Centimeters" at bounding box center [565, 226] width 96 height 18
click at [478, 290] on input "0.00" at bounding box center [456, 289] width 49 height 16
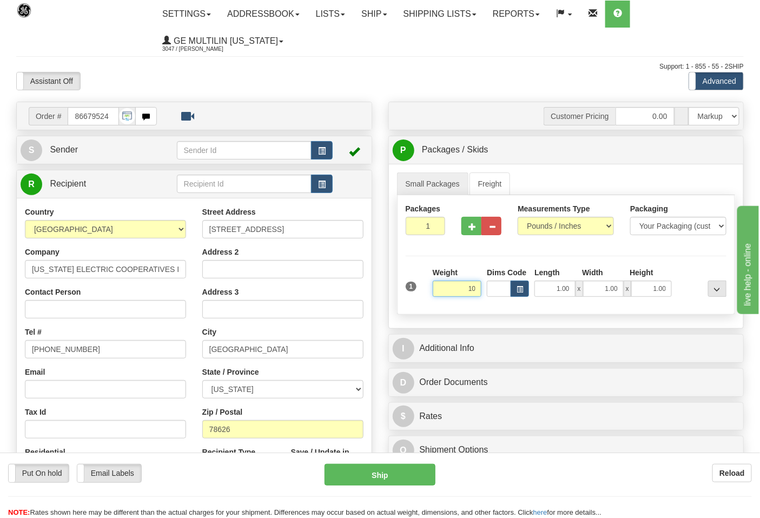
click button "Delete" at bounding box center [0, 0] width 0 height 0
type input "10.00"
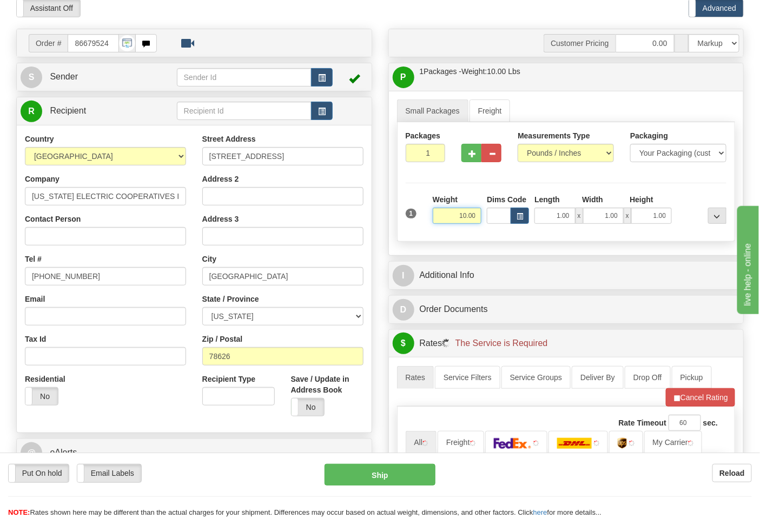
scroll to position [180, 0]
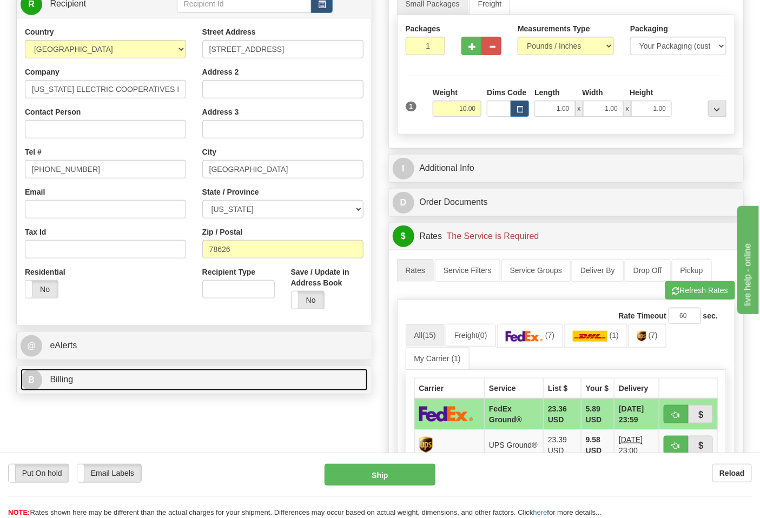
drag, startPoint x: 164, startPoint y: 386, endPoint x: 165, endPoint y: 379, distance: 6.6
click at [165, 386] on link "B Billing" at bounding box center [194, 380] width 347 height 22
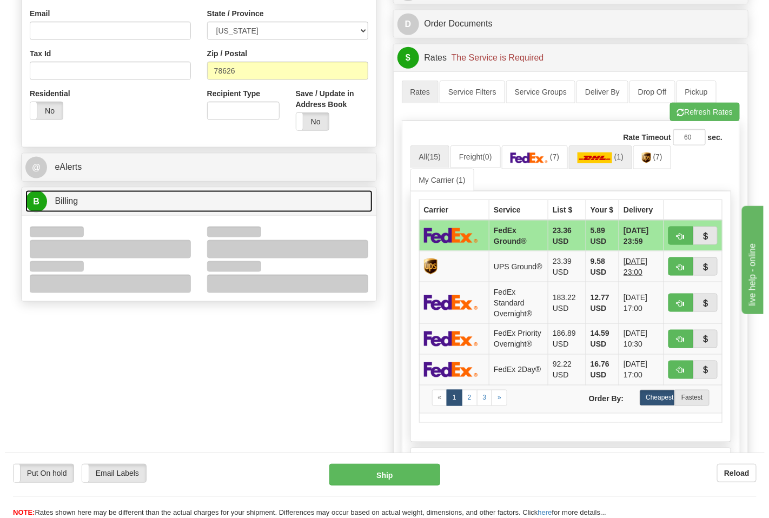
scroll to position [360, 0]
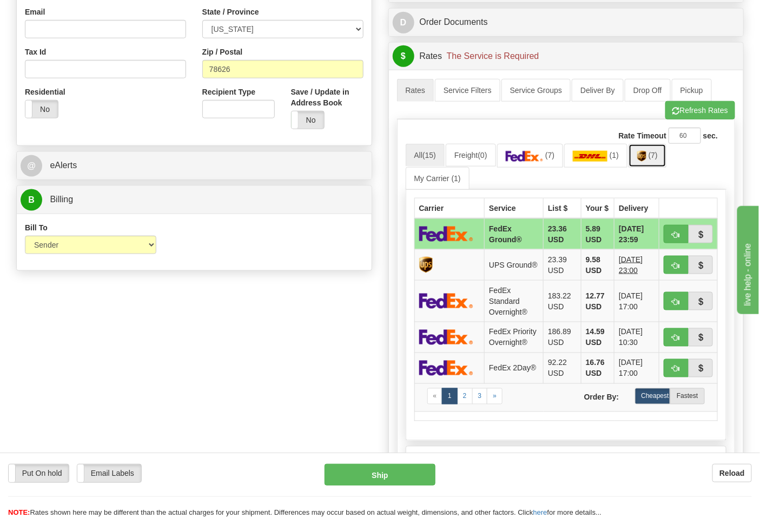
click at [643, 159] on img at bounding box center [641, 156] width 9 height 11
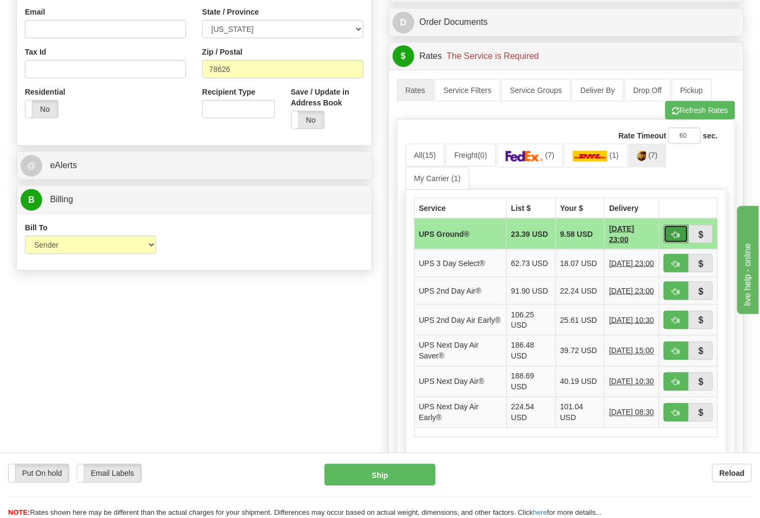
click at [672, 238] on span "button" at bounding box center [676, 234] width 8 height 7
type input "03"
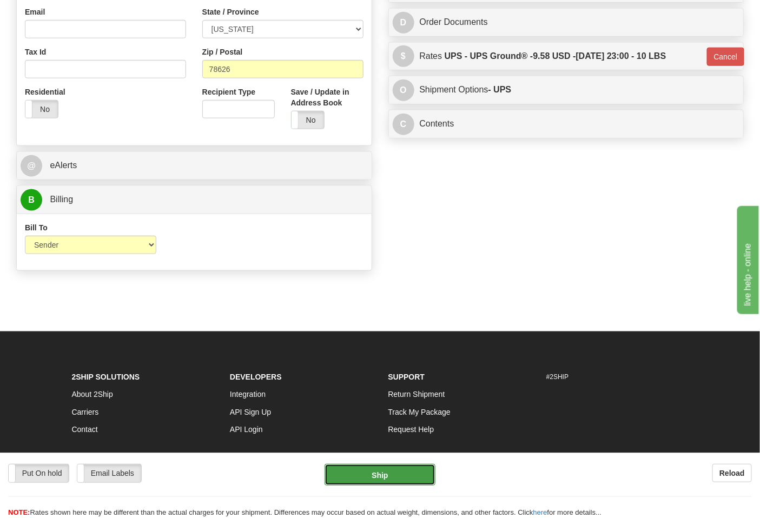
click at [401, 474] on button "Ship" at bounding box center [379, 475] width 110 height 22
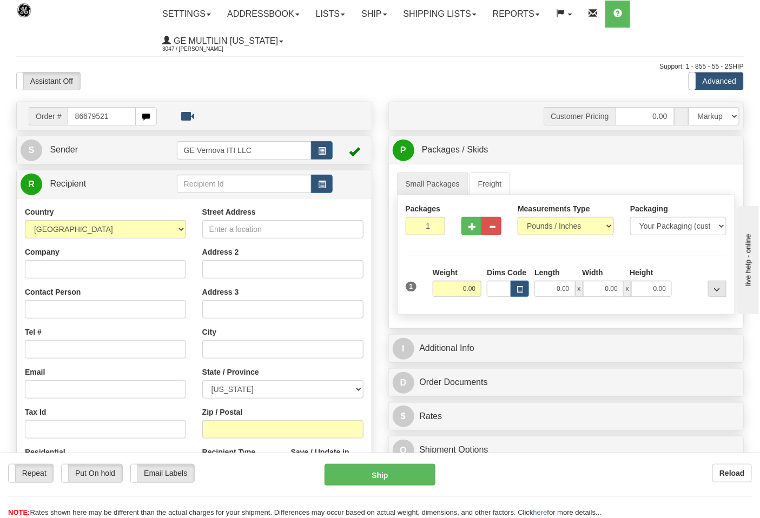
type input "86679521"
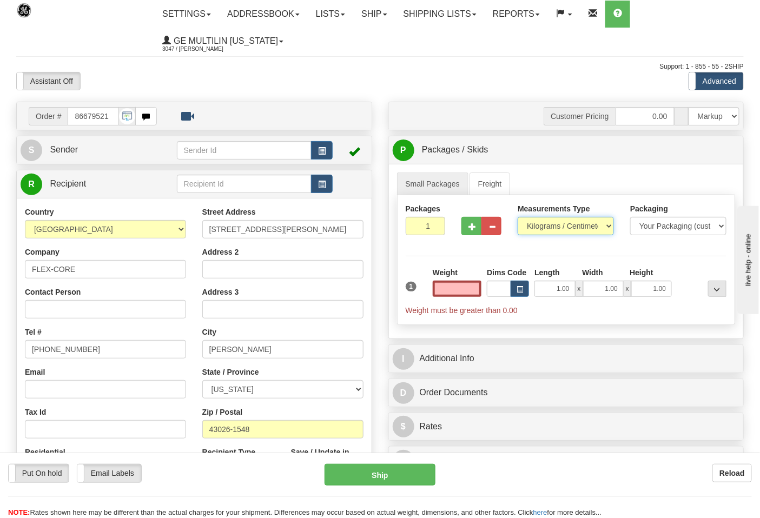
type input "0.00"
click at [556, 229] on select "Pounds / Inches Kilograms / Centimeters" at bounding box center [565, 226] width 96 height 18
select select "0"
click at [517, 217] on select "Pounds / Inches Kilograms / Centimeters" at bounding box center [565, 226] width 96 height 18
click at [477, 294] on input "0.00" at bounding box center [456, 289] width 49 height 16
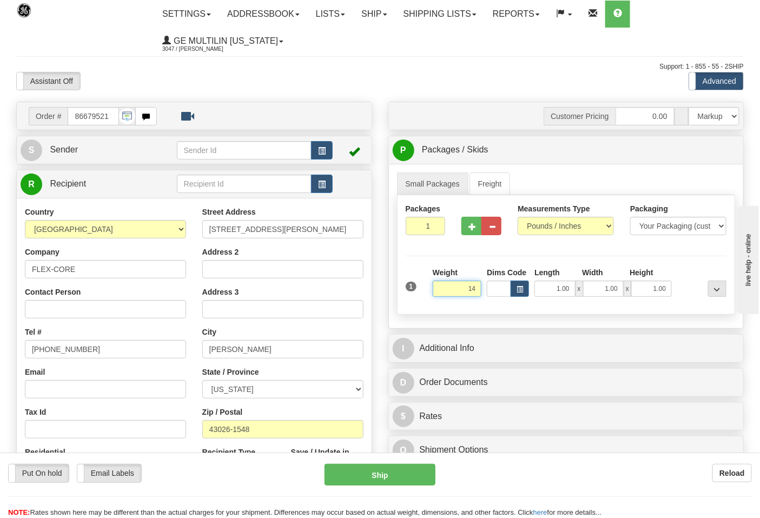
click button "Delete" at bounding box center [0, 0] width 0 height 0
type input "14.00"
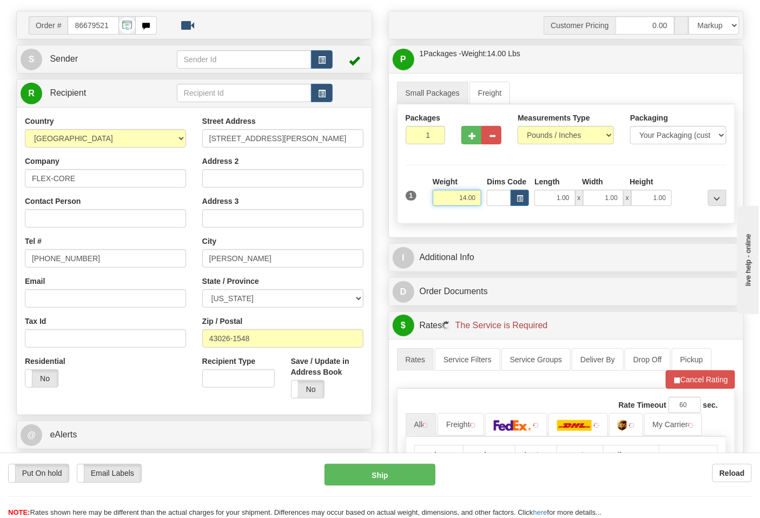
scroll to position [180, 0]
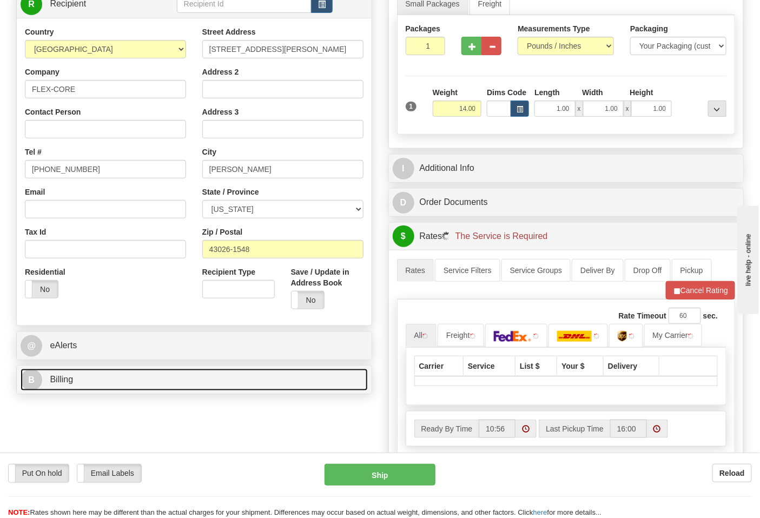
click at [151, 376] on link "B Billing" at bounding box center [194, 380] width 347 height 22
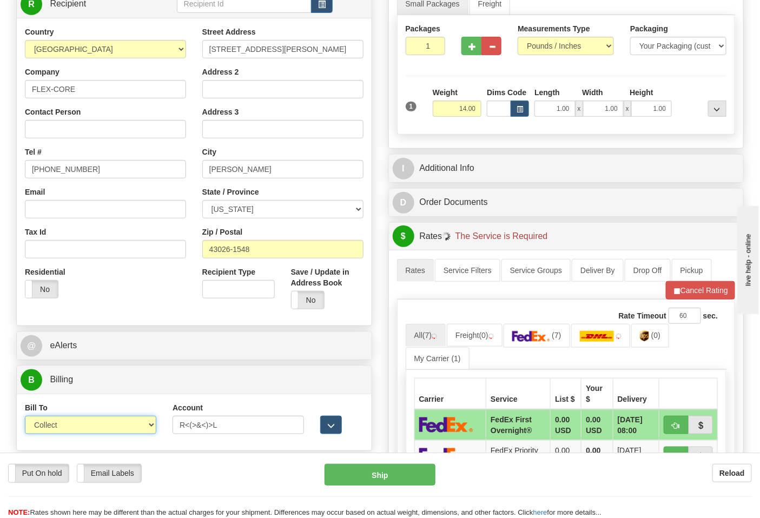
click at [149, 431] on select "Sender Recipient Third Party Collect" at bounding box center [90, 425] width 131 height 18
select select "2"
click at [25, 417] on select "Sender Recipient Third Party Collect" at bounding box center [90, 425] width 131 height 18
drag, startPoint x: 235, startPoint y: 428, endPoint x: 131, endPoint y: 431, distance: 103.8
click at [131, 431] on div "Bill To Sender Recipient Third Party Collect Account R<(>&<)>L 3rd Party Accoun…" at bounding box center [194, 422] width 355 height 40
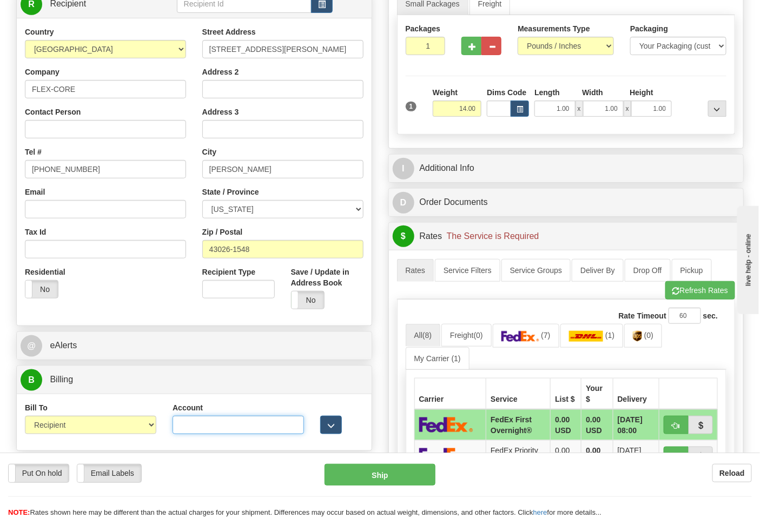
click at [199, 426] on input "Account" at bounding box center [237, 425] width 131 height 18
type input "473367"
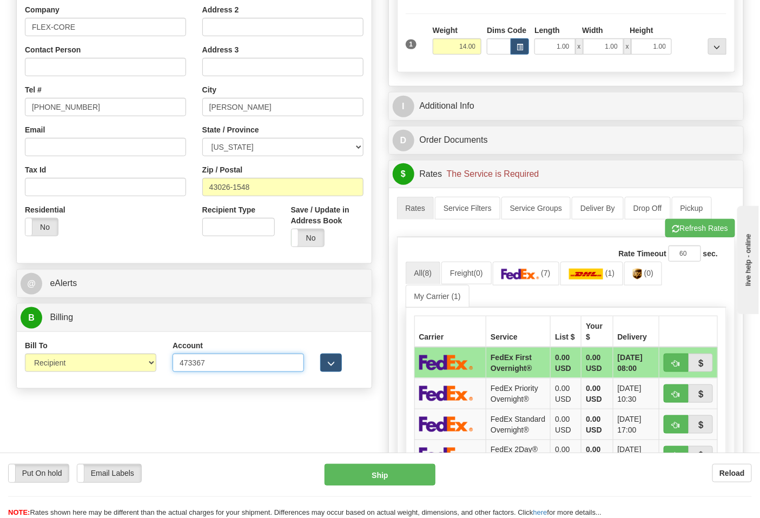
scroll to position [300, 0]
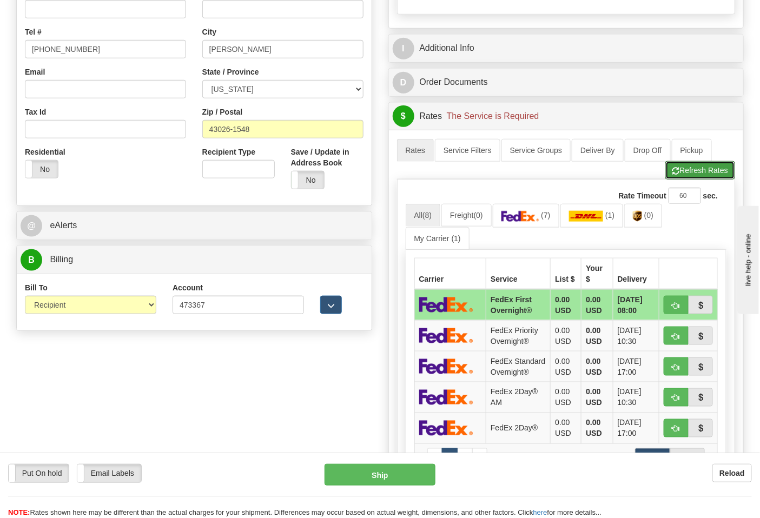
click at [676, 179] on button "Refresh Rates" at bounding box center [700, 170] width 70 height 18
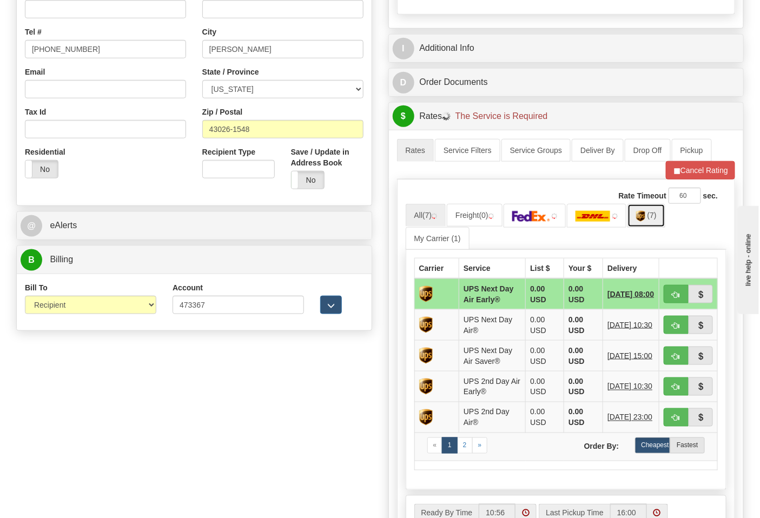
click at [649, 223] on link "(7)" at bounding box center [646, 215] width 38 height 23
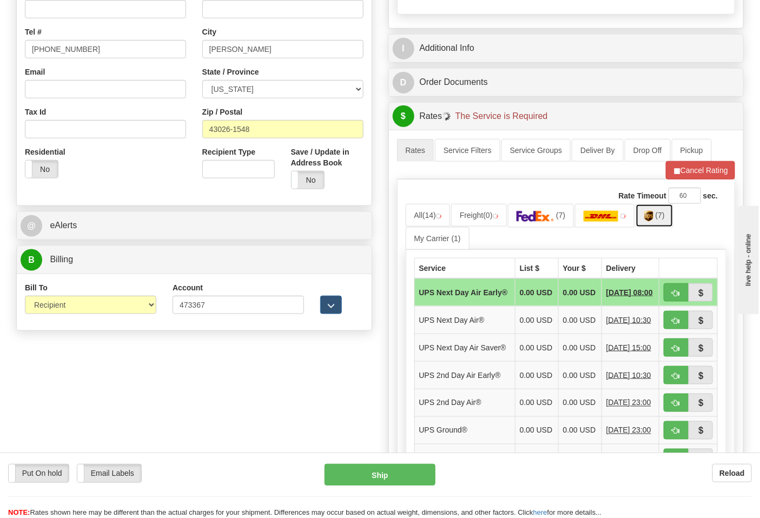
scroll to position [420, 0]
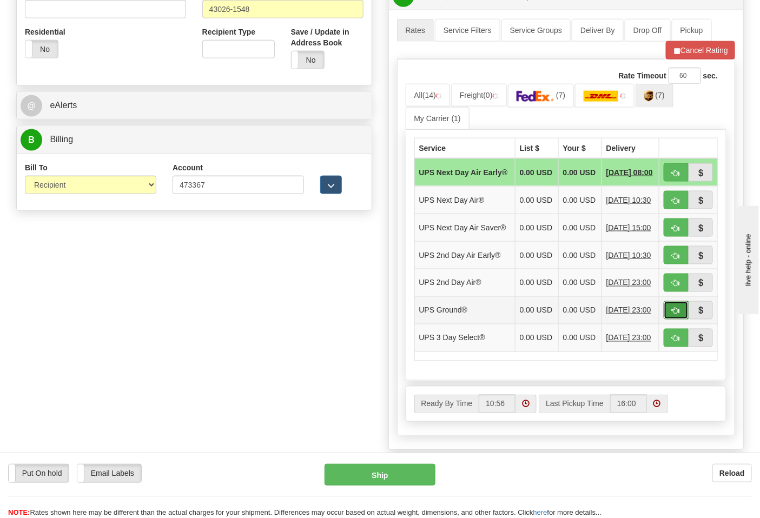
click at [674, 315] on span "button" at bounding box center [676, 311] width 8 height 7
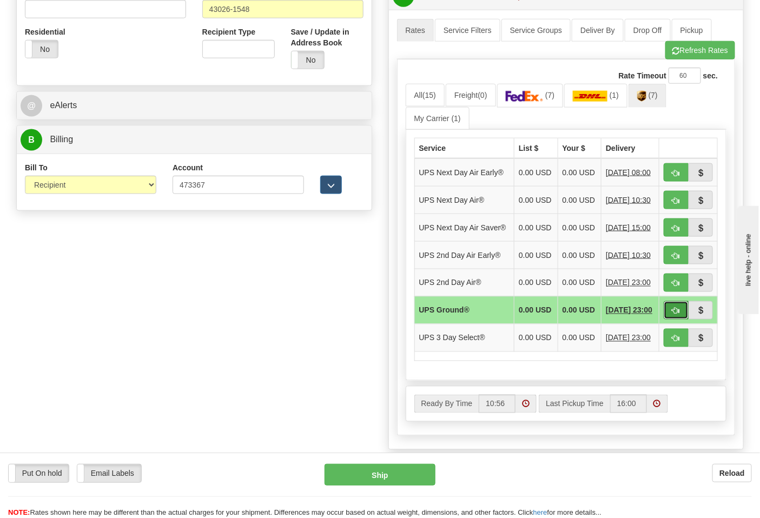
click at [671, 319] on button "button" at bounding box center [675, 310] width 25 height 18
type input "03"
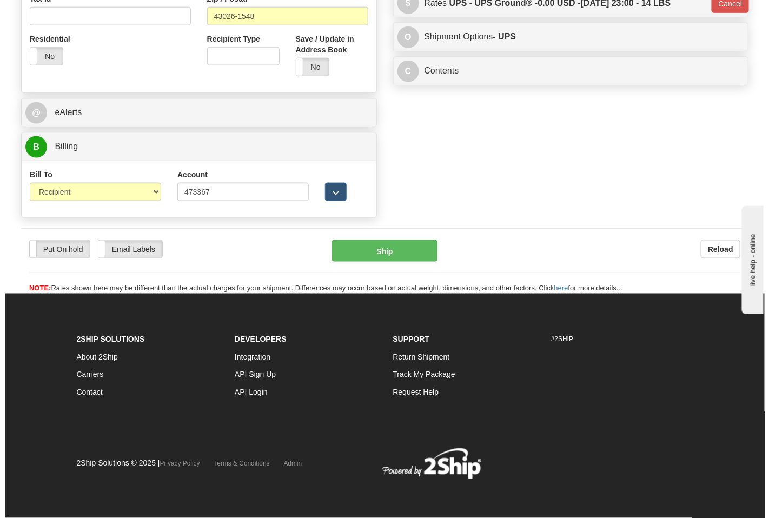
scroll to position [398, 0]
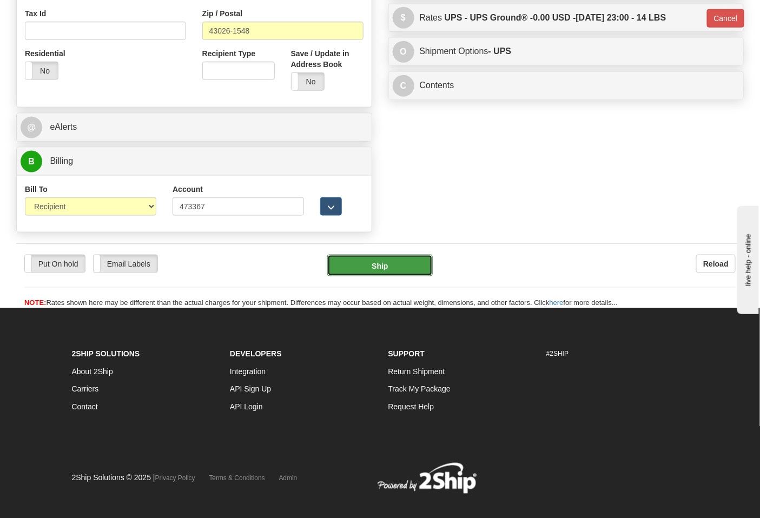
click at [359, 276] on button "Ship" at bounding box center [379, 266] width 105 height 22
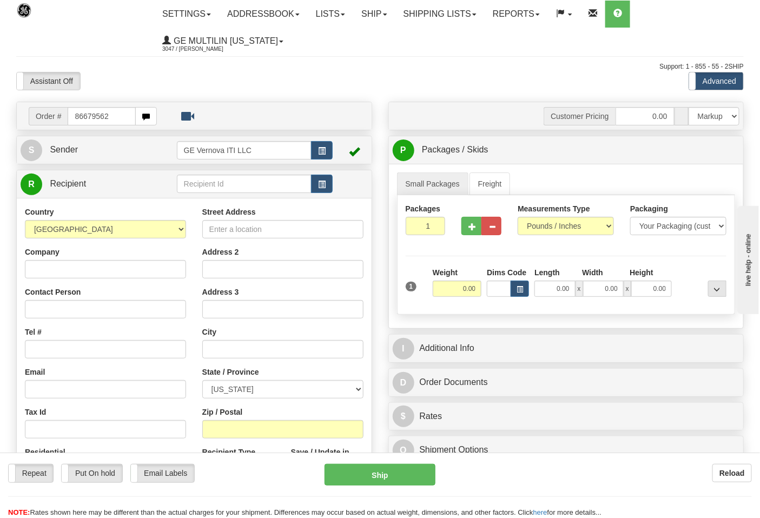
type input "86679562"
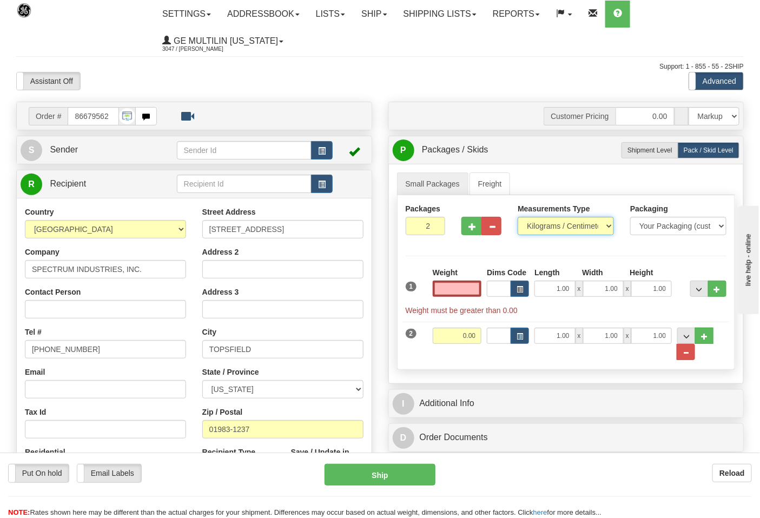
type input "0.00"
click at [556, 228] on select "Pounds / Inches Kilograms / Centimeters" at bounding box center [565, 226] width 96 height 18
select select "0"
click at [517, 217] on select "Pounds / Inches Kilograms / Centimeters" at bounding box center [565, 226] width 96 height 18
click at [478, 289] on input "0.00" at bounding box center [456, 289] width 49 height 16
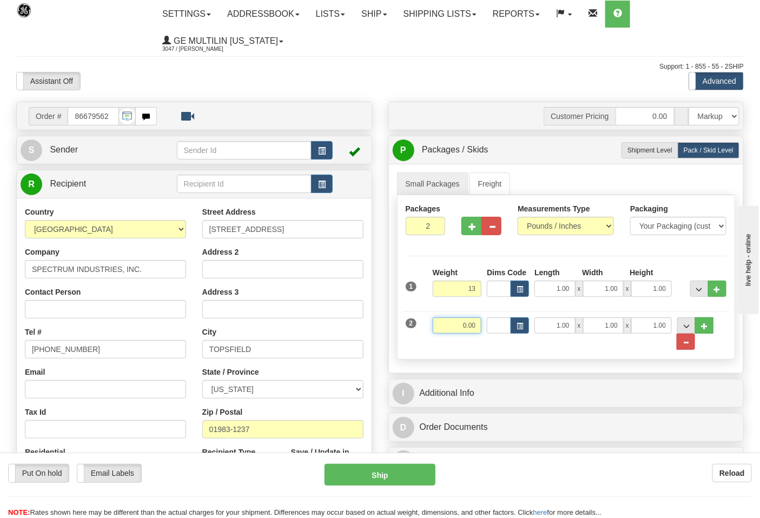
type input "13.00"
click at [480, 324] on input "0.00" at bounding box center [456, 325] width 49 height 16
click button "Delete" at bounding box center [0, 0] width 0 height 0
type input "12.00"
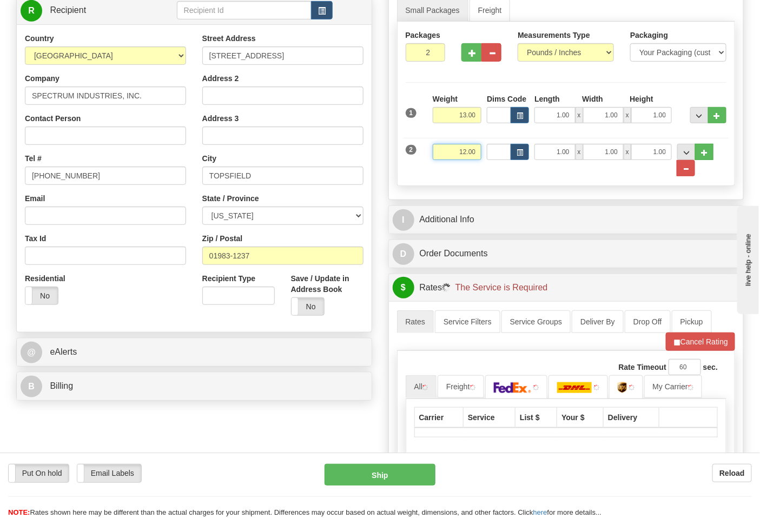
scroll to position [240, 0]
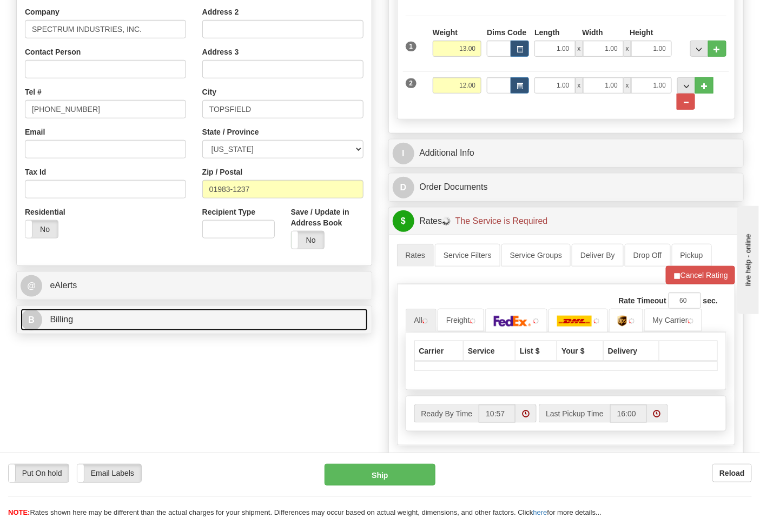
click at [95, 322] on link "B Billing" at bounding box center [194, 320] width 347 height 22
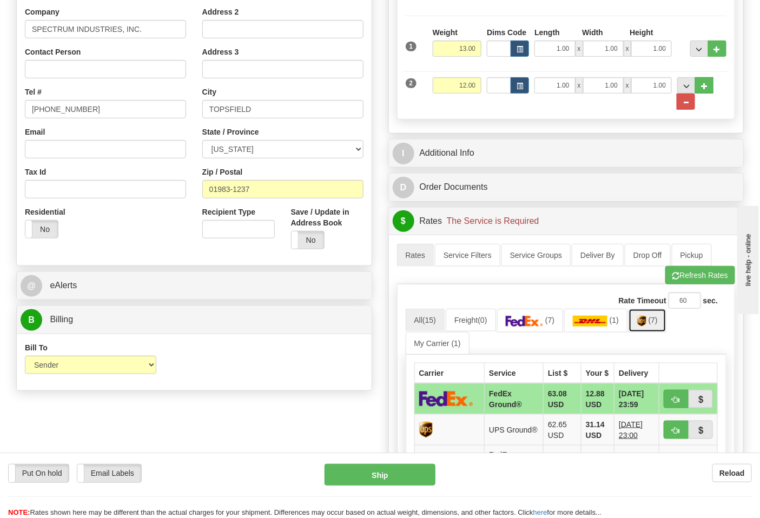
click at [646, 318] on img at bounding box center [641, 321] width 9 height 11
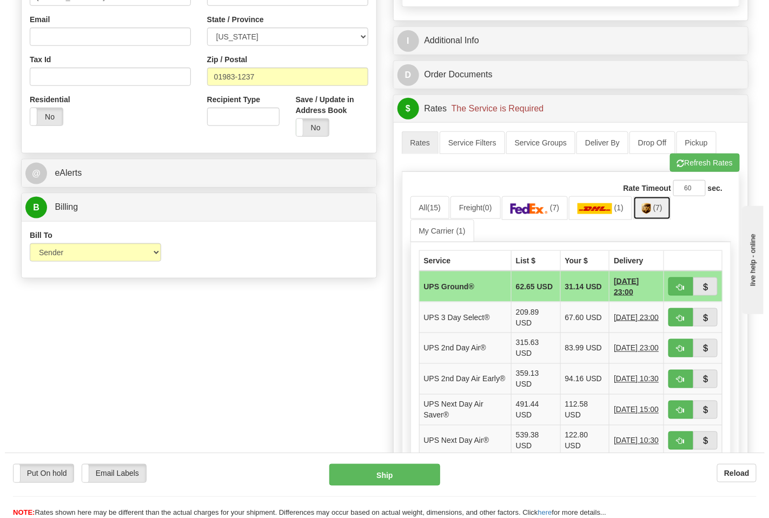
scroll to position [360, 0]
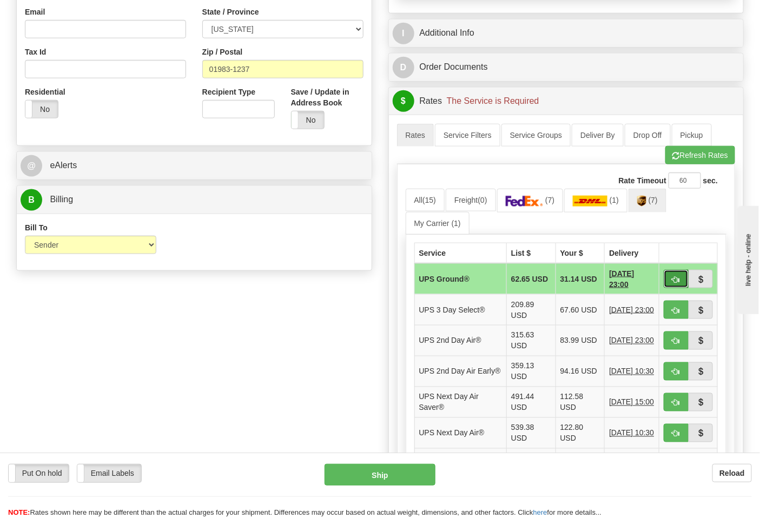
click at [672, 279] on span "button" at bounding box center [676, 279] width 8 height 7
type input "03"
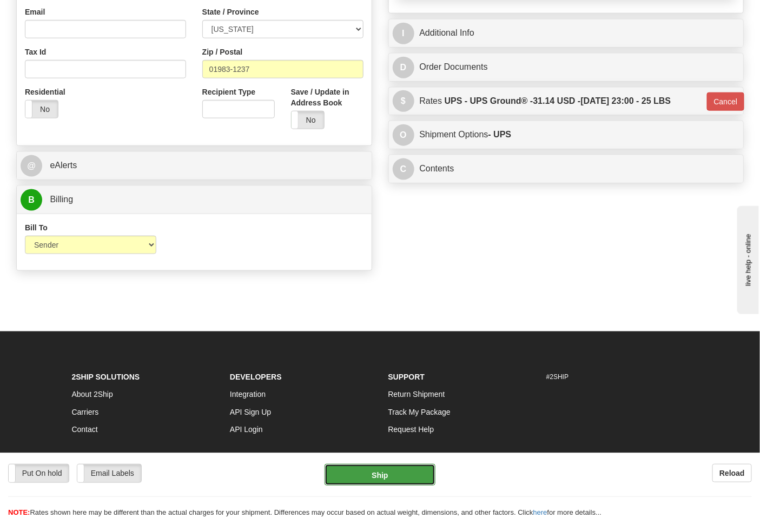
click at [375, 476] on button "Ship" at bounding box center [379, 475] width 110 height 22
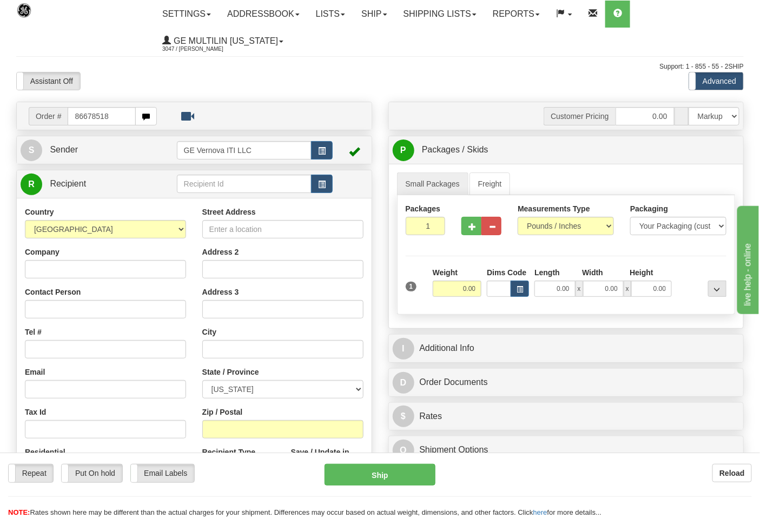
type input "86678518"
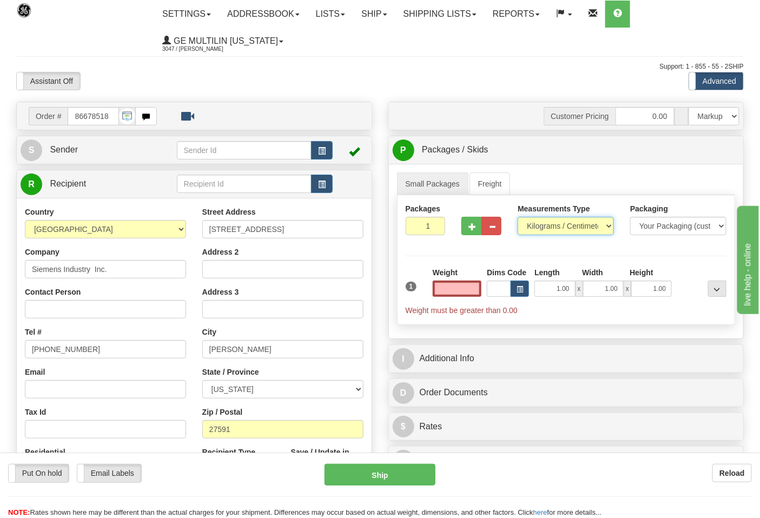
type input "0.00"
click at [548, 224] on select "Pounds / Inches Kilograms / Centimeters" at bounding box center [565, 226] width 96 height 18
select select "0"
click at [517, 217] on select "Pounds / Inches Kilograms / Centimeters" at bounding box center [565, 226] width 96 height 18
click at [468, 231] on button "button" at bounding box center [471, 226] width 20 height 18
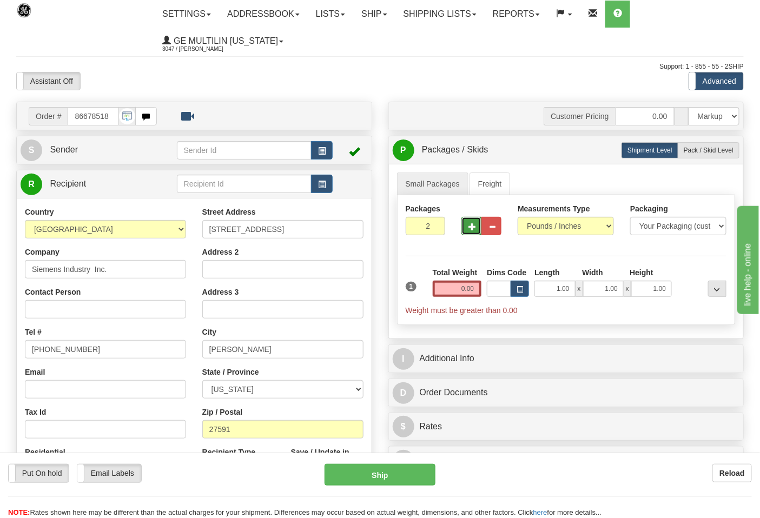
click at [470, 230] on span "button" at bounding box center [472, 226] width 8 height 7
type input "4"
click at [480, 288] on input "0.00" at bounding box center [456, 289] width 49 height 16
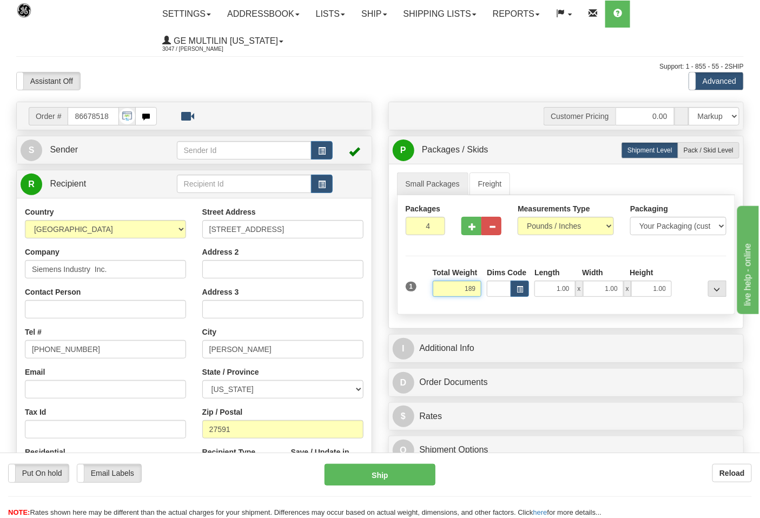
click button "Delete" at bounding box center [0, 0] width 0 height 0
type input "189.00"
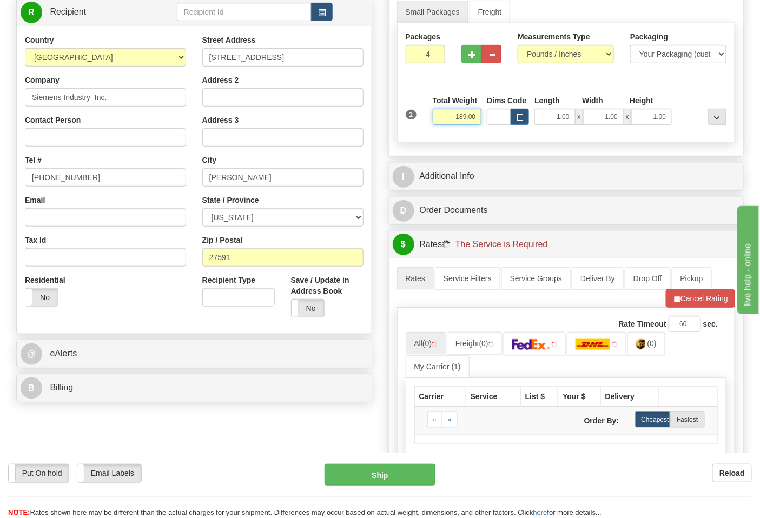
scroll to position [180, 0]
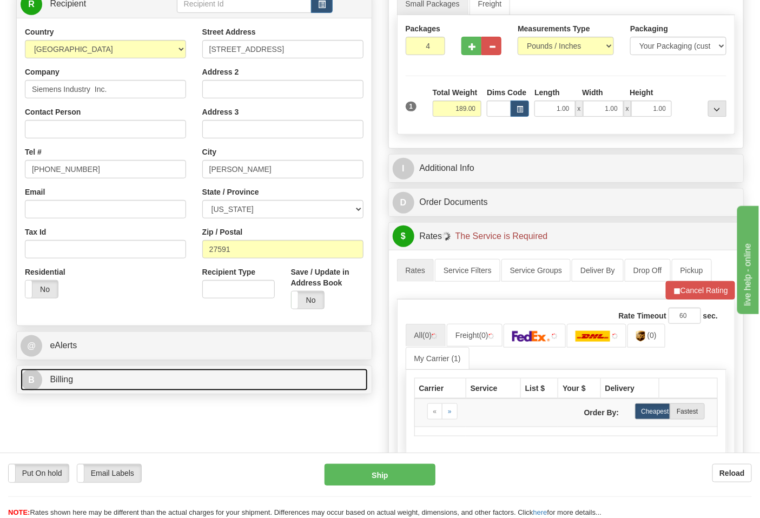
click at [149, 371] on link "B Billing" at bounding box center [194, 380] width 347 height 22
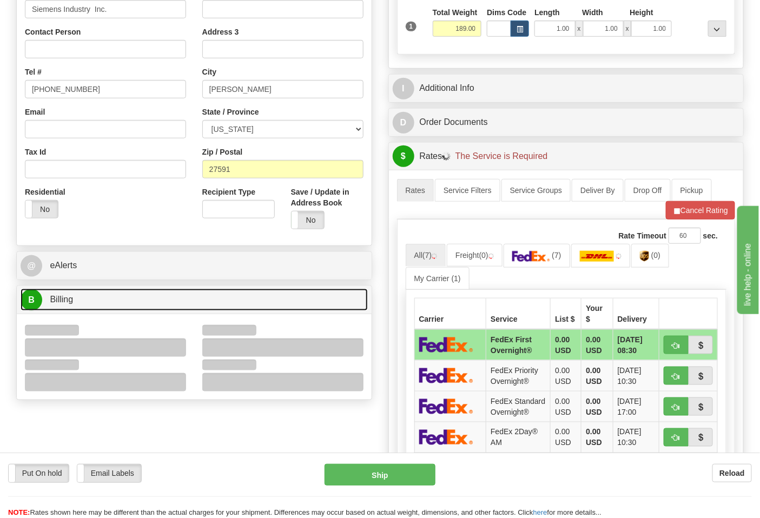
scroll to position [360, 0]
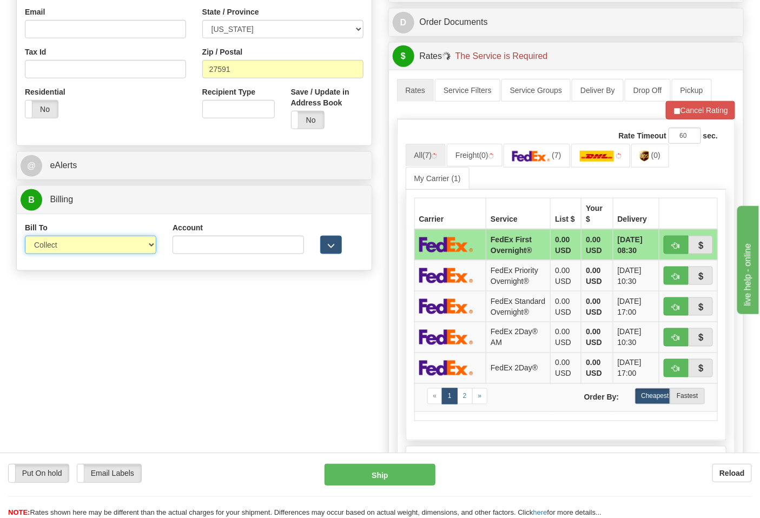
click at [58, 242] on select "Sender Recipient Third Party Collect" at bounding box center [90, 245] width 131 height 18
select select "2"
click at [25, 237] on select "Sender Recipient Third Party Collect" at bounding box center [90, 245] width 131 height 18
click at [196, 245] on input "Account" at bounding box center [237, 245] width 131 height 18
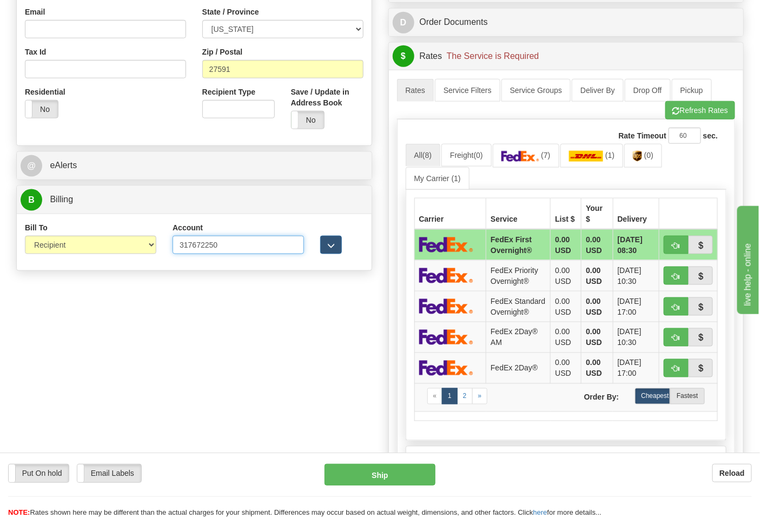
type input "317672250"
click button "Delete" at bounding box center [0, 0] width 0 height 0
click at [534, 163] on link "(7)" at bounding box center [525, 155] width 66 height 23
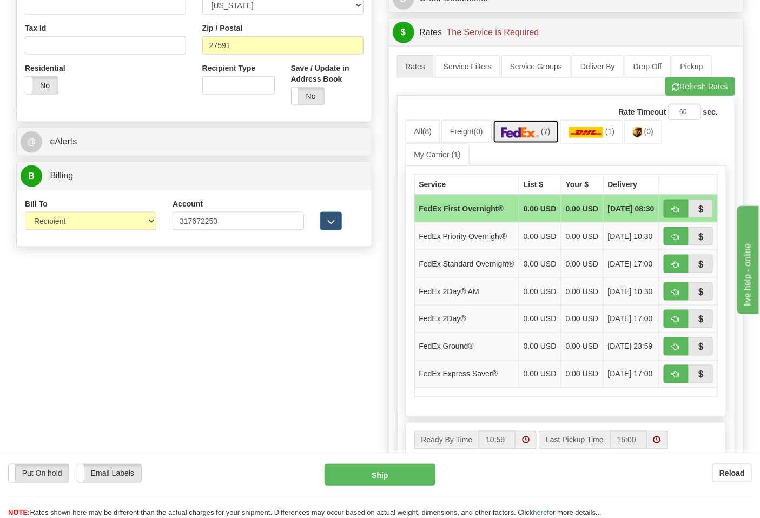
scroll to position [420, 0]
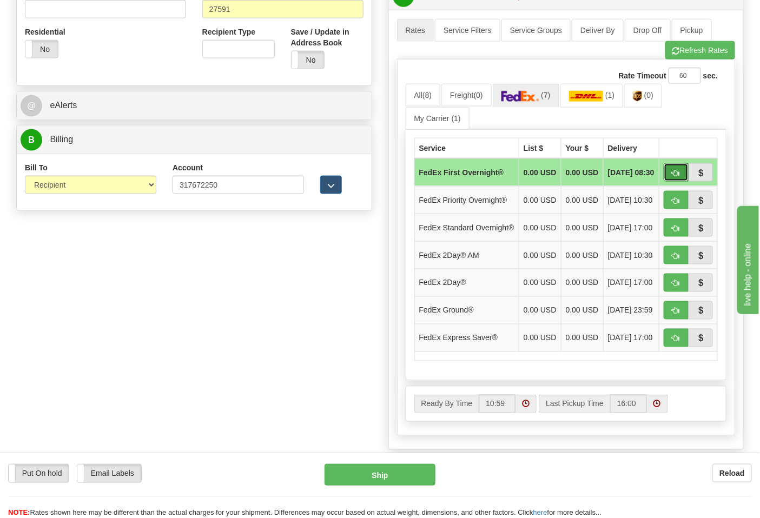
click at [674, 174] on span "button" at bounding box center [676, 173] width 8 height 7
type input "06"
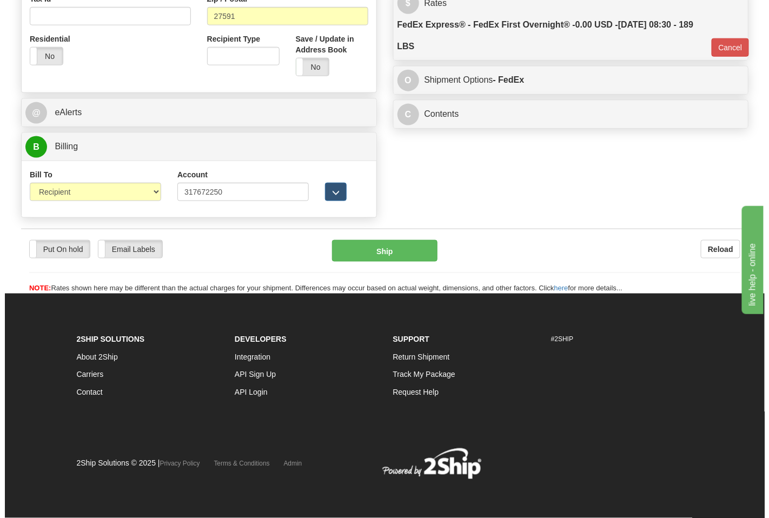
scroll to position [414, 0]
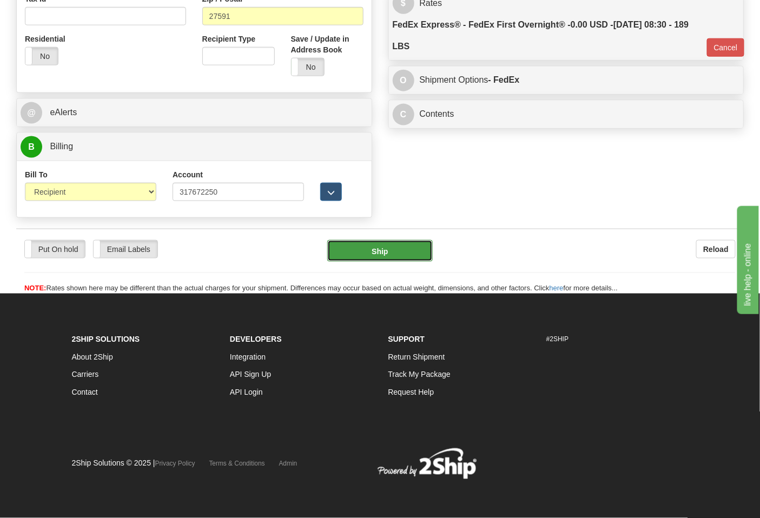
click at [401, 251] on button "Ship" at bounding box center [379, 251] width 105 height 22
